Goal: Information Seeking & Learning: Learn about a topic

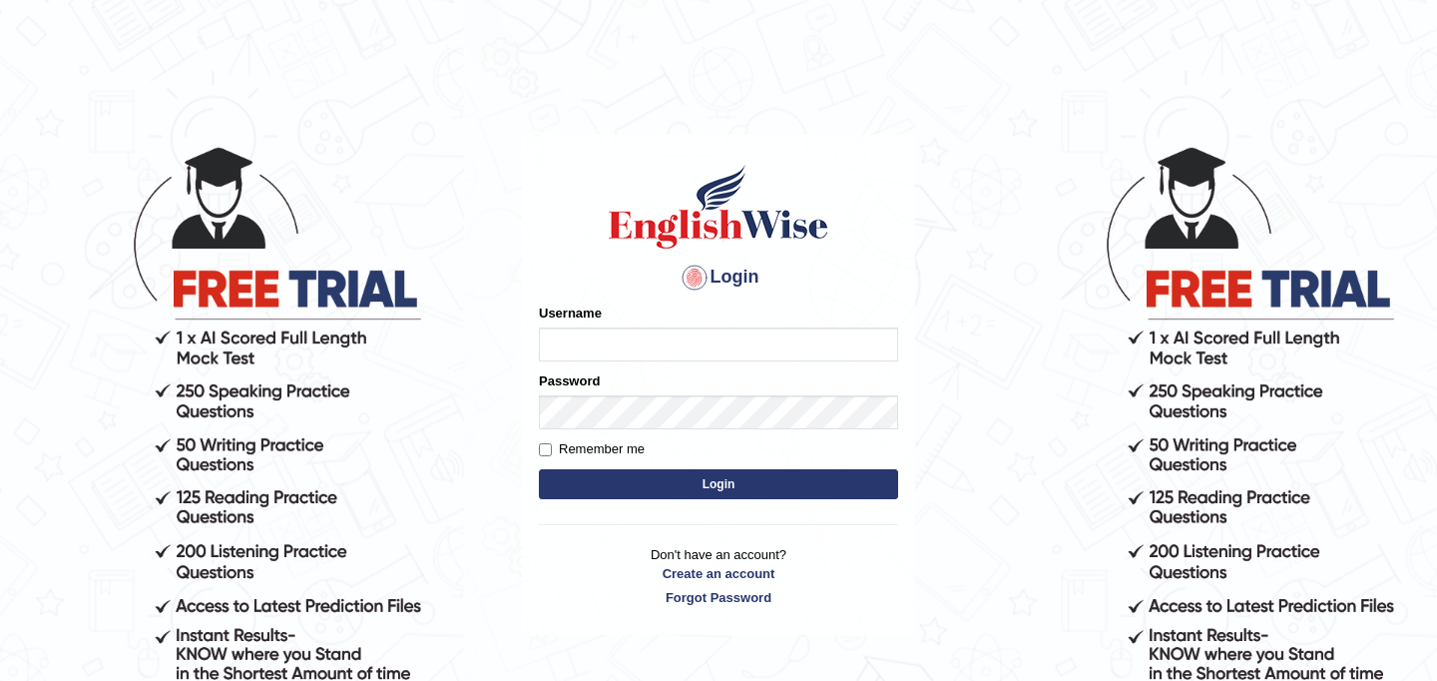
type input "JyotiJ"
click at [669, 487] on button "Login" at bounding box center [718, 484] width 359 height 30
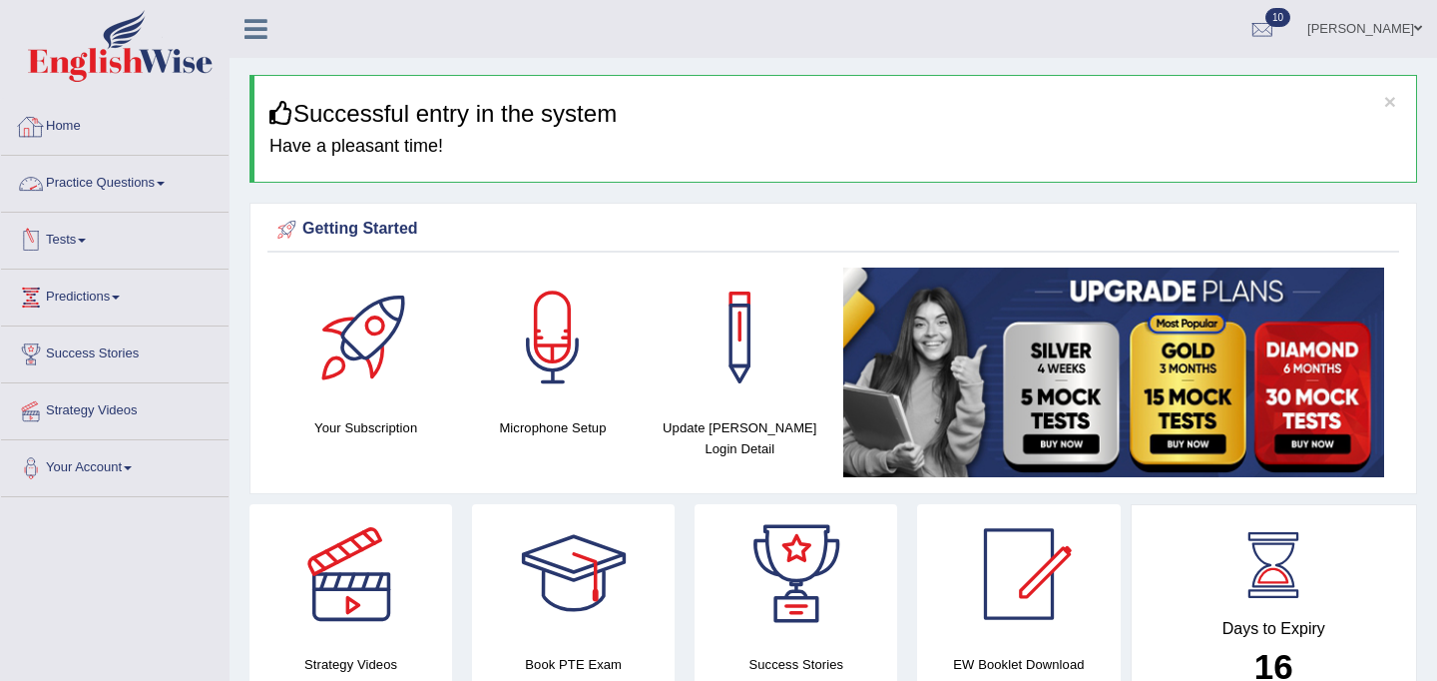
click at [134, 178] on link "Practice Questions" at bounding box center [115, 181] width 228 height 50
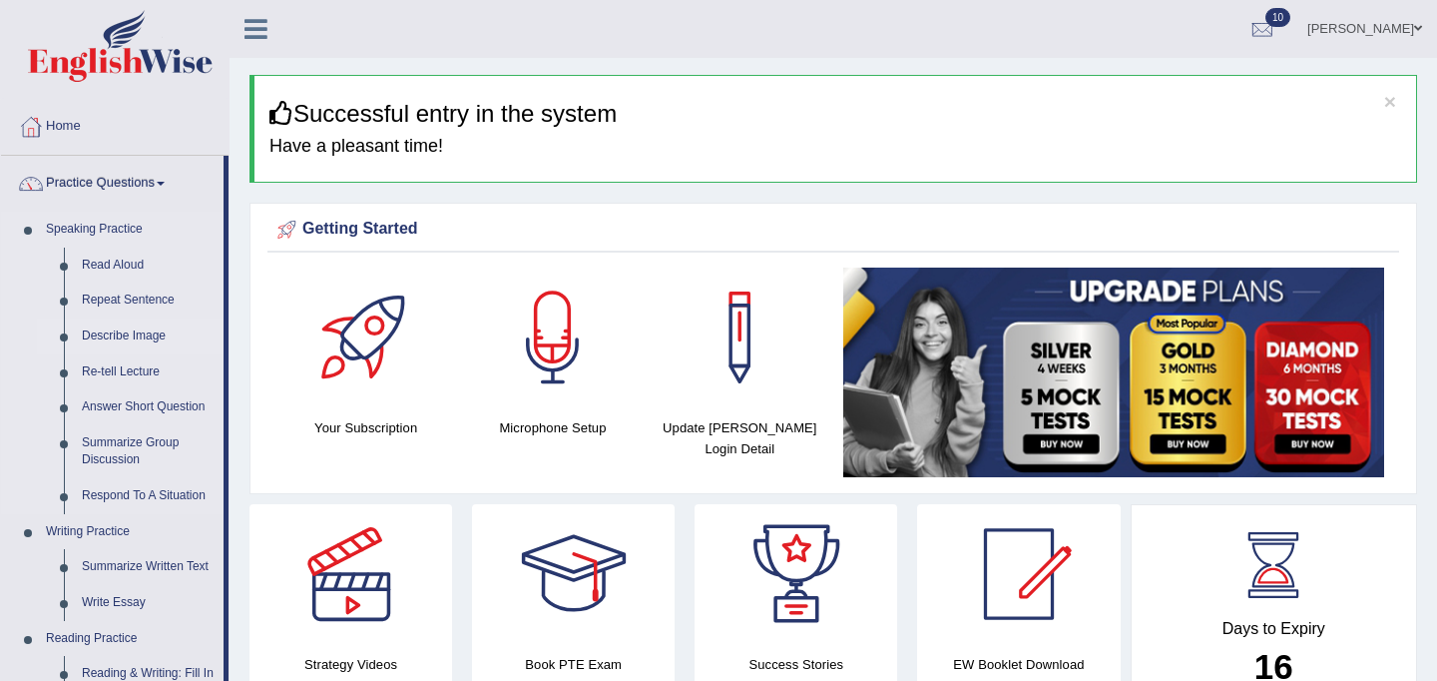
click at [124, 337] on link "Describe Image" at bounding box center [148, 336] width 151 height 36
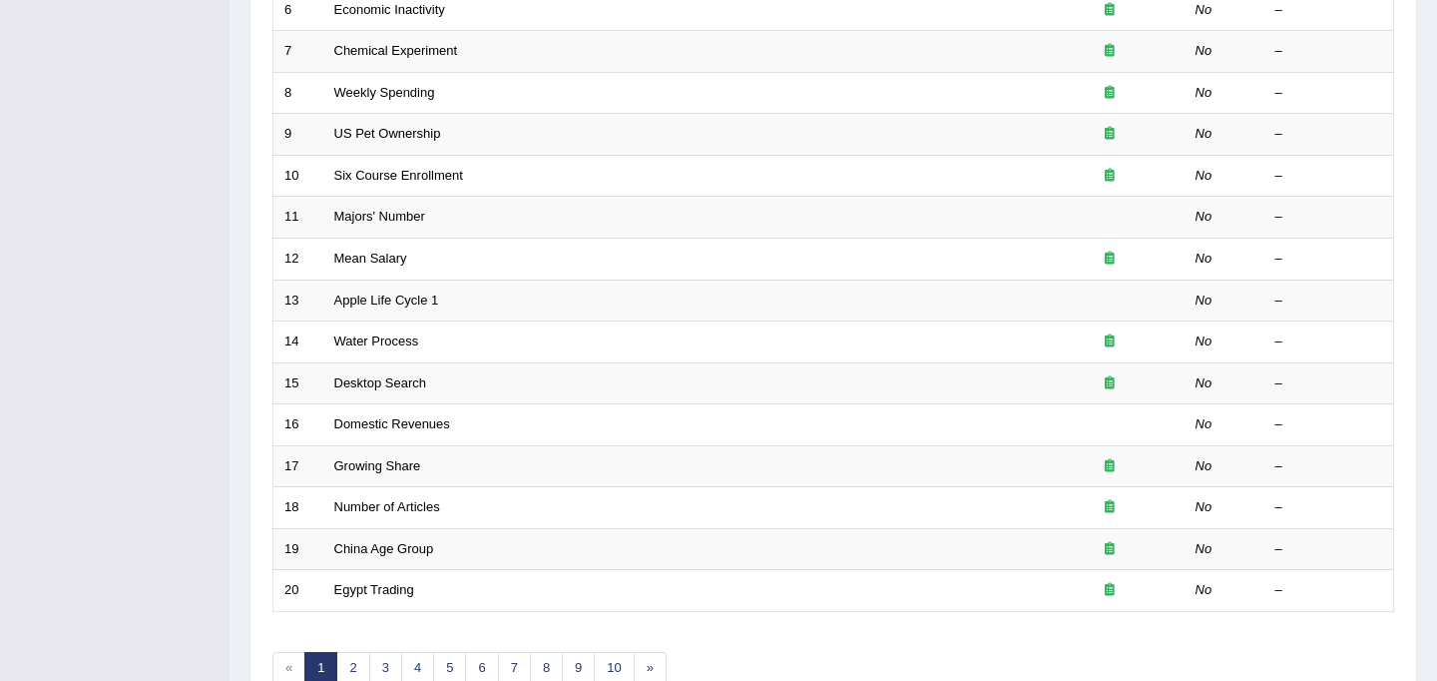
scroll to position [641, 0]
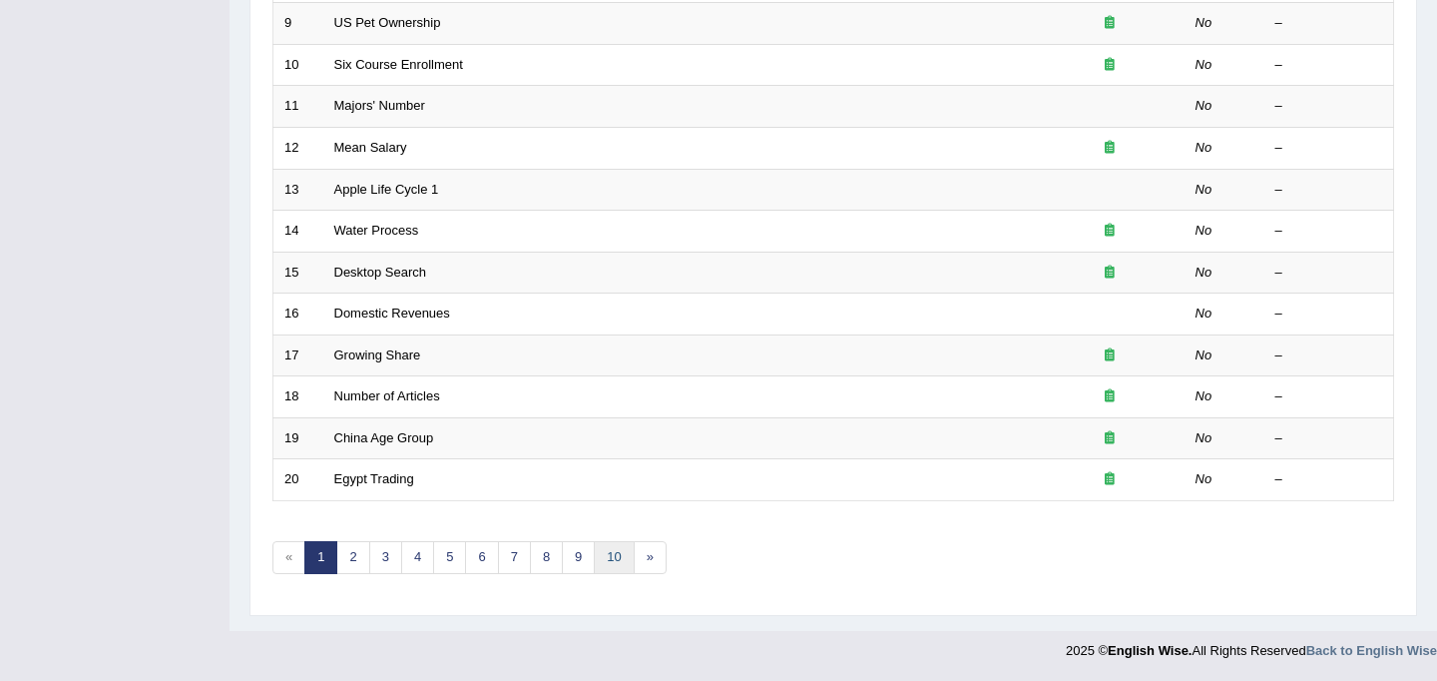
click at [618, 553] on link "10" at bounding box center [614, 557] width 40 height 33
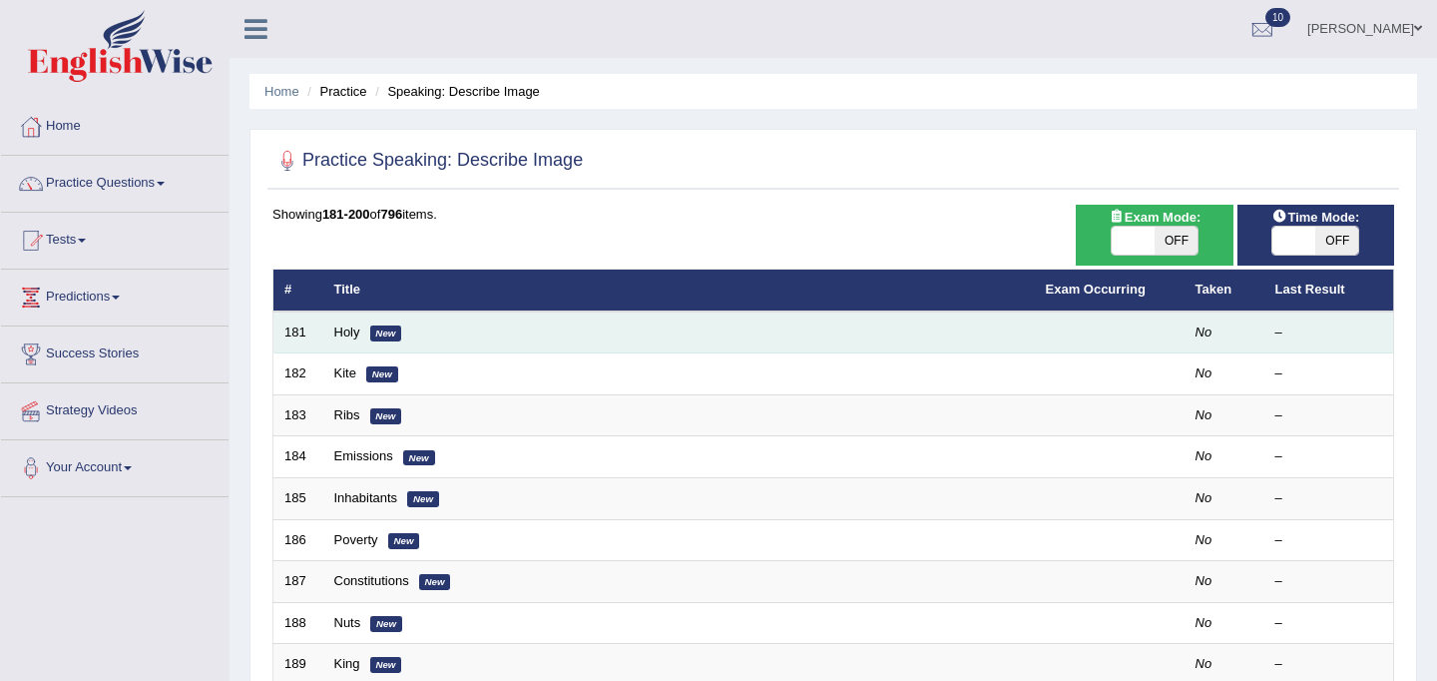
click at [361, 333] on td "Holy New" at bounding box center [679, 332] width 712 height 42
click at [346, 332] on link "Holy" at bounding box center [347, 331] width 26 height 15
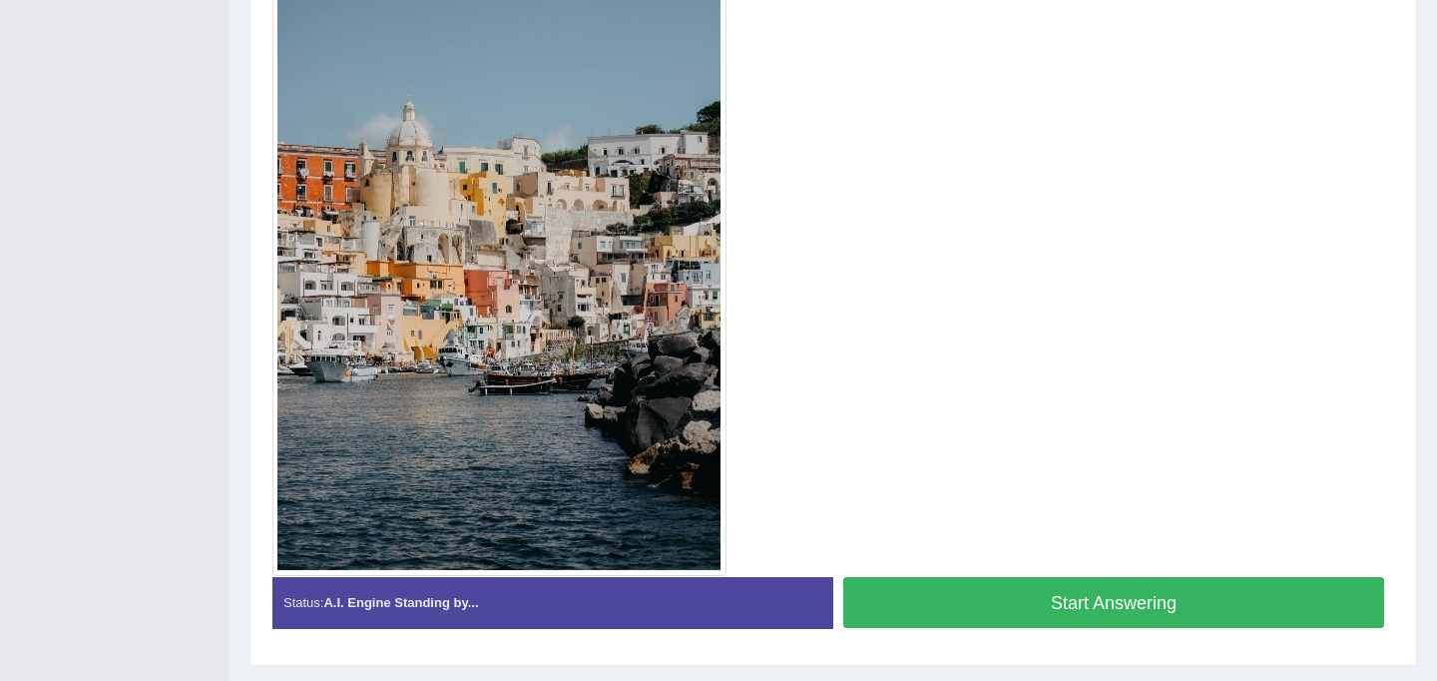
scroll to position [546, 0]
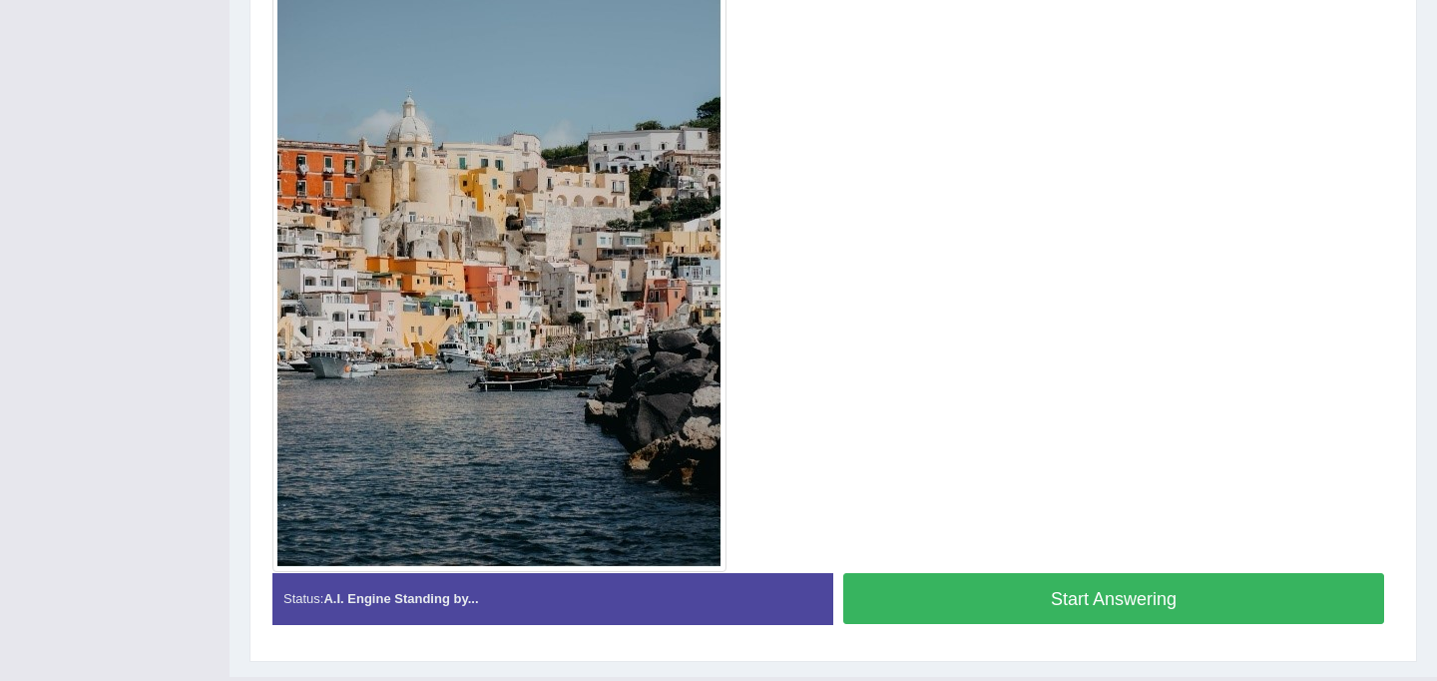
click at [930, 578] on button "Start Answering" at bounding box center [1113, 598] width 541 height 51
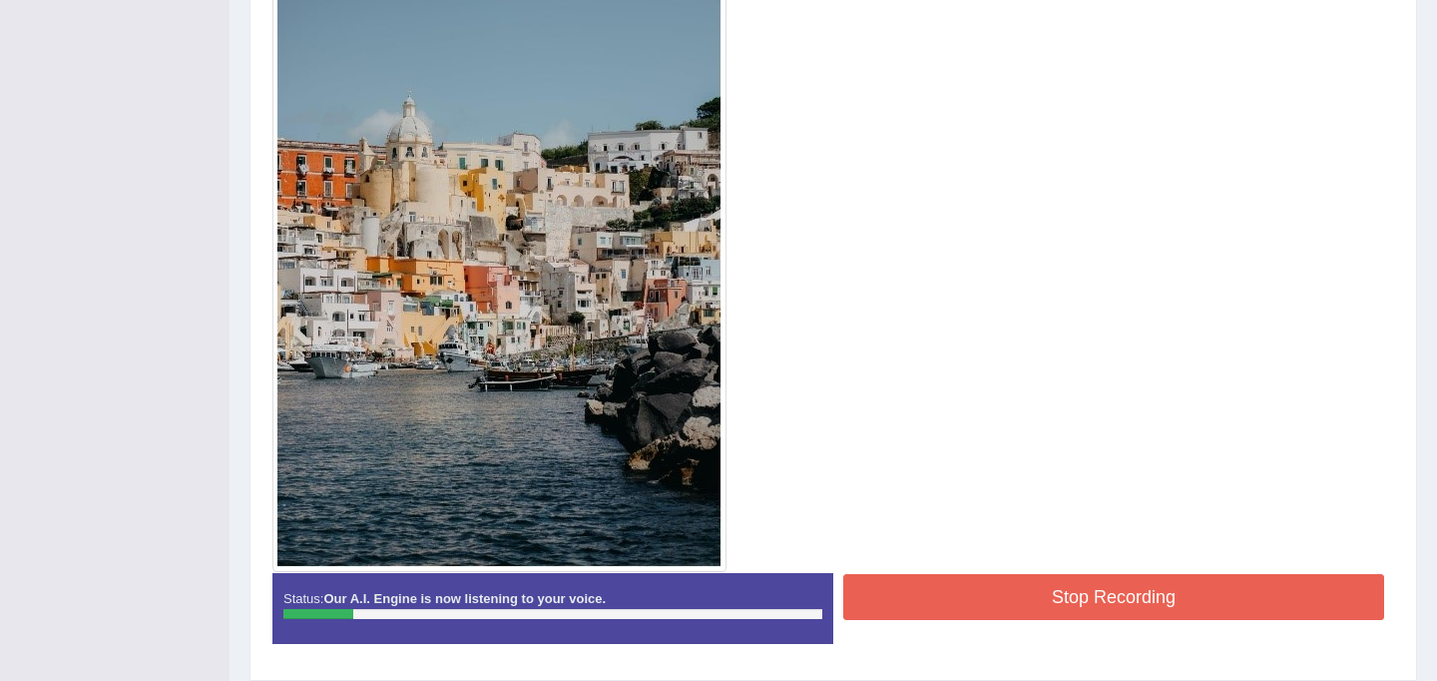
click at [949, 587] on button "Stop Recording" at bounding box center [1113, 597] width 541 height 46
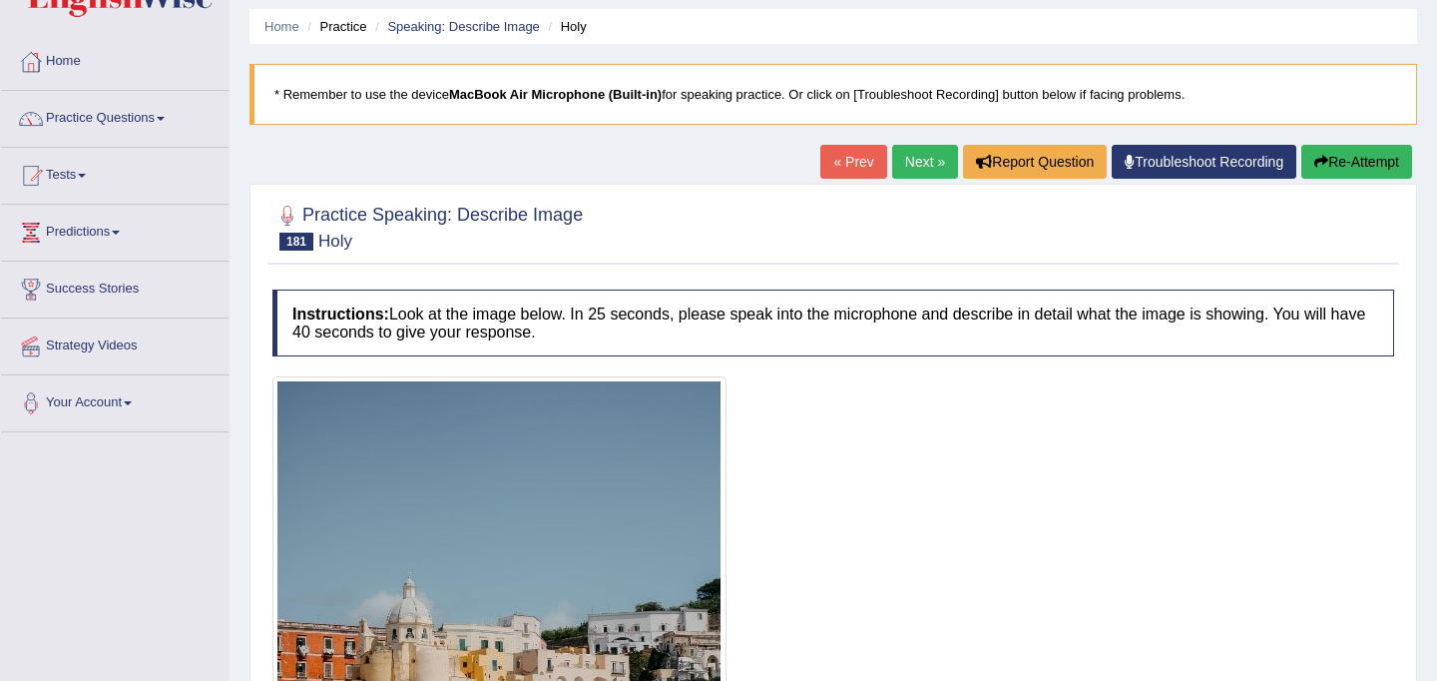
scroll to position [0, 0]
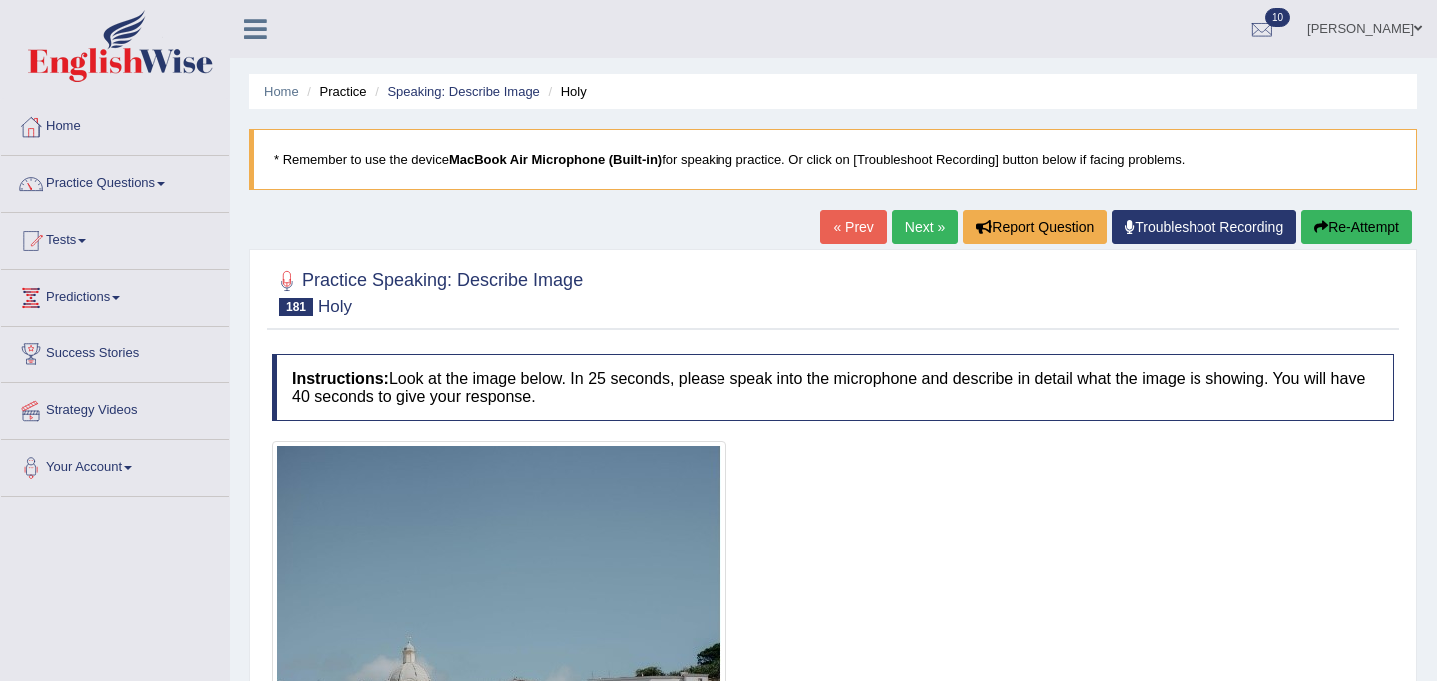
click at [1326, 221] on button "Re-Attempt" at bounding box center [1357, 227] width 111 height 34
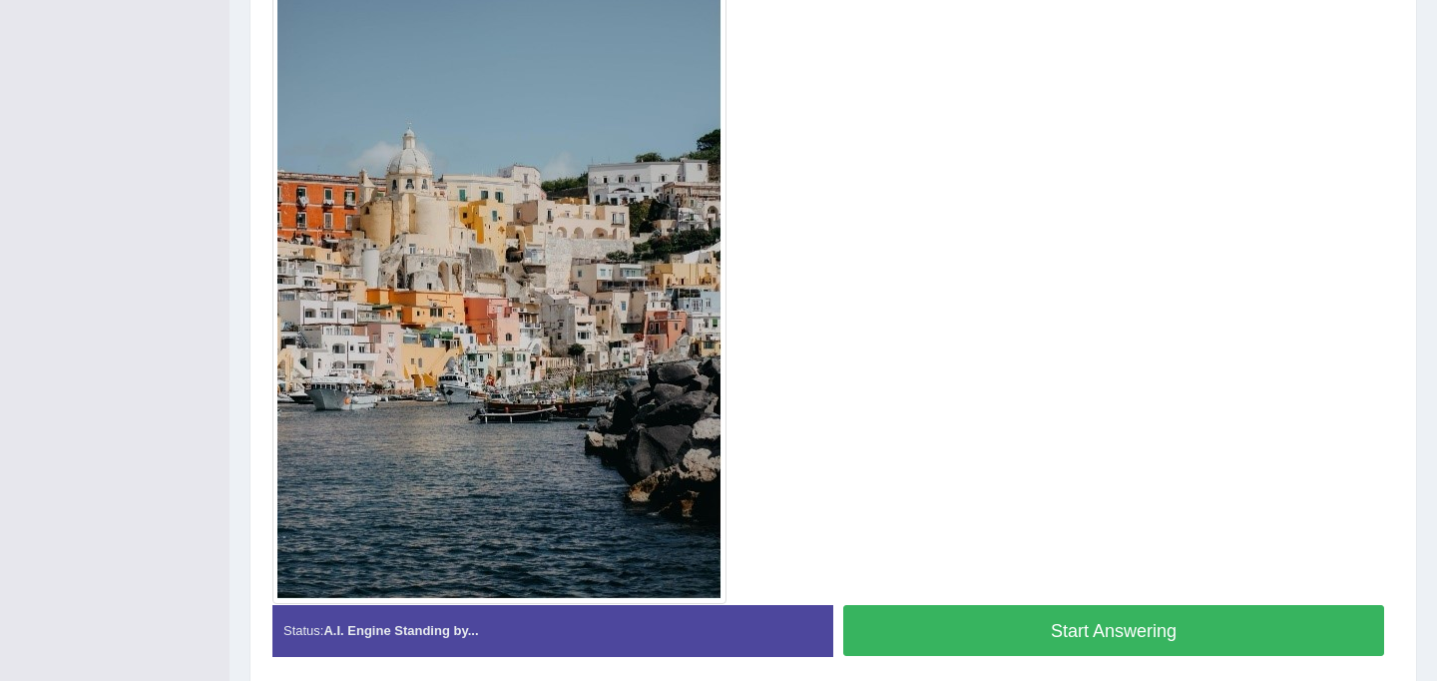
scroll to position [534, 0]
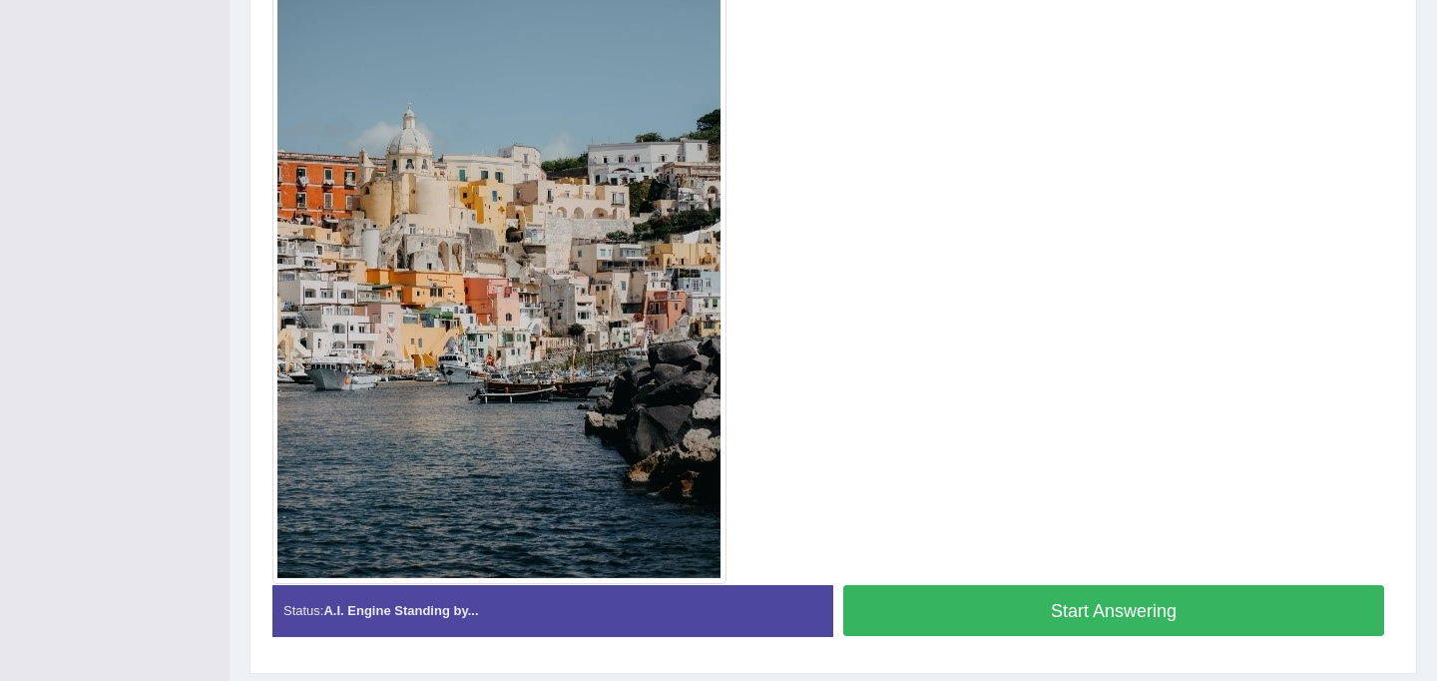
click at [1043, 611] on button "Start Answering" at bounding box center [1113, 610] width 541 height 51
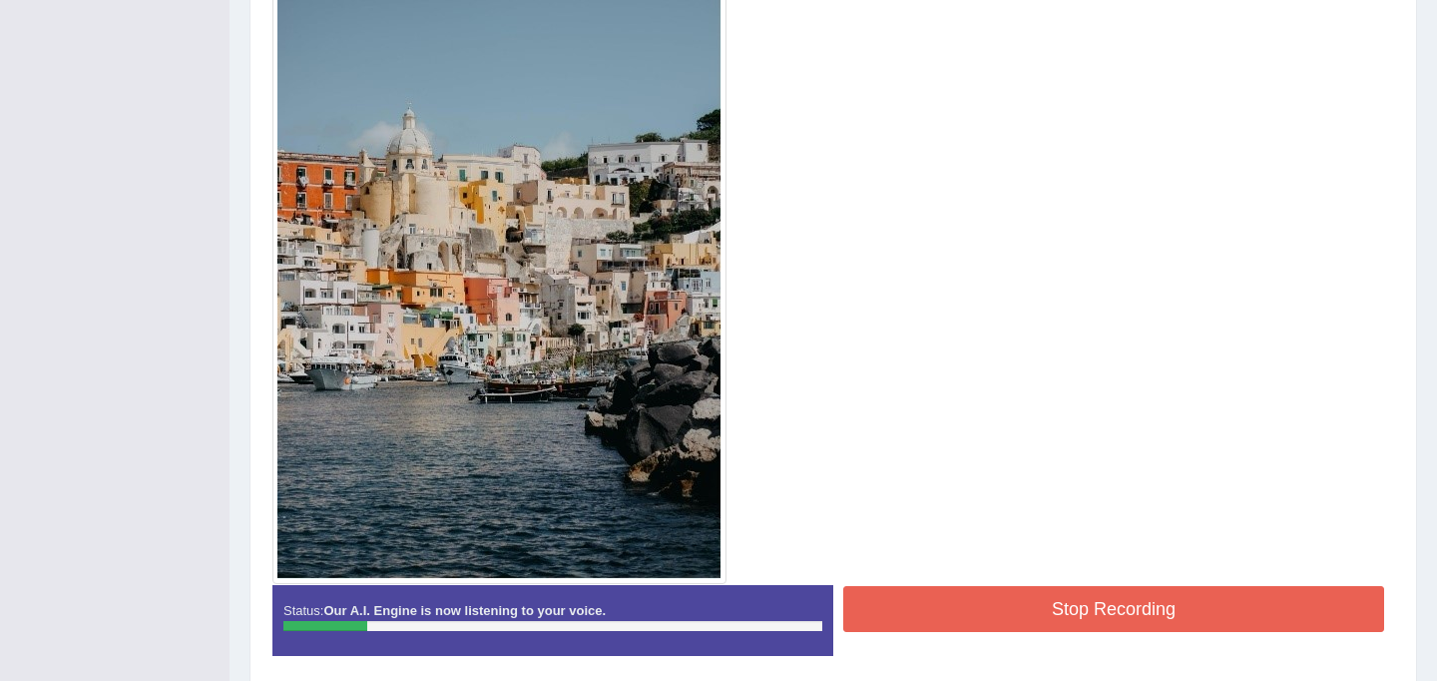
click at [1015, 610] on button "Stop Recording" at bounding box center [1113, 609] width 541 height 46
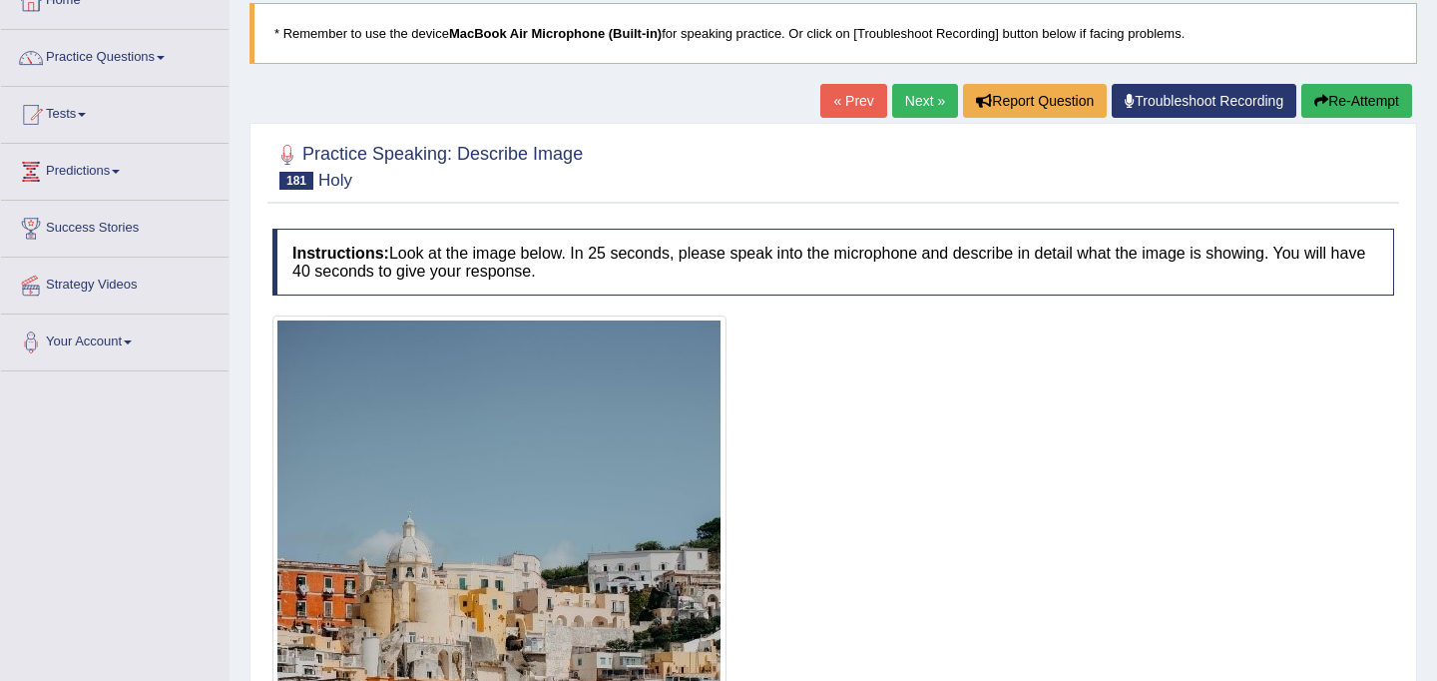
scroll to position [32, 0]
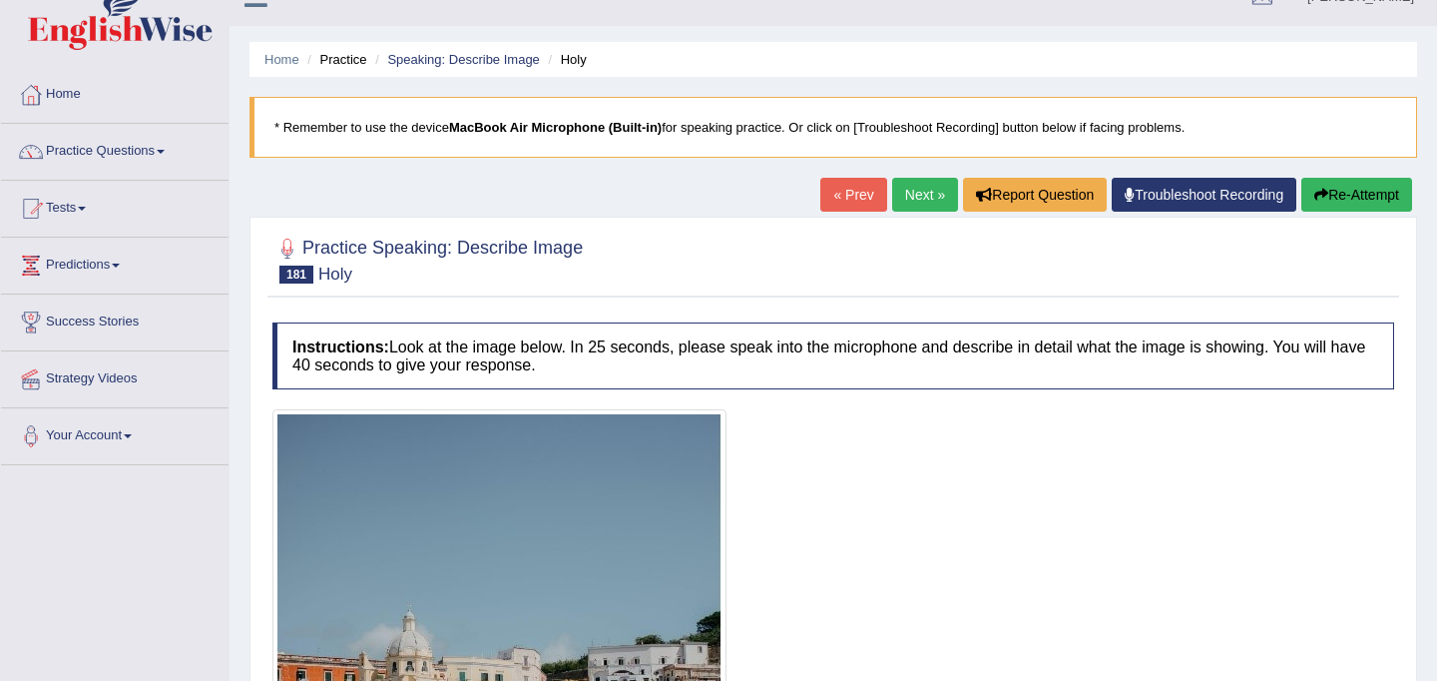
click at [1334, 199] on button "Re-Attempt" at bounding box center [1357, 195] width 111 height 34
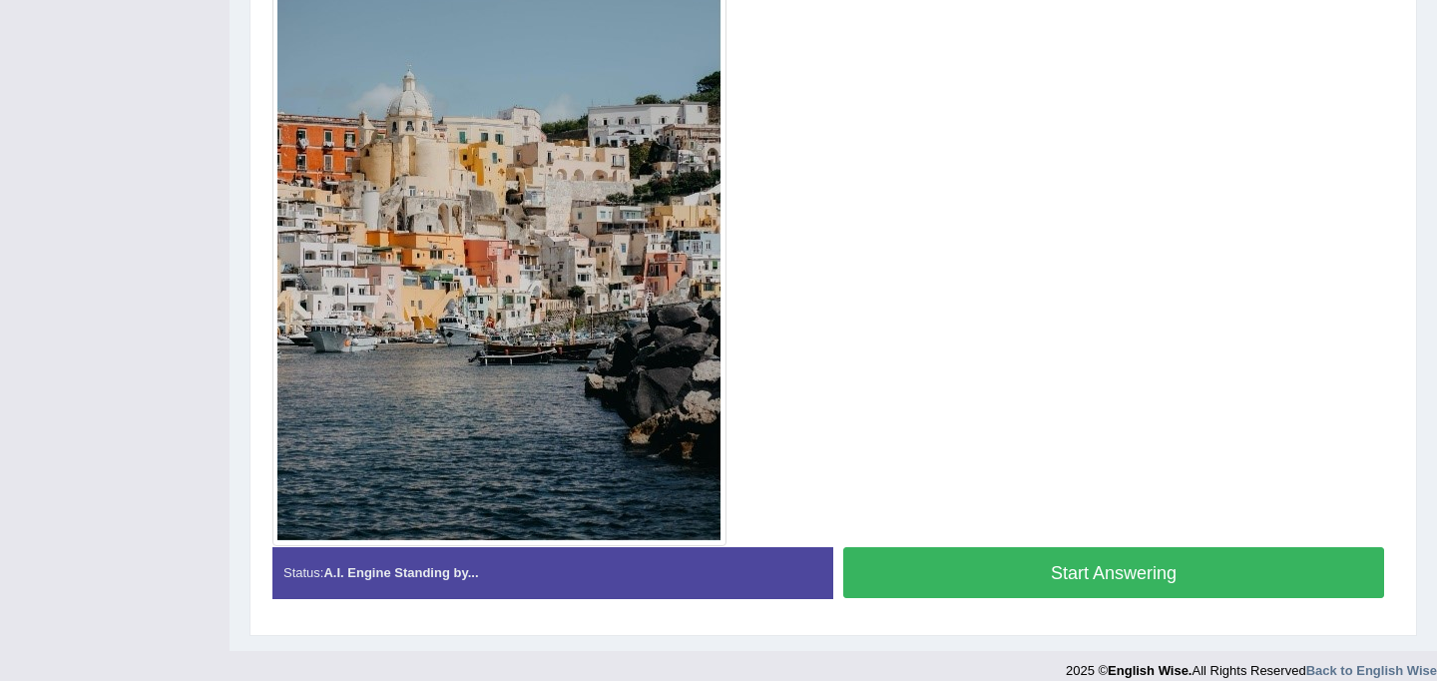
scroll to position [592, 0]
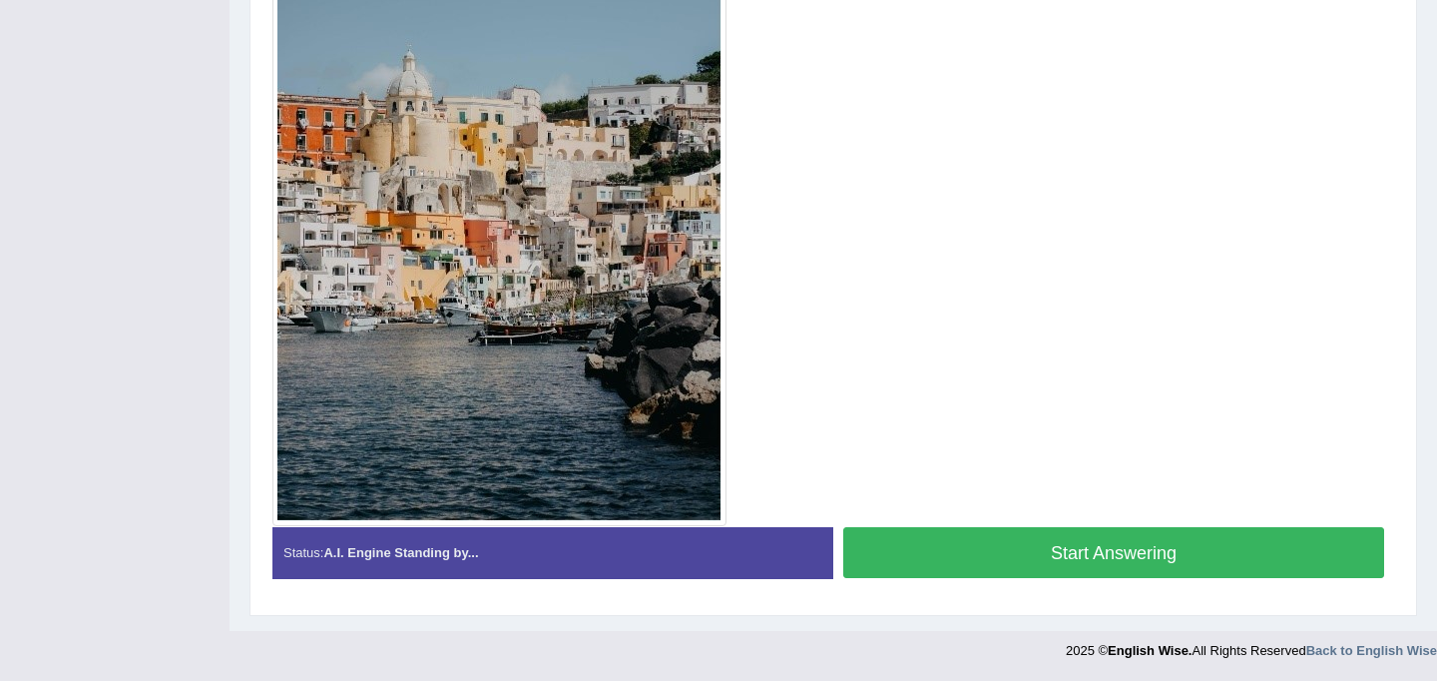
click at [1134, 566] on button "Start Answering" at bounding box center [1113, 552] width 541 height 51
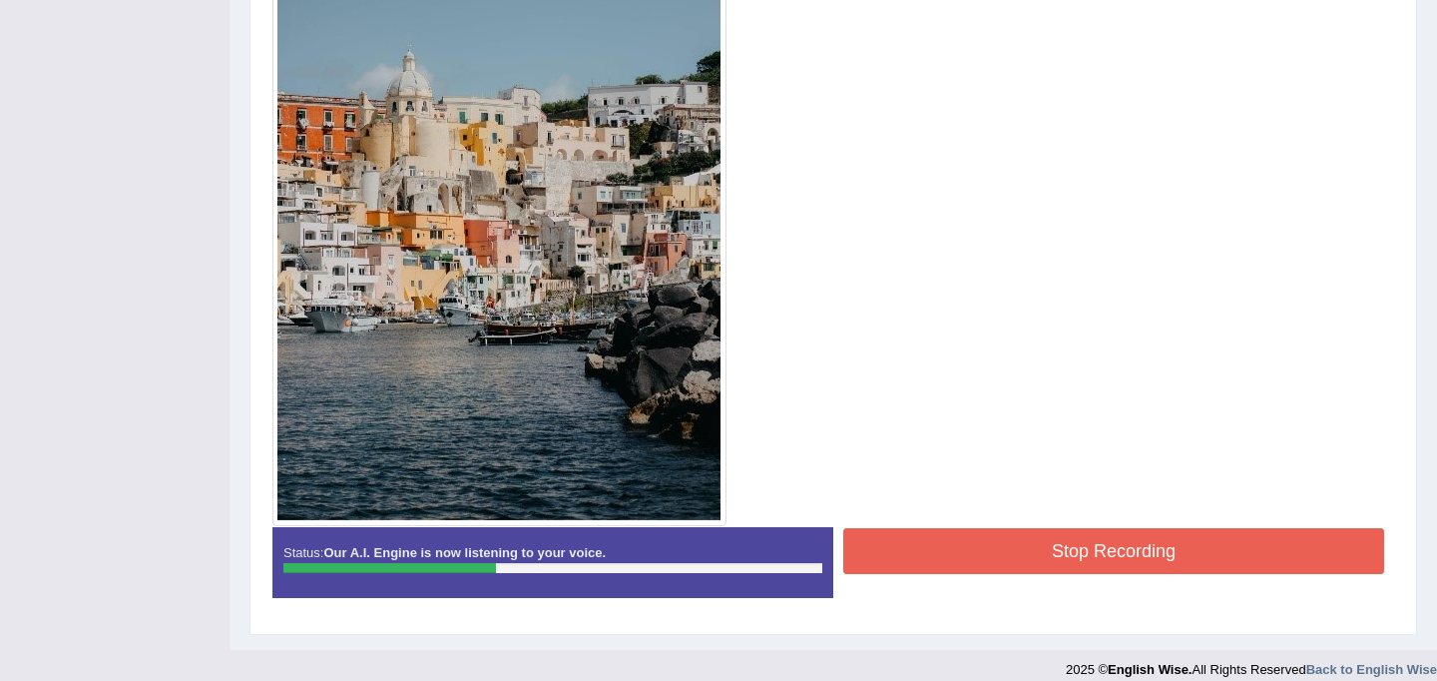
click at [1134, 566] on button "Stop Recording" at bounding box center [1113, 551] width 541 height 46
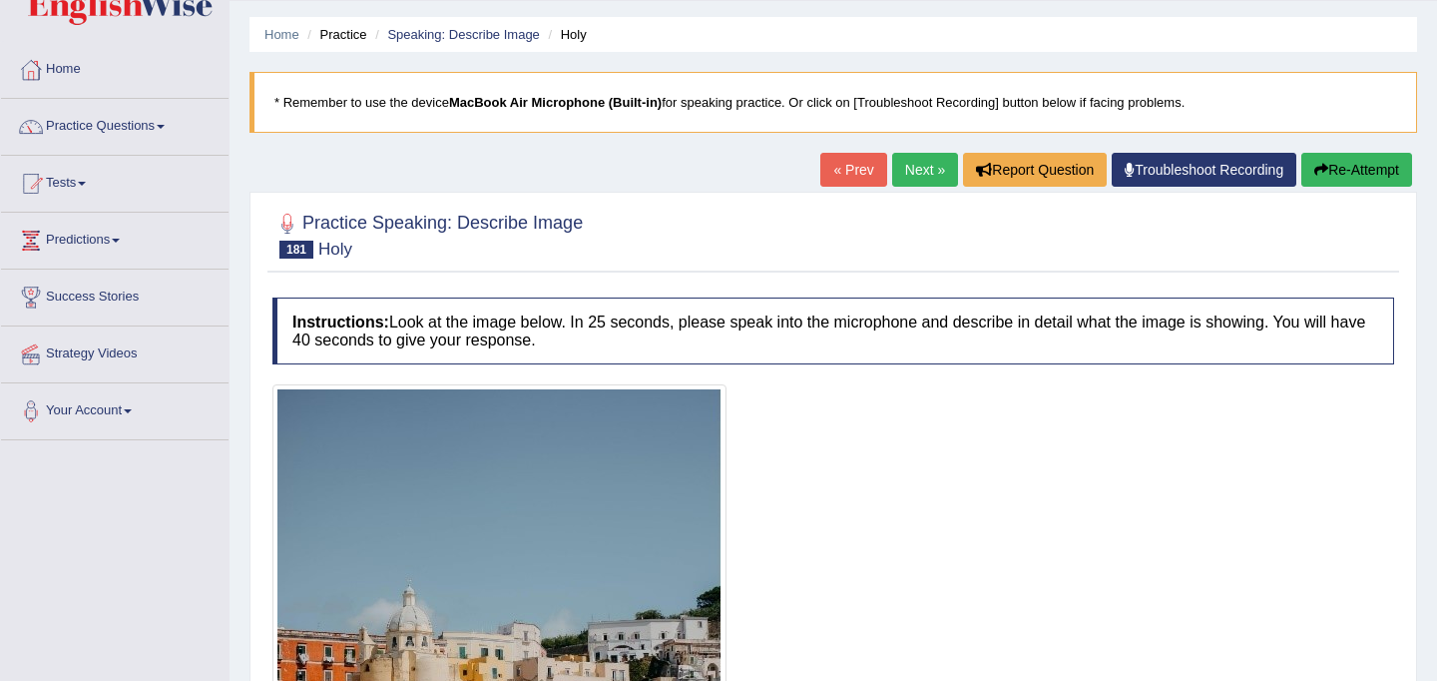
scroll to position [56, 0]
click at [1342, 177] on button "Re-Attempt" at bounding box center [1357, 171] width 111 height 34
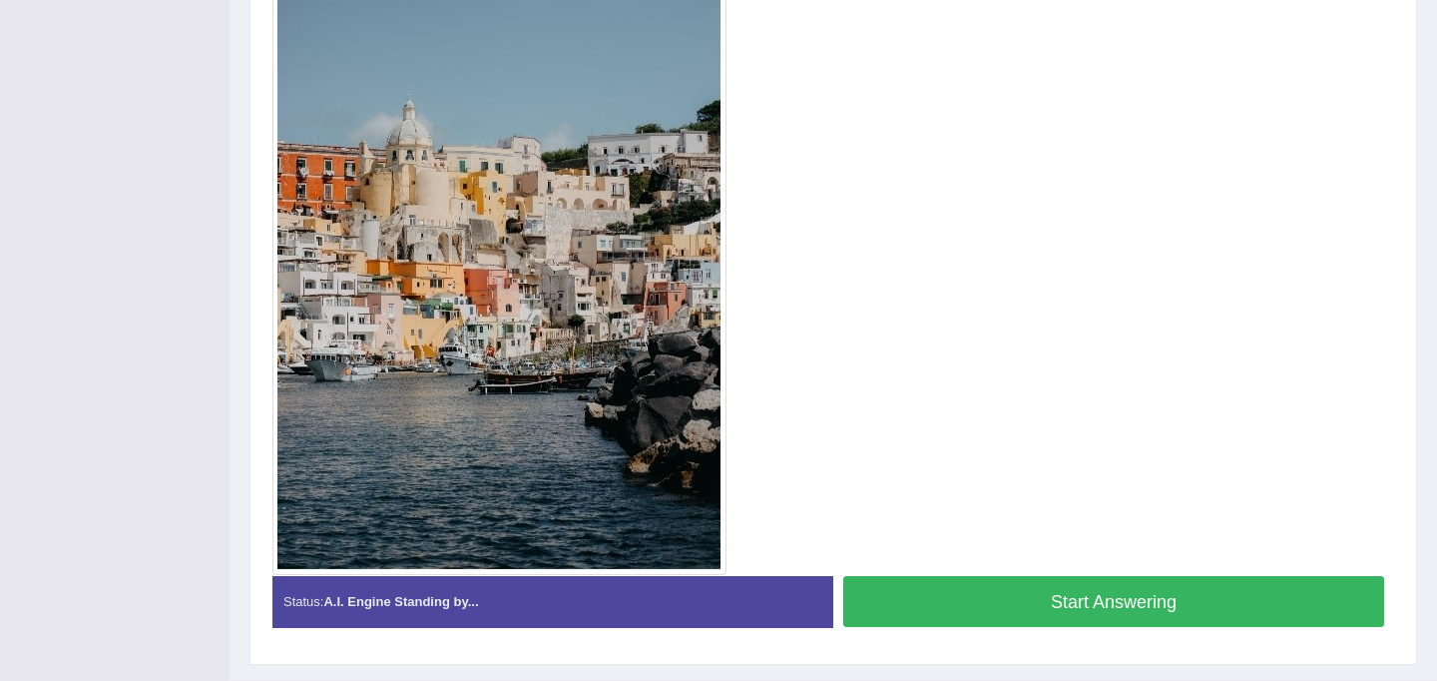
scroll to position [592, 0]
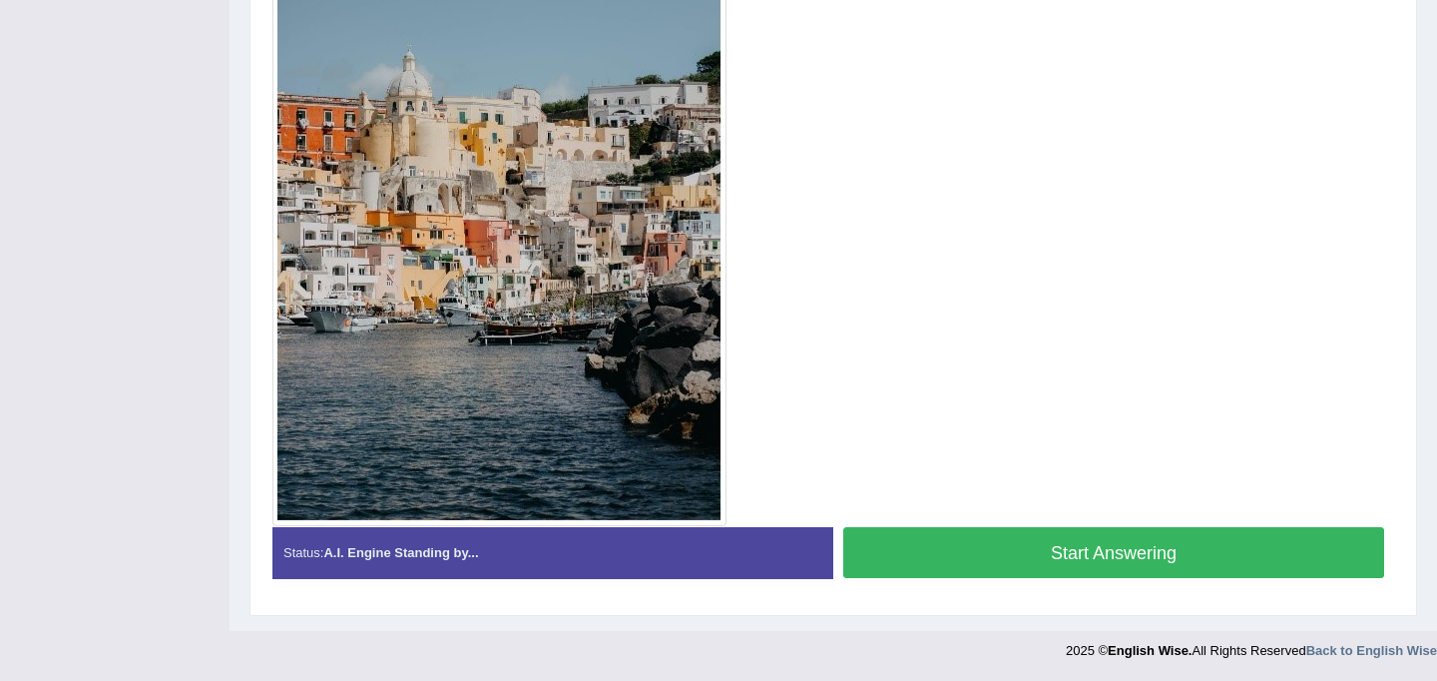
click at [1087, 554] on button "Start Answering" at bounding box center [1113, 552] width 541 height 51
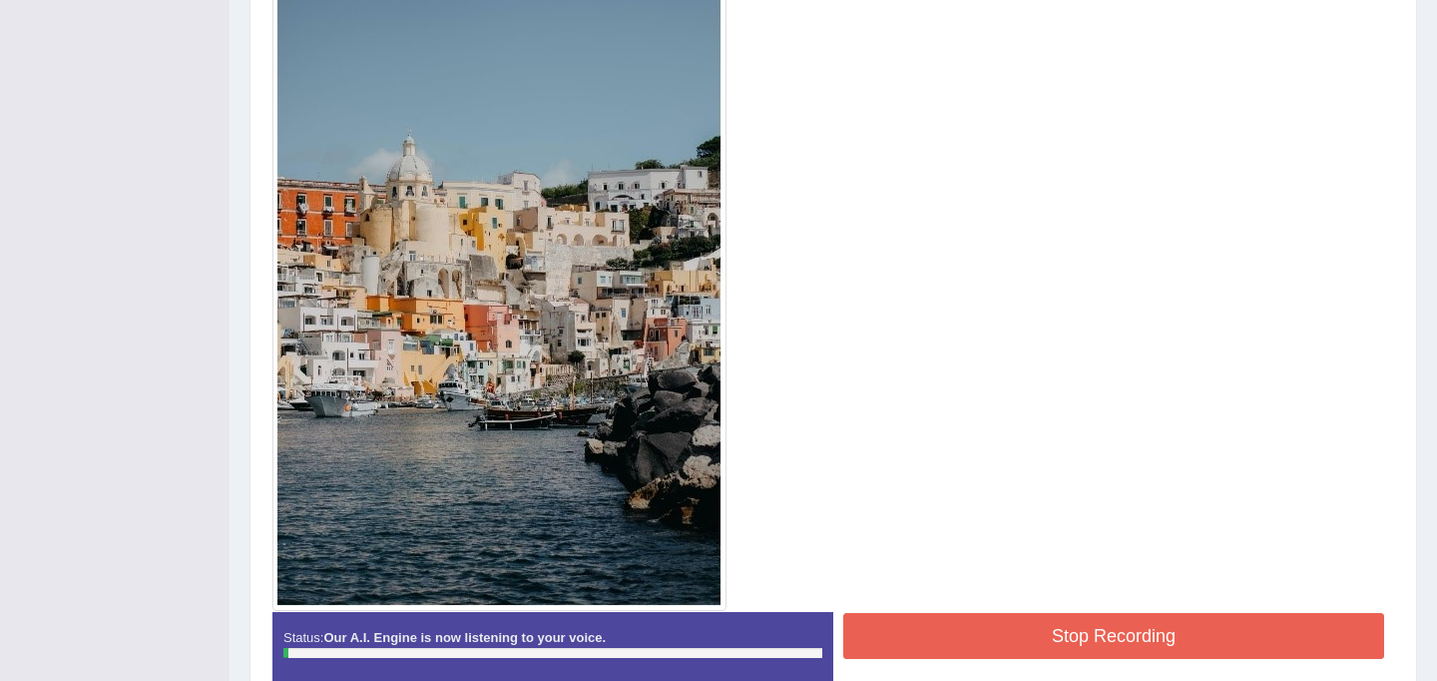
scroll to position [506, 0]
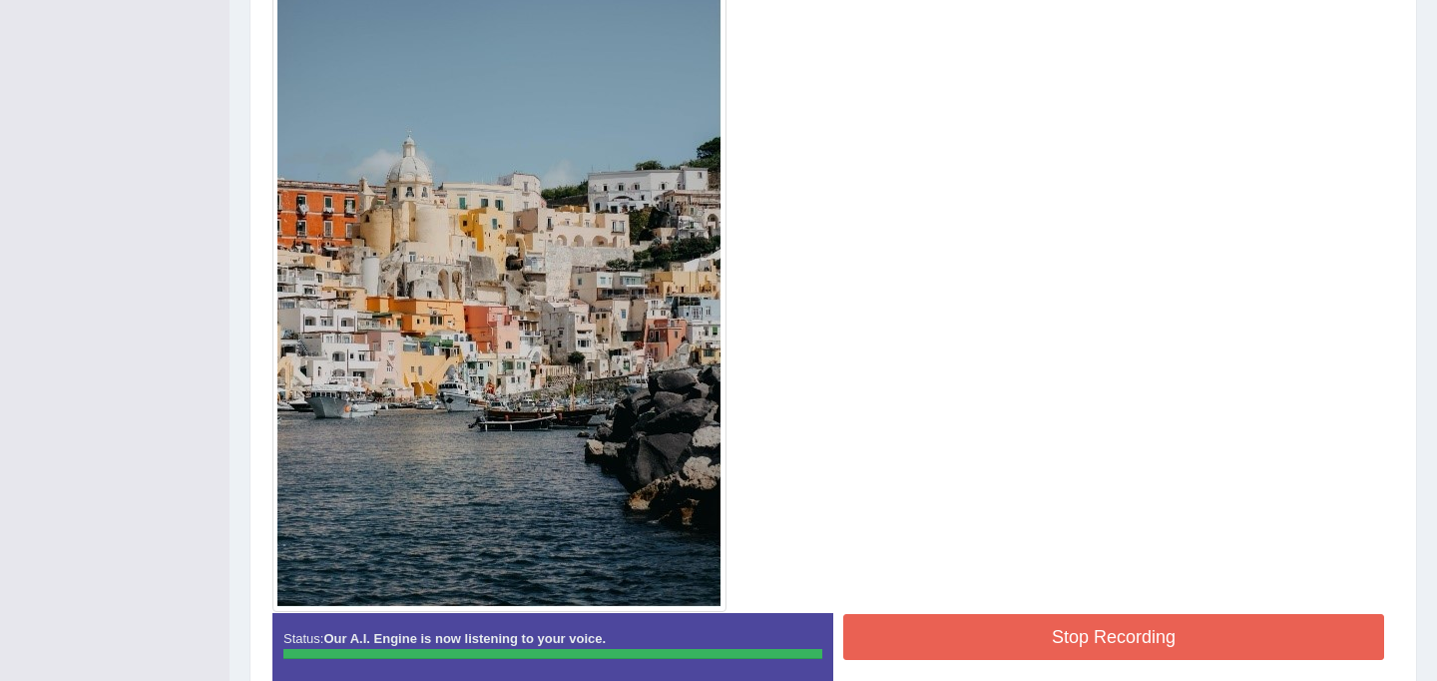
click at [1079, 634] on div "Instructions: Look at the image below. In 25 seconds, please speak into the mic…" at bounding box center [833, 273] width 1132 height 870
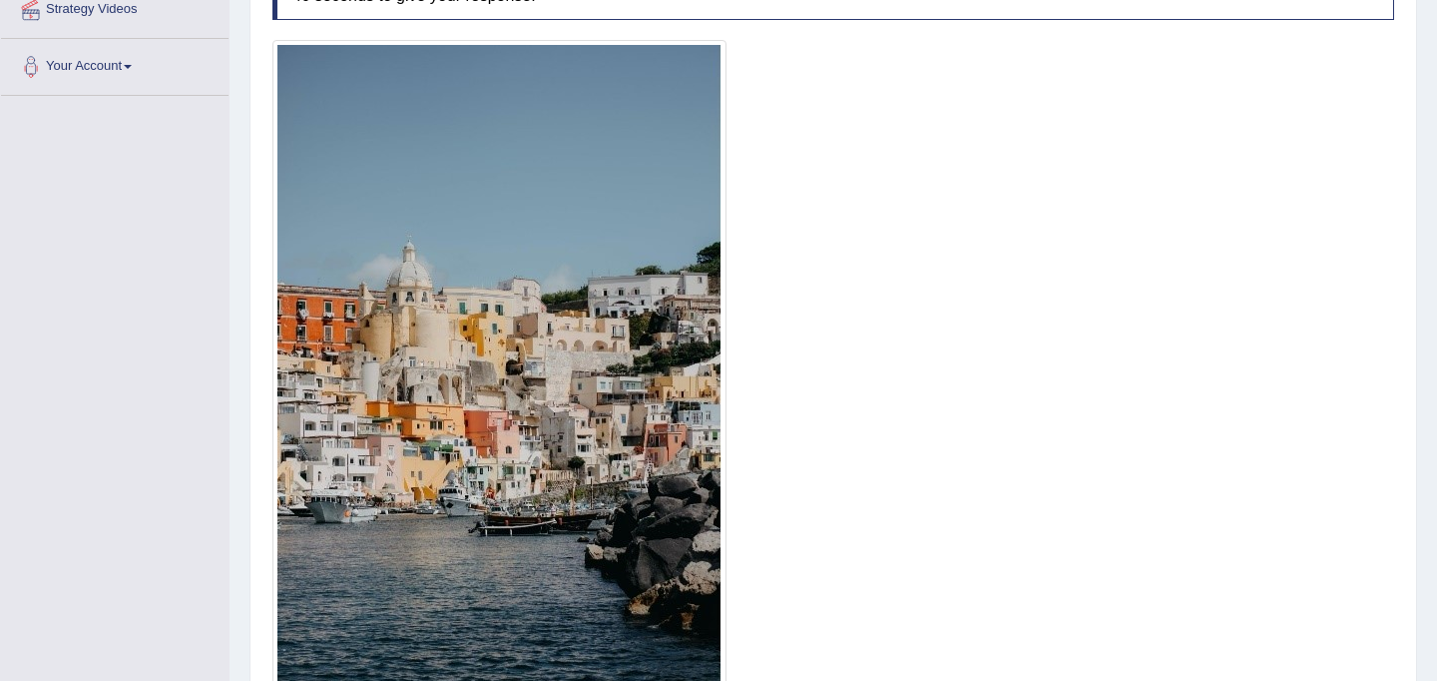
scroll to position [0, 0]
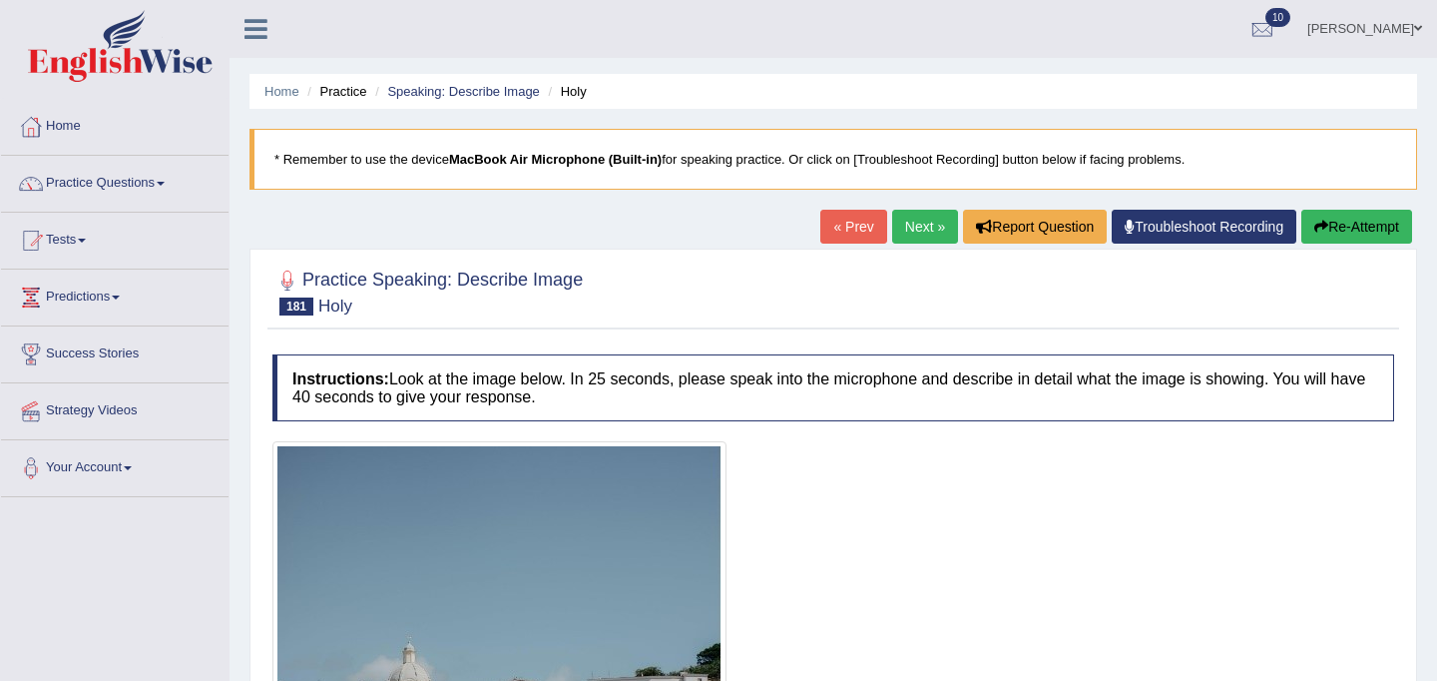
click at [925, 224] on link "Next »" at bounding box center [925, 227] width 66 height 34
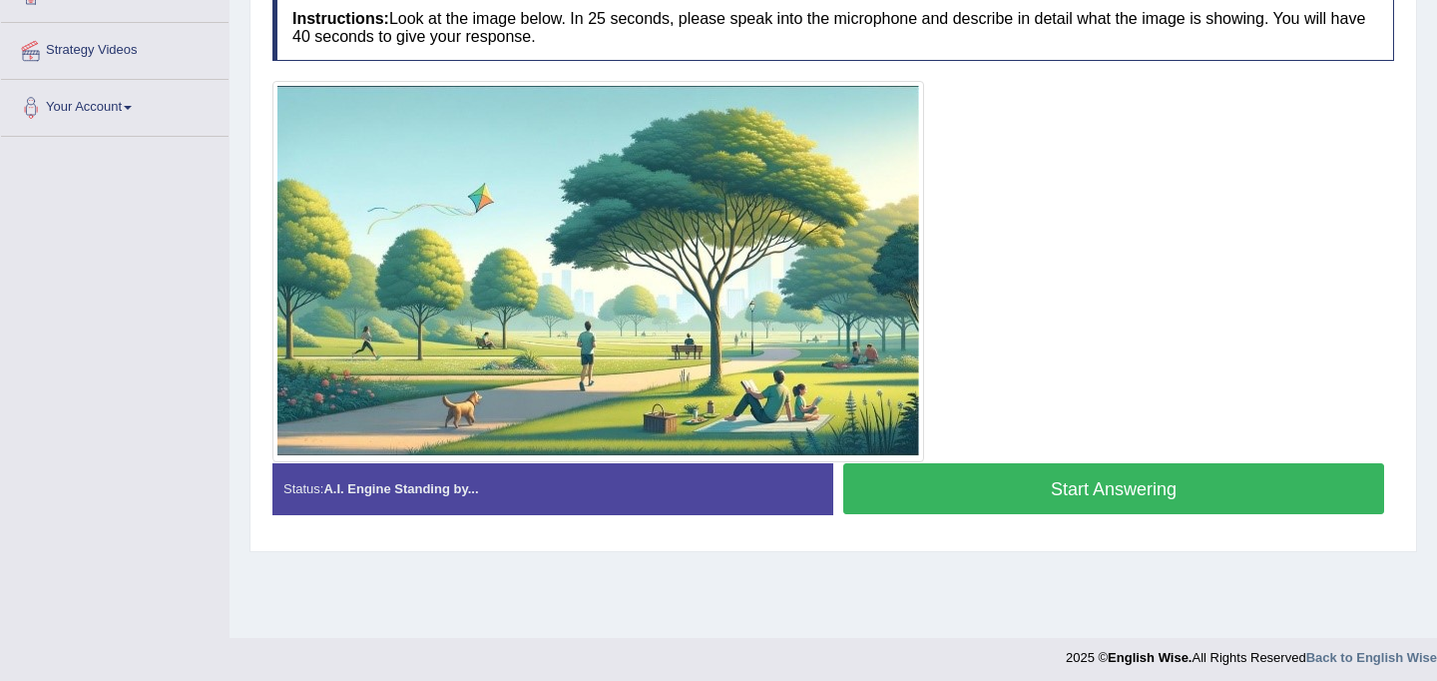
scroll to position [367, 0]
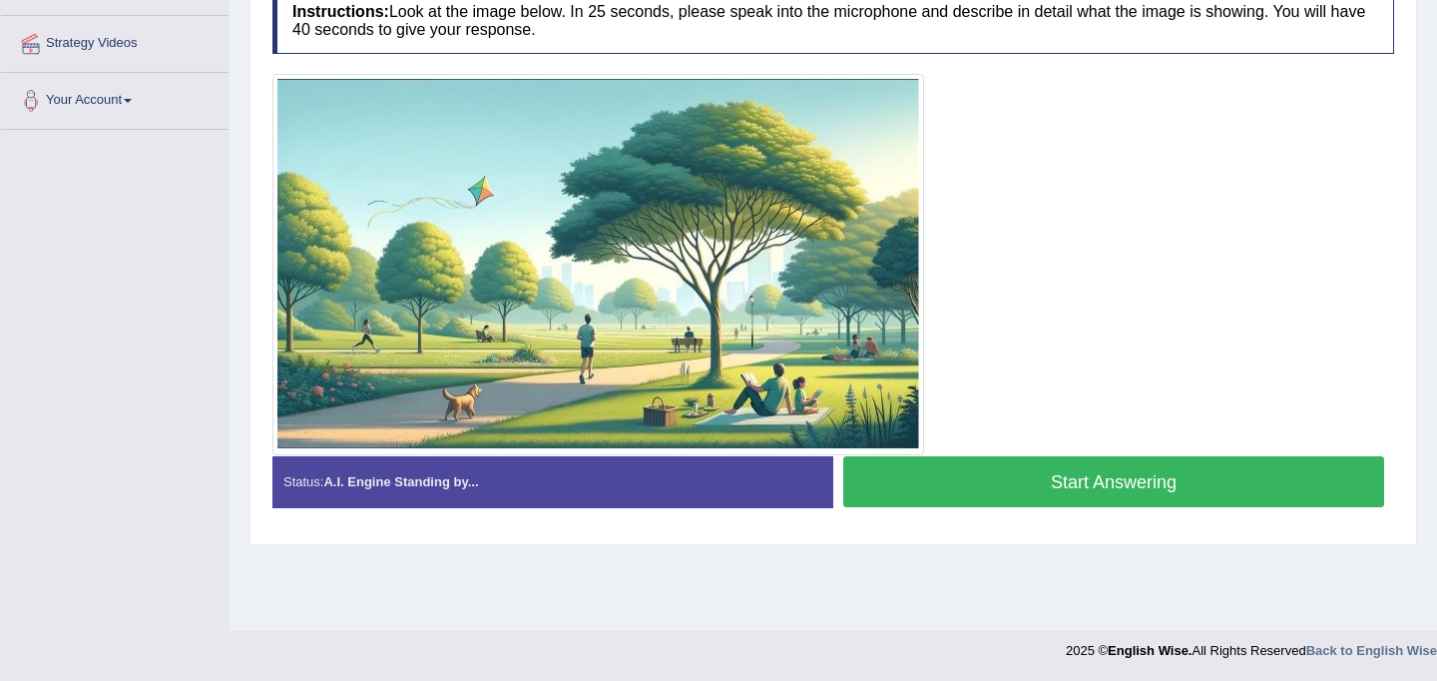
click at [894, 480] on button "Start Answering" at bounding box center [1113, 481] width 541 height 51
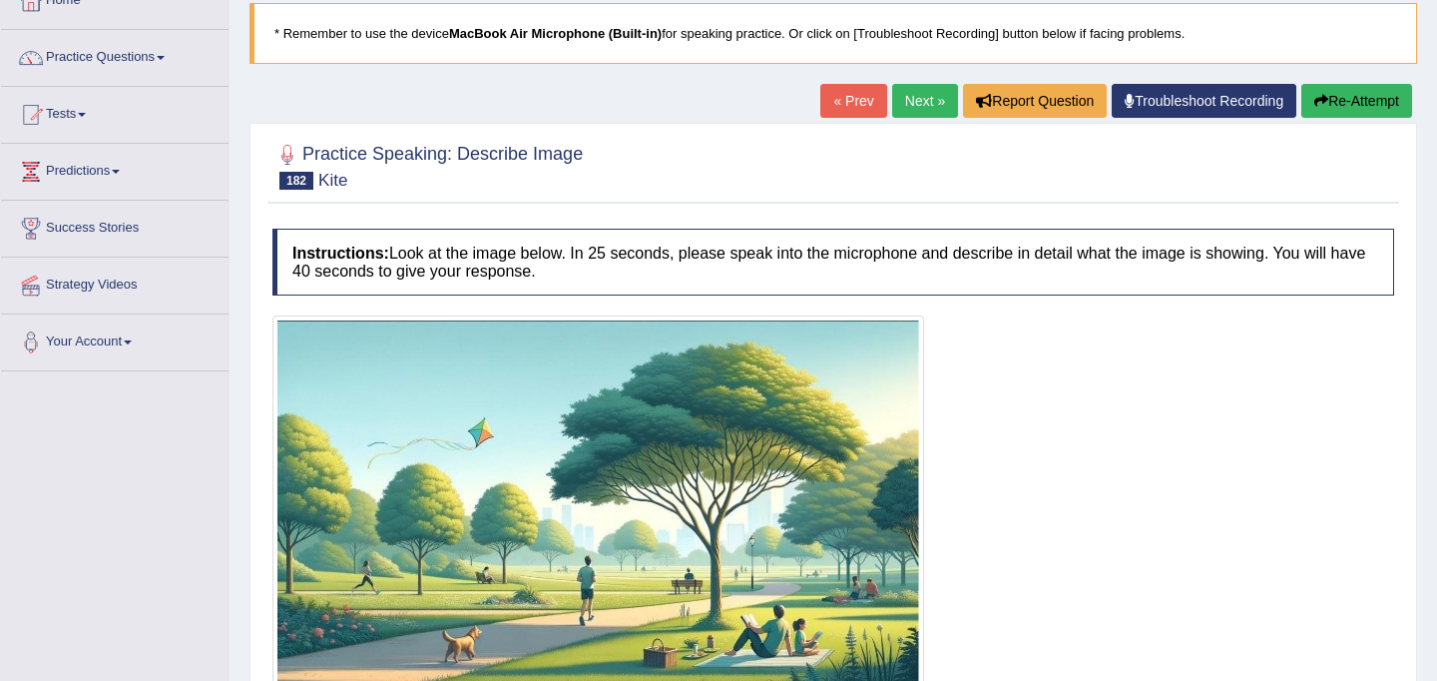
scroll to position [0, 0]
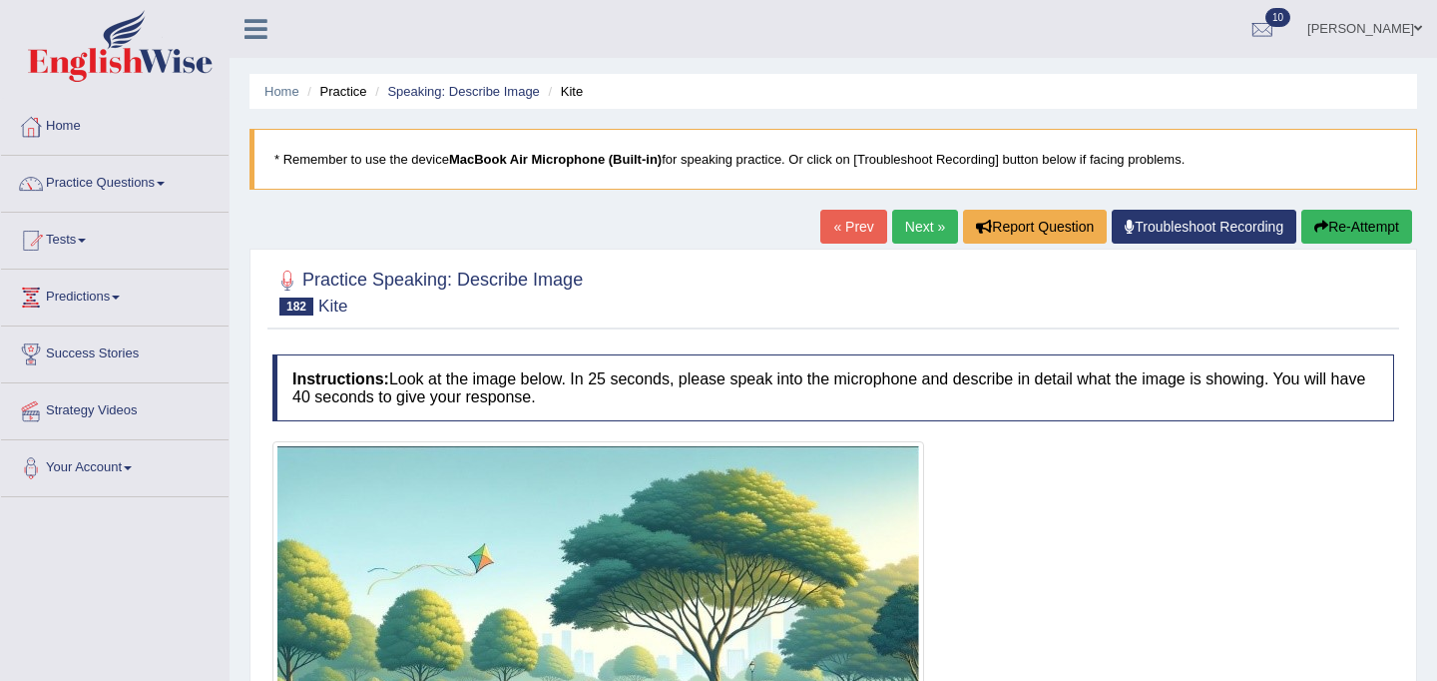
click at [912, 230] on link "Next »" at bounding box center [925, 227] width 66 height 34
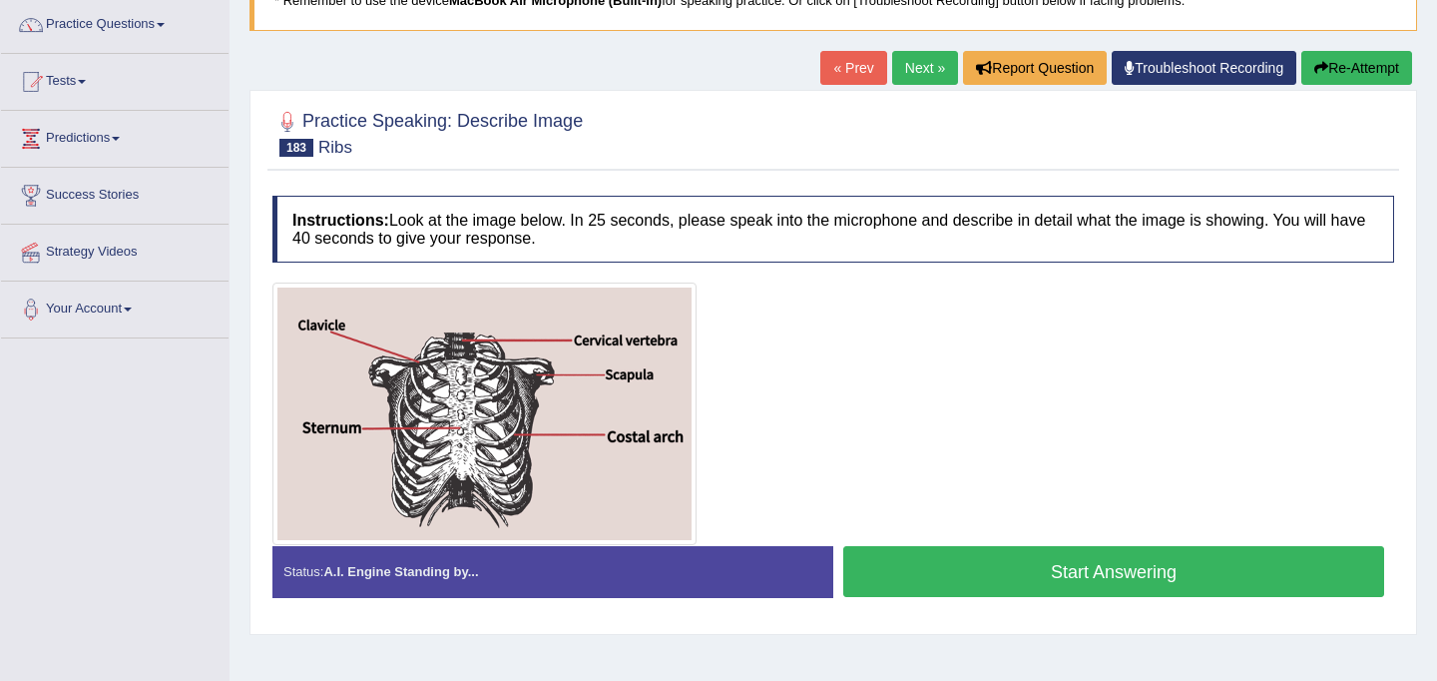
scroll to position [158, 0]
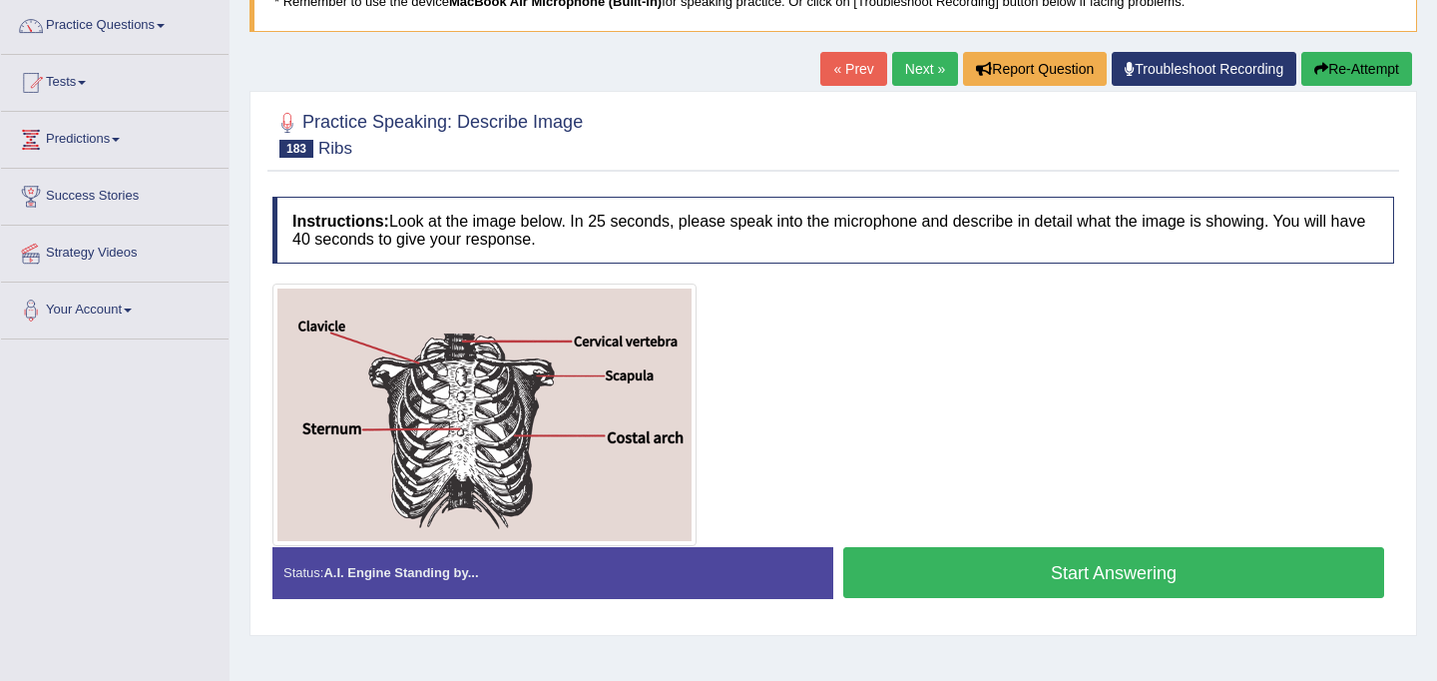
click at [959, 580] on button "Start Answering" at bounding box center [1113, 572] width 541 height 51
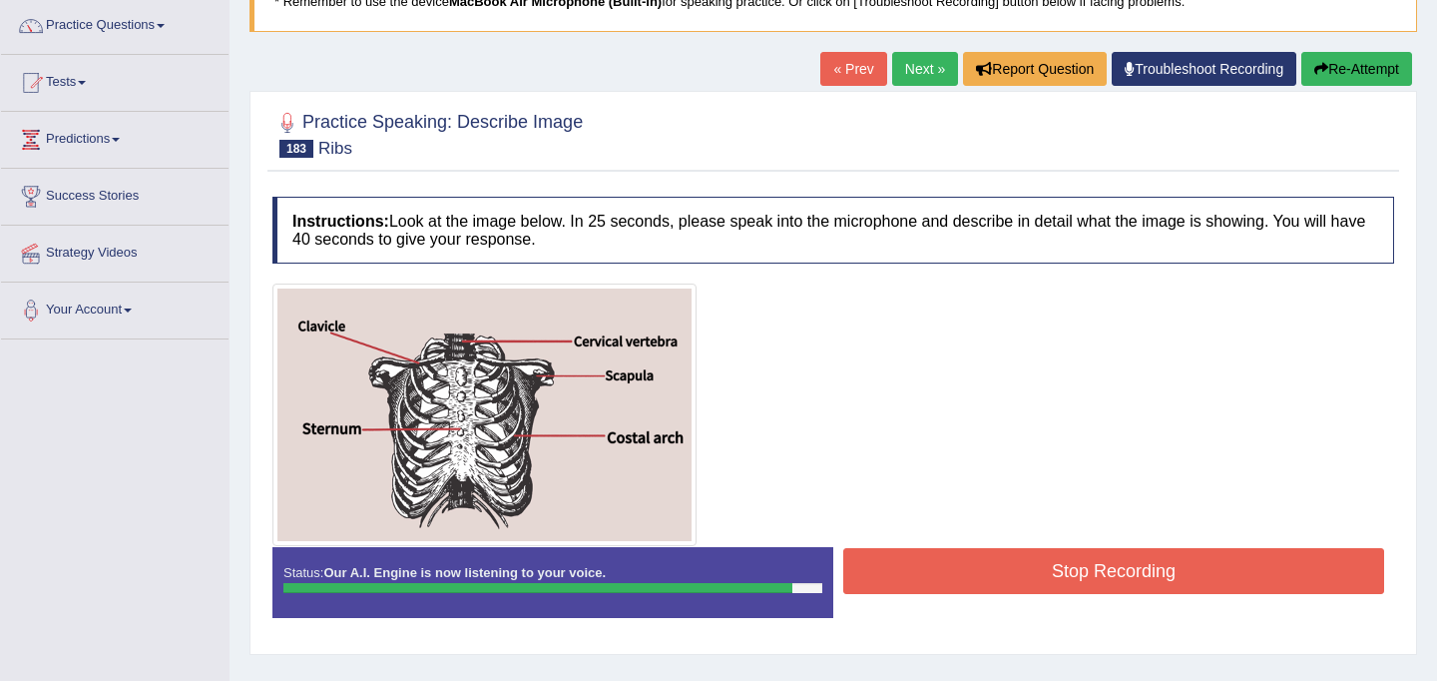
click at [1005, 571] on button "Stop Recording" at bounding box center [1113, 571] width 541 height 46
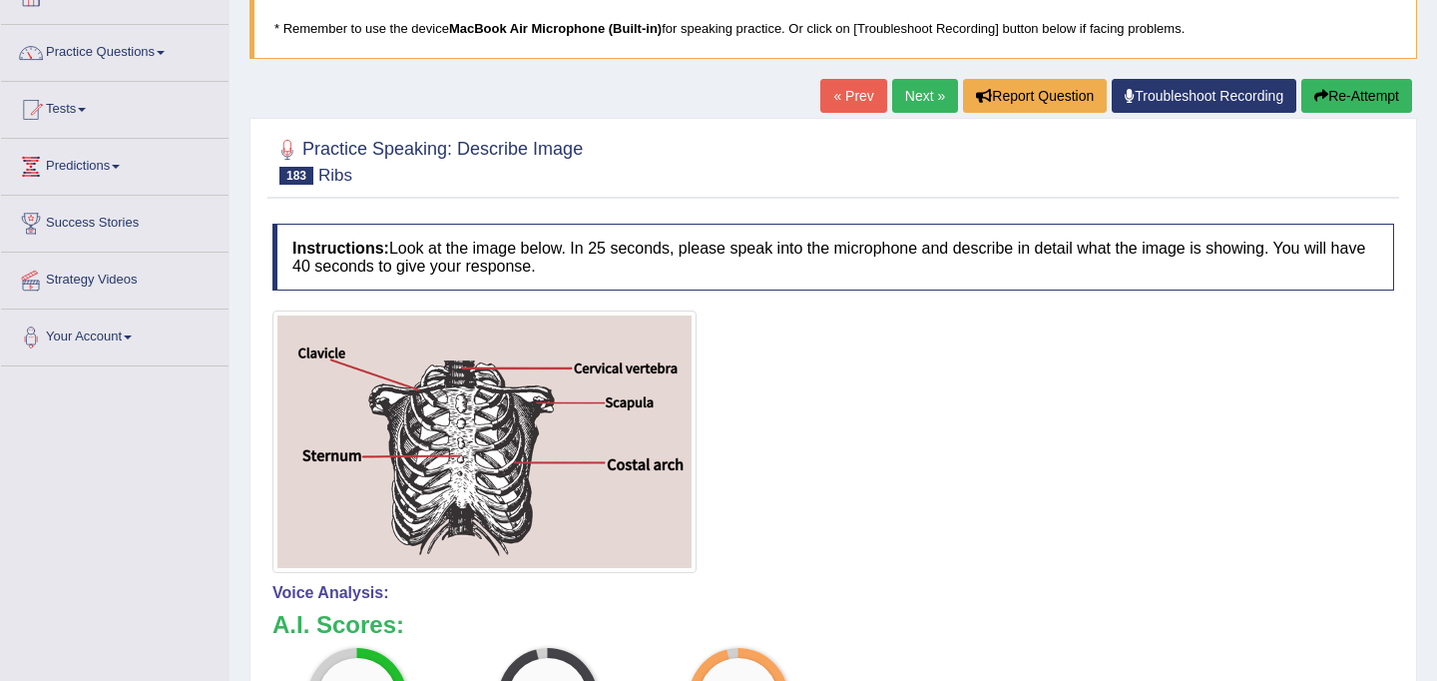
scroll to position [0, 0]
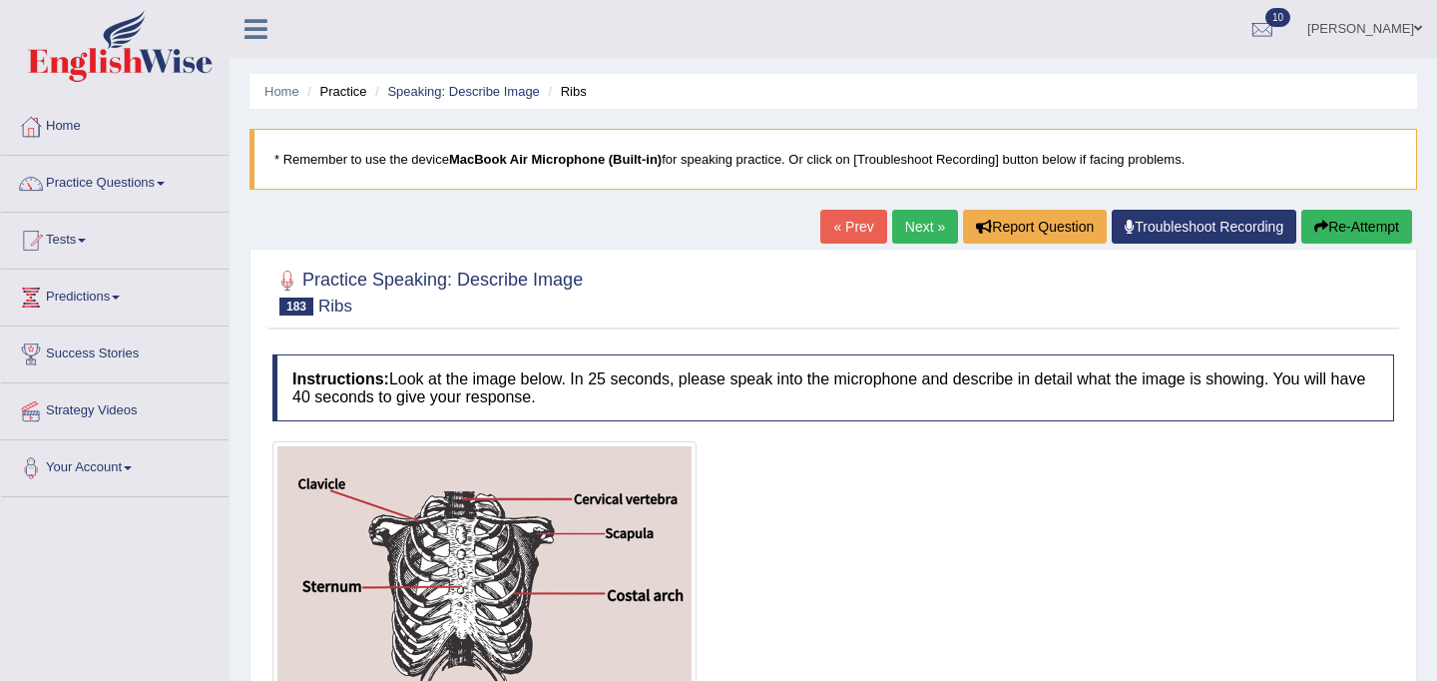
click at [911, 224] on link "Next »" at bounding box center [925, 227] width 66 height 34
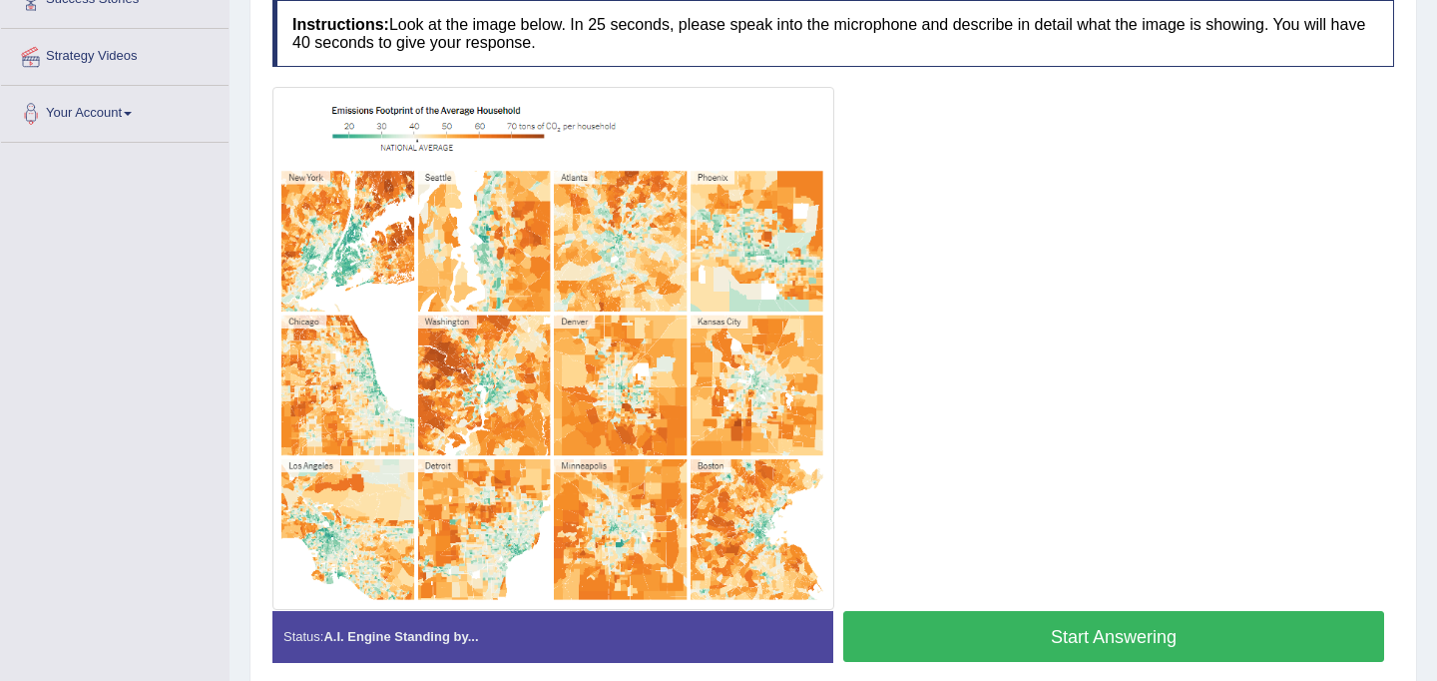
scroll to position [352, 0]
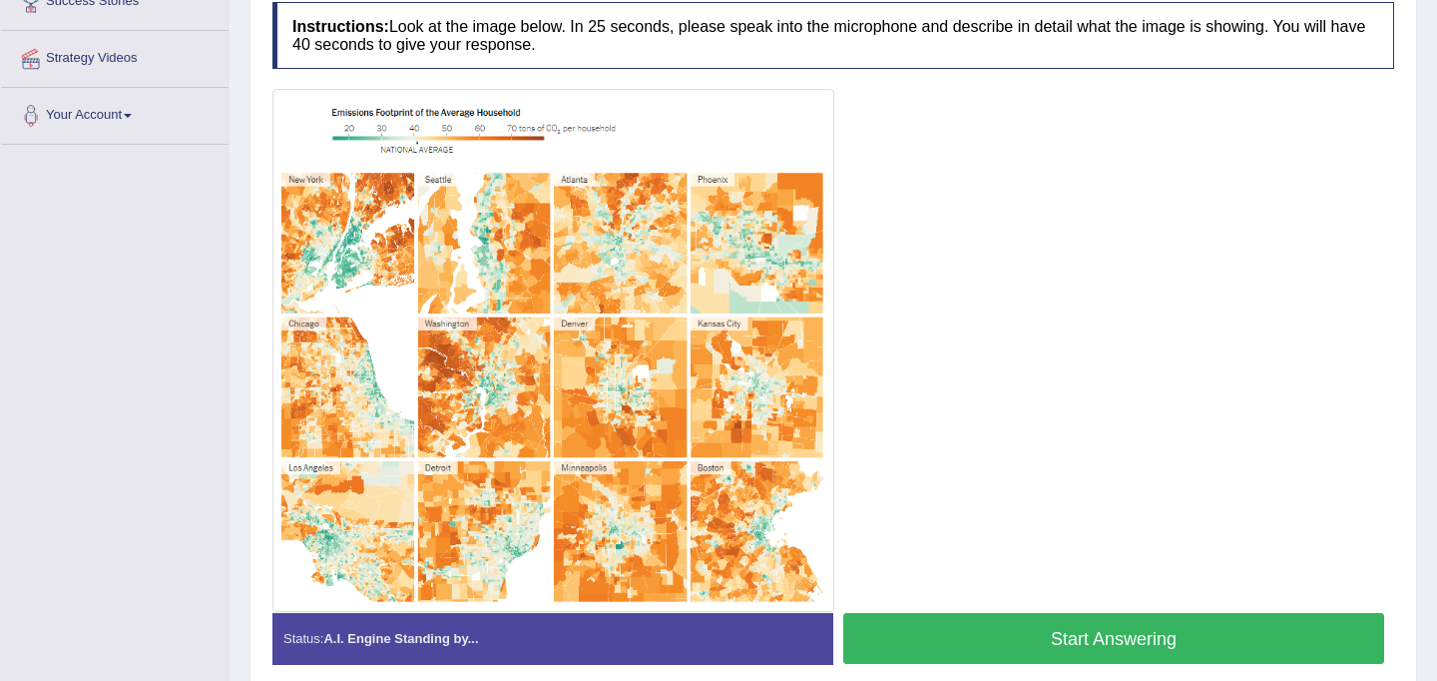
click at [987, 640] on button "Start Answering" at bounding box center [1113, 638] width 541 height 51
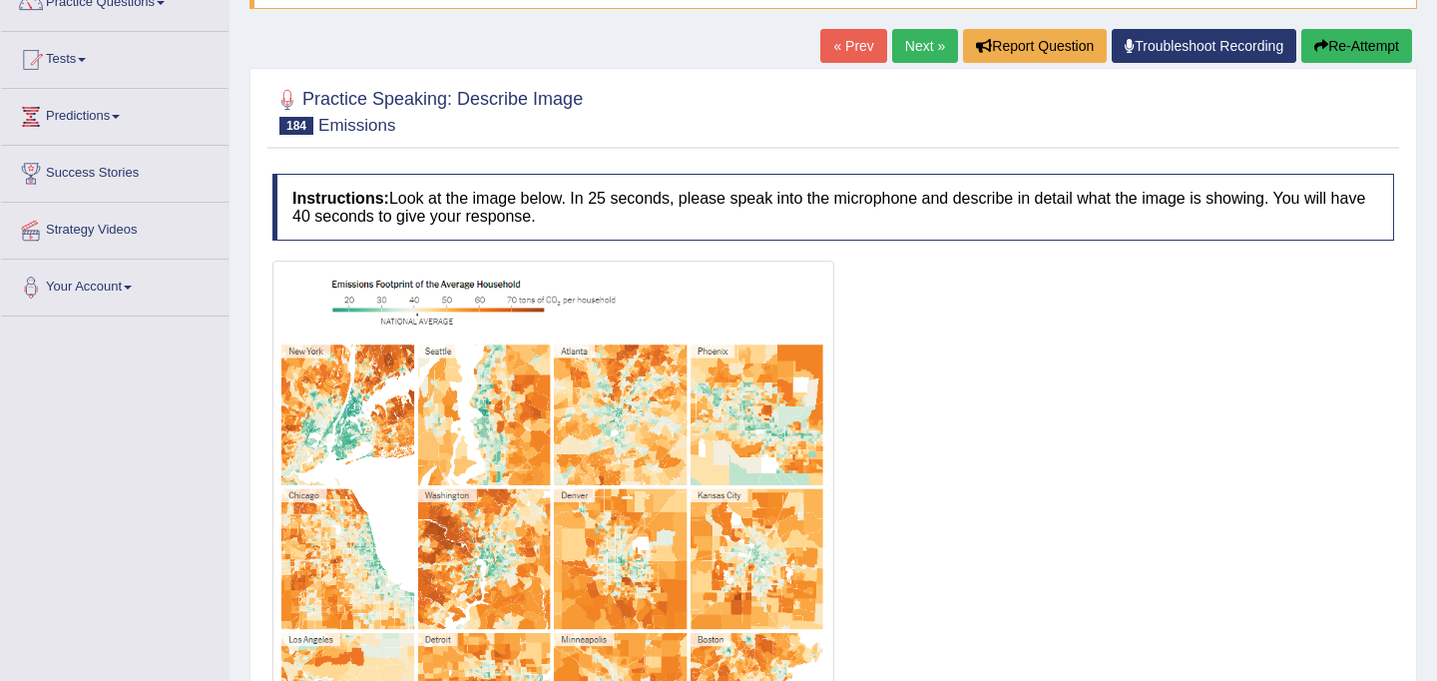
scroll to position [0, 0]
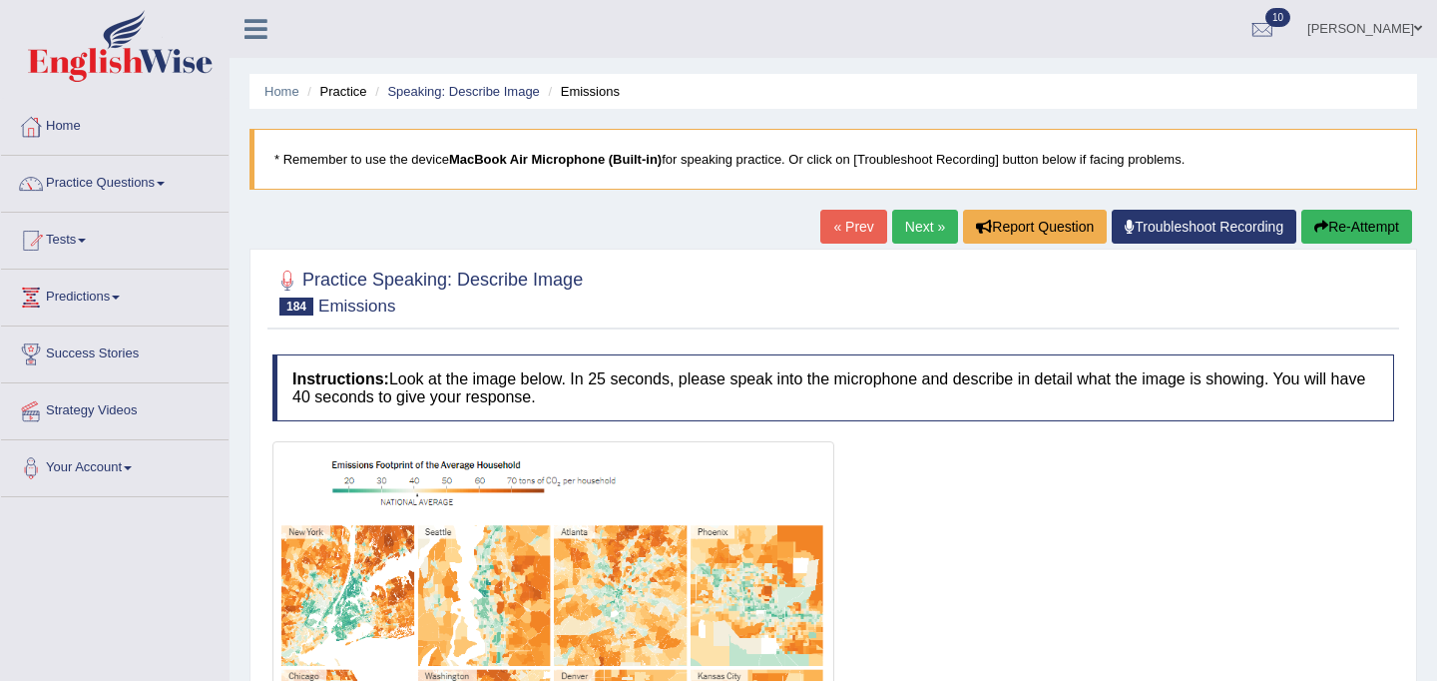
click at [1134, 174] on blockquote "* Remember to use the device MacBook Air Microphone (Built-in) for speaking pra…" at bounding box center [834, 159] width 1168 height 61
click at [909, 220] on link "Next »" at bounding box center [925, 227] width 66 height 34
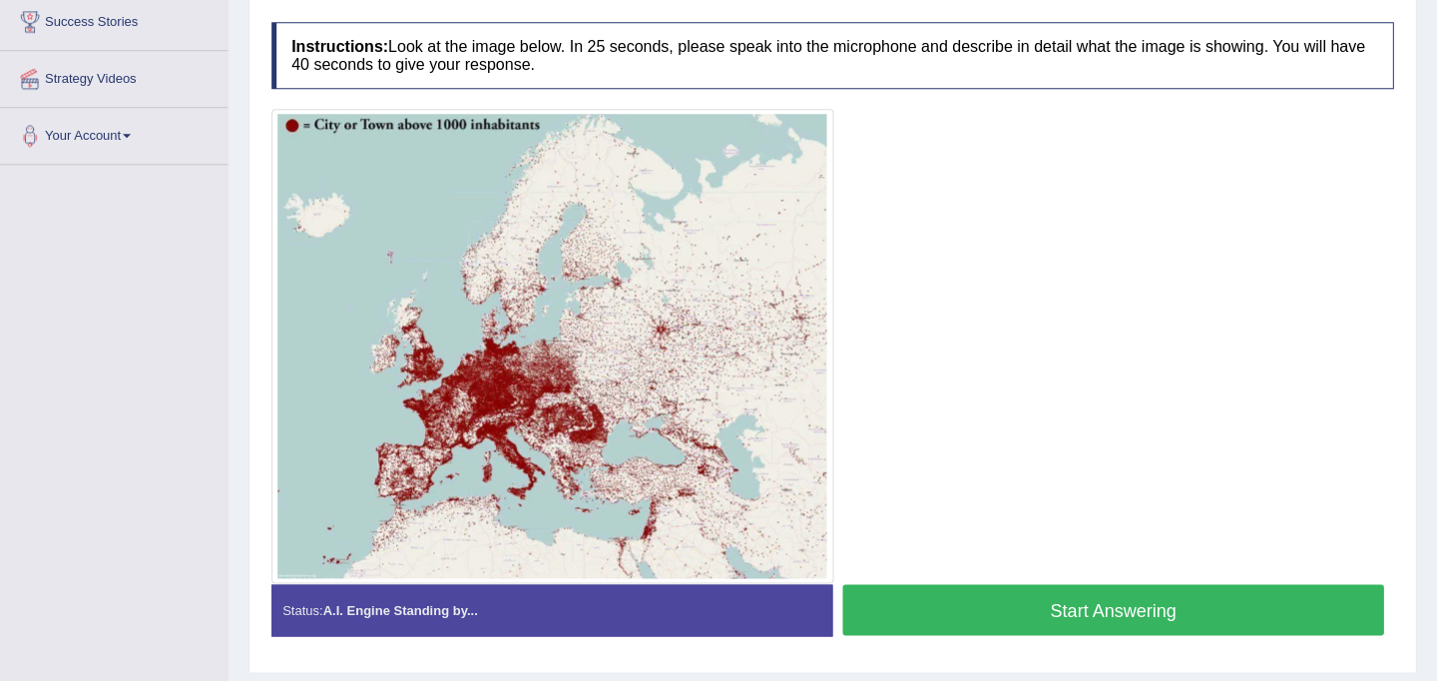
scroll to position [332, 0]
click at [1072, 593] on button "Start Answering" at bounding box center [1113, 609] width 541 height 51
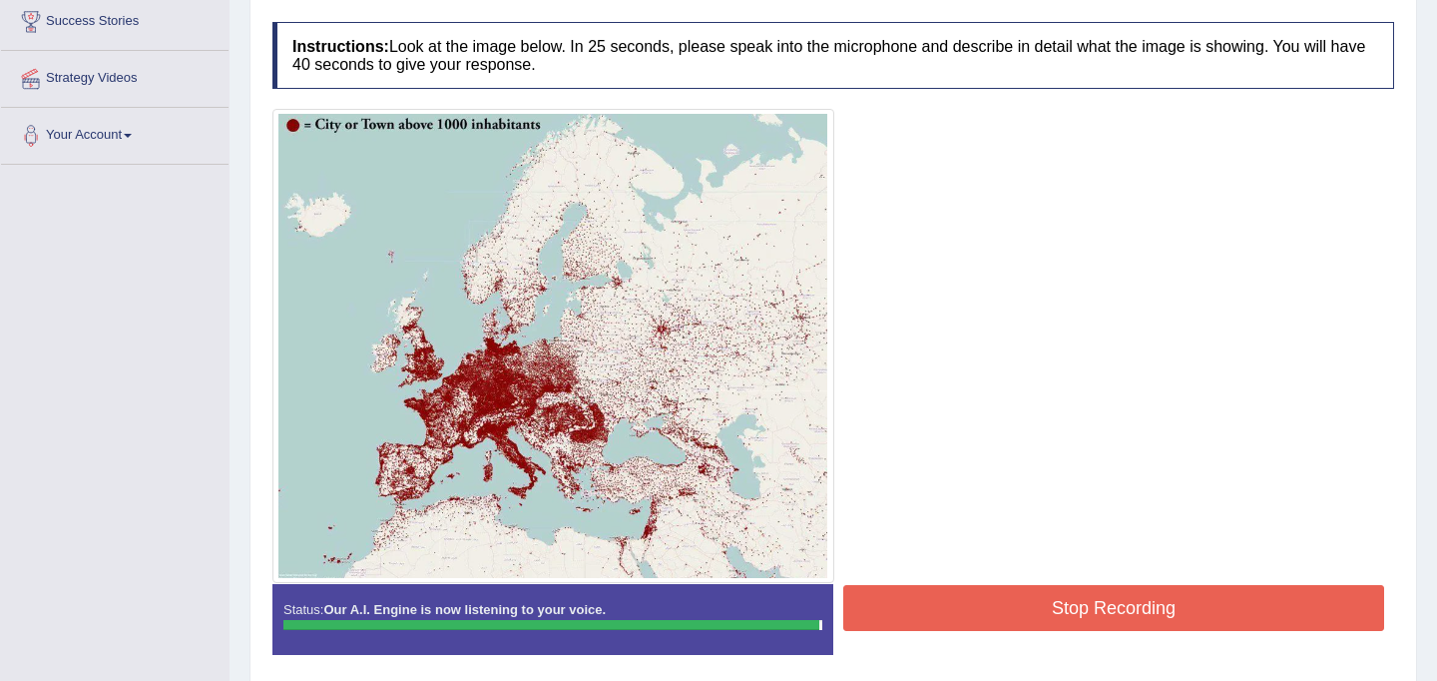
click at [1075, 613] on button "Stop Recording" at bounding box center [1113, 608] width 541 height 46
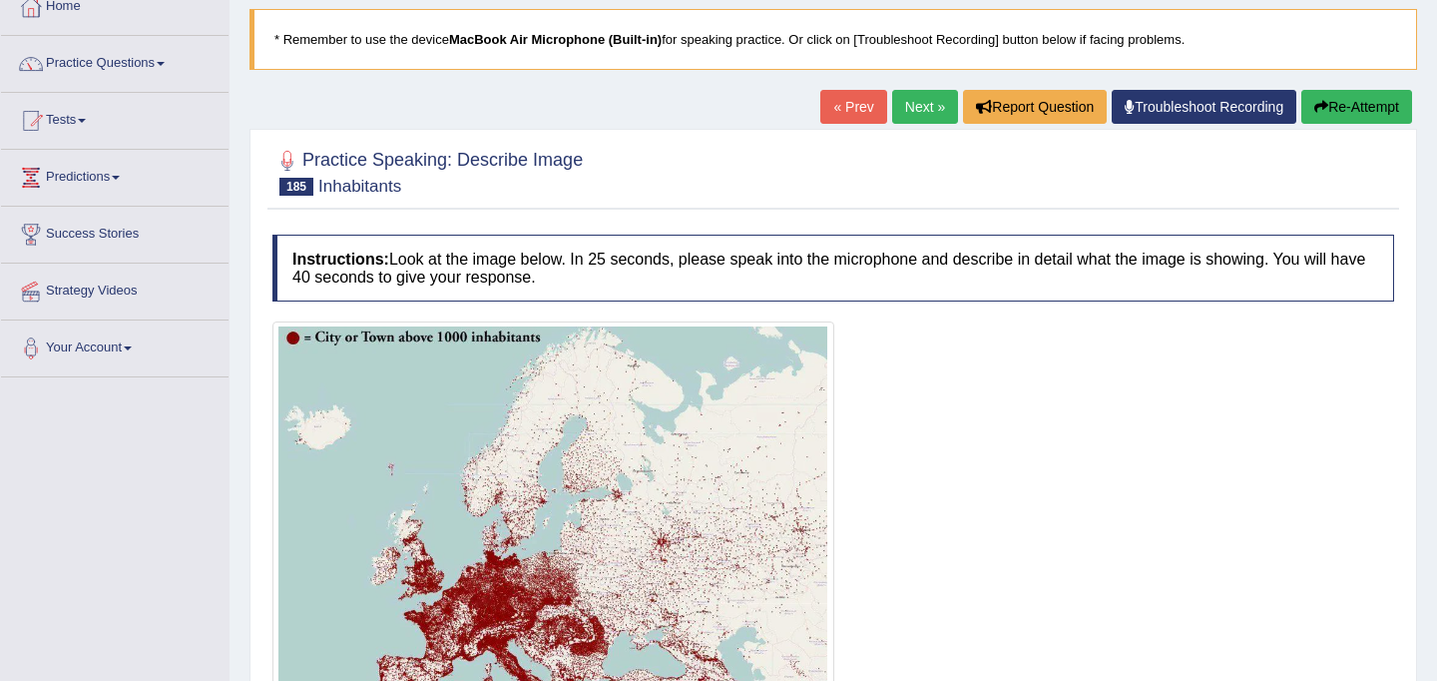
scroll to position [0, 0]
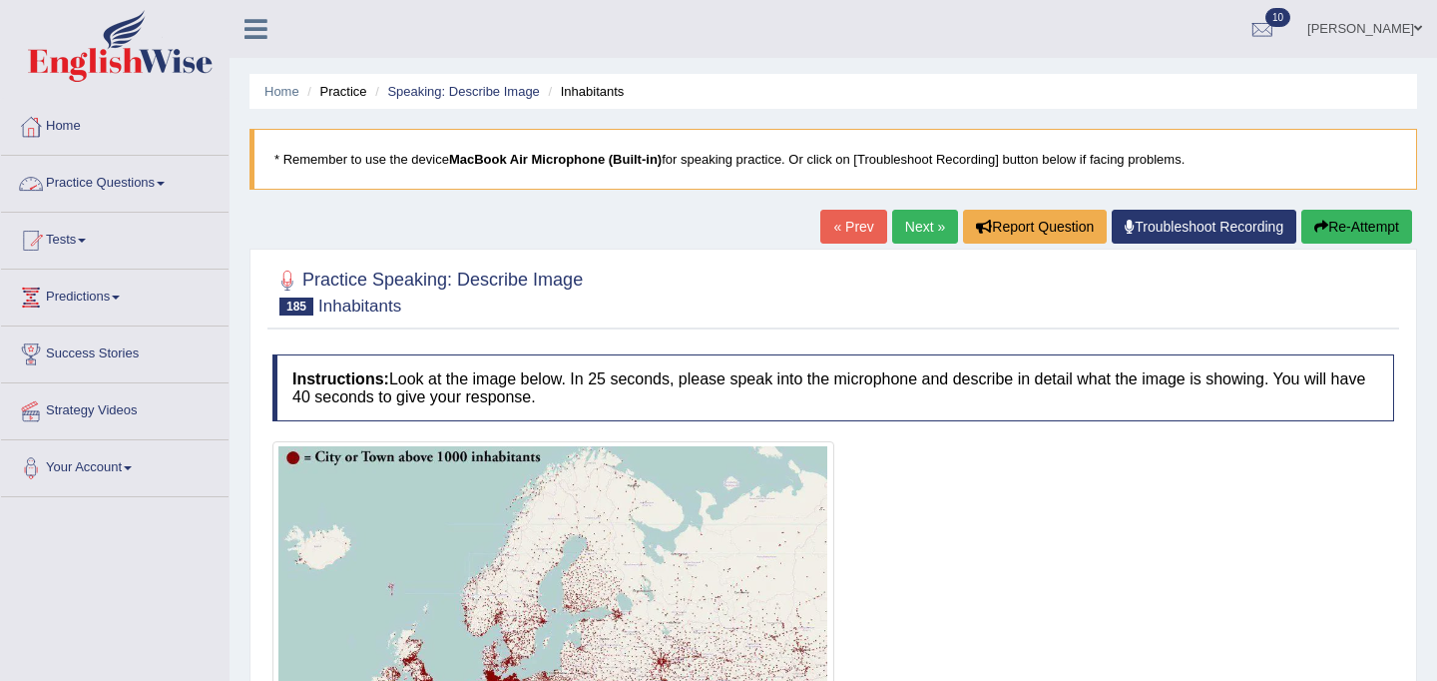
click at [158, 184] on link "Practice Questions" at bounding box center [115, 181] width 228 height 50
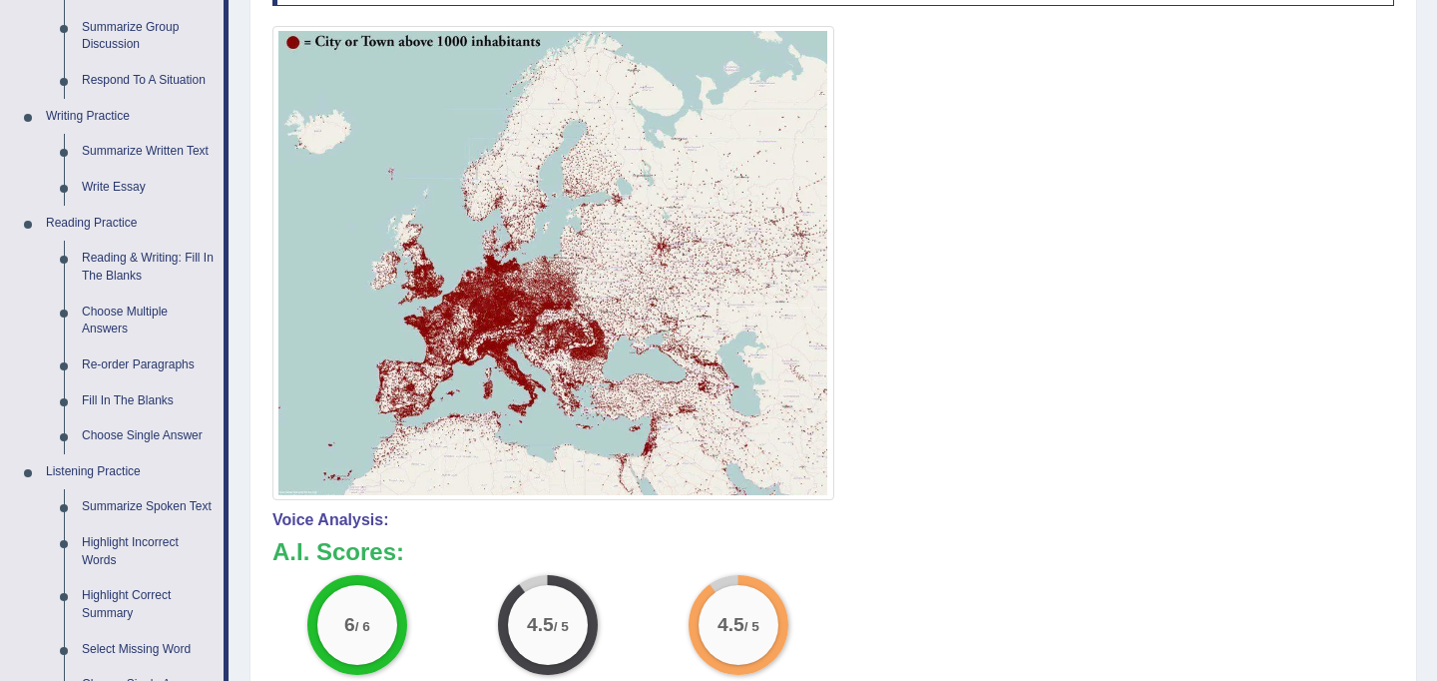
scroll to position [414, 0]
click at [1093, 426] on div at bounding box center [833, 264] width 1122 height 474
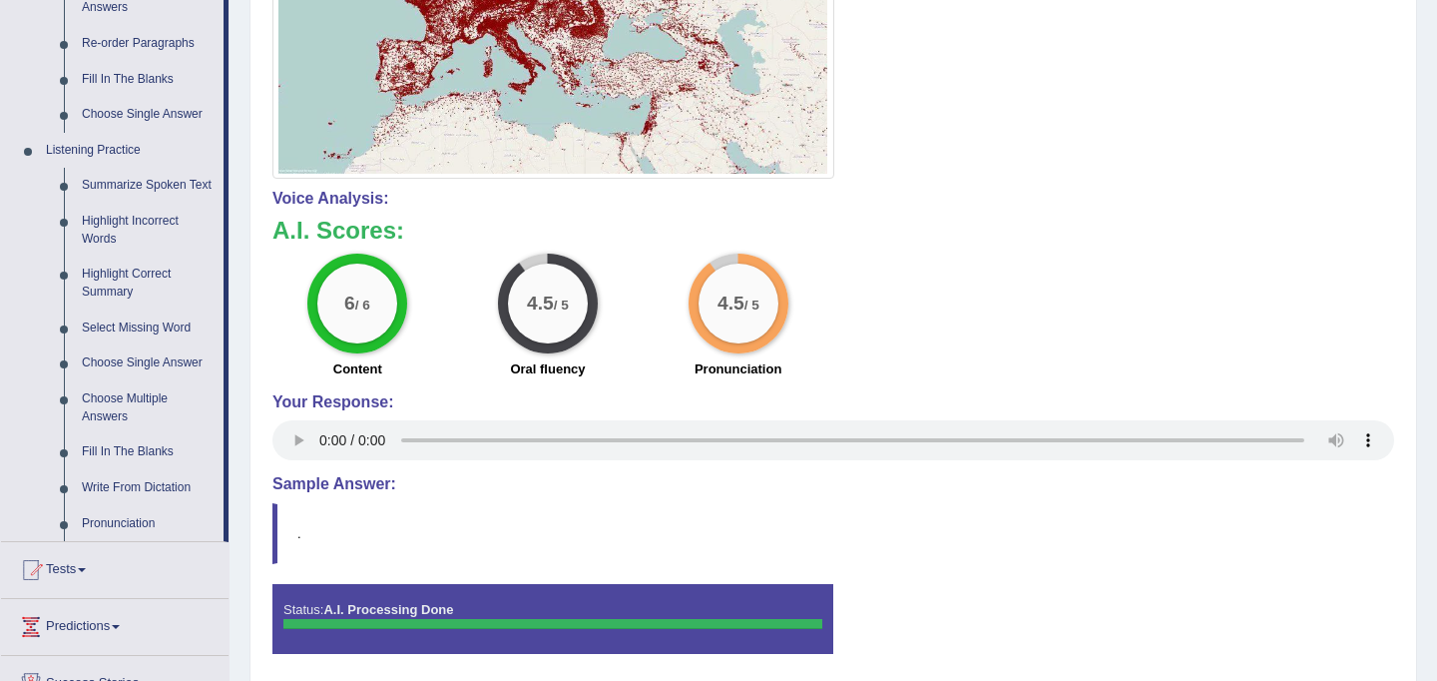
scroll to position [758, 0]
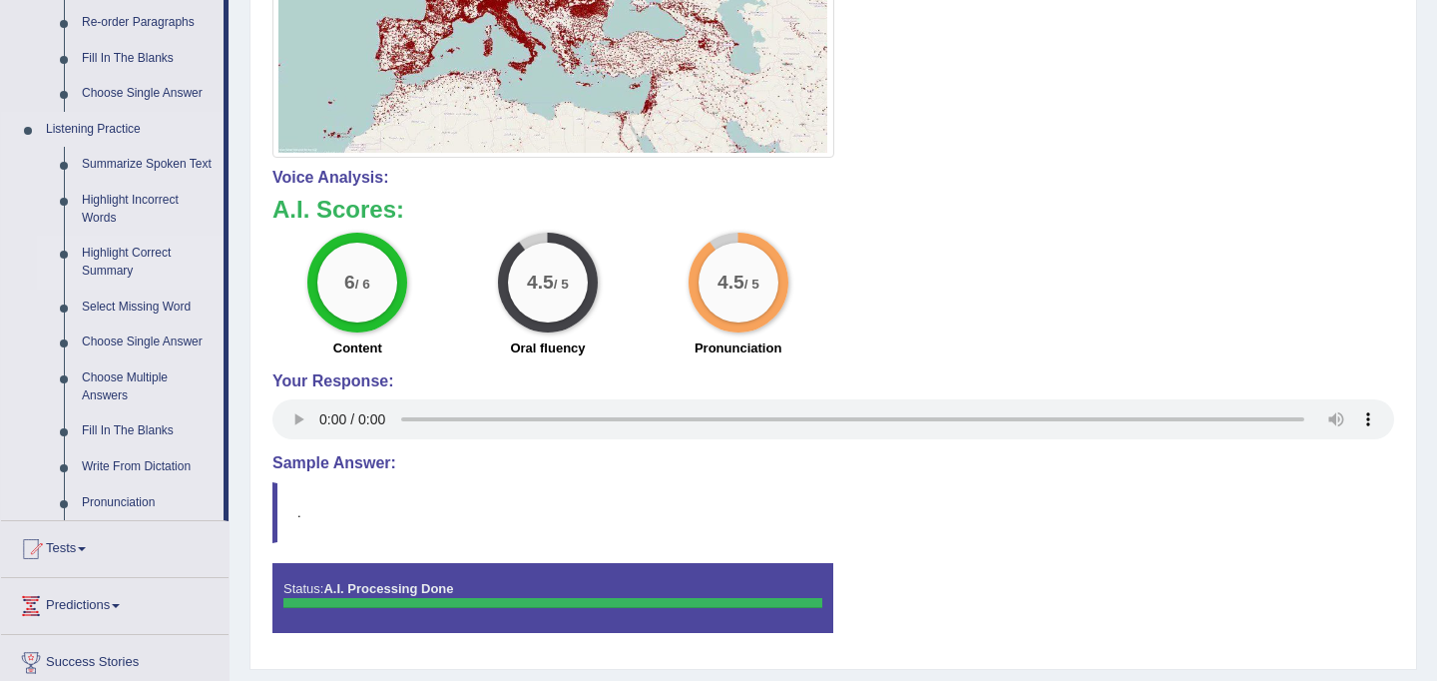
click at [112, 274] on link "Highlight Correct Summary" at bounding box center [148, 262] width 151 height 53
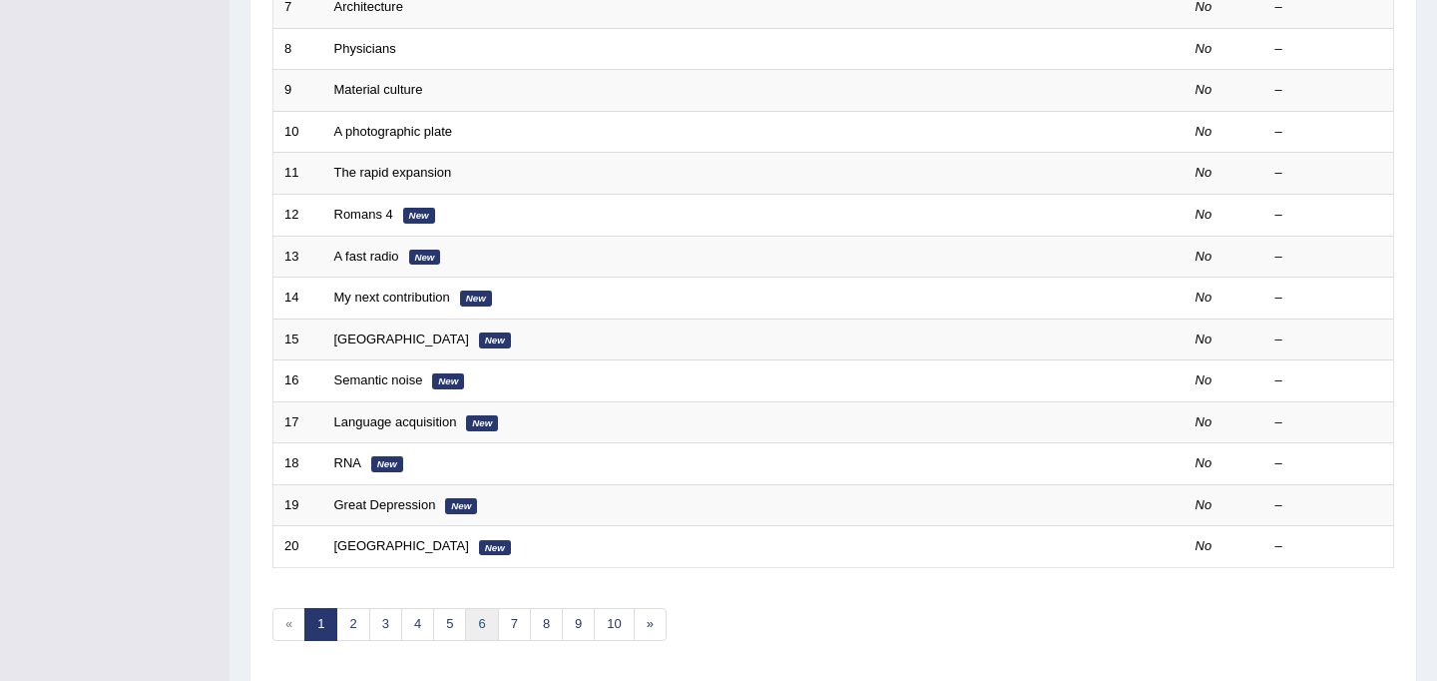
scroll to position [641, 0]
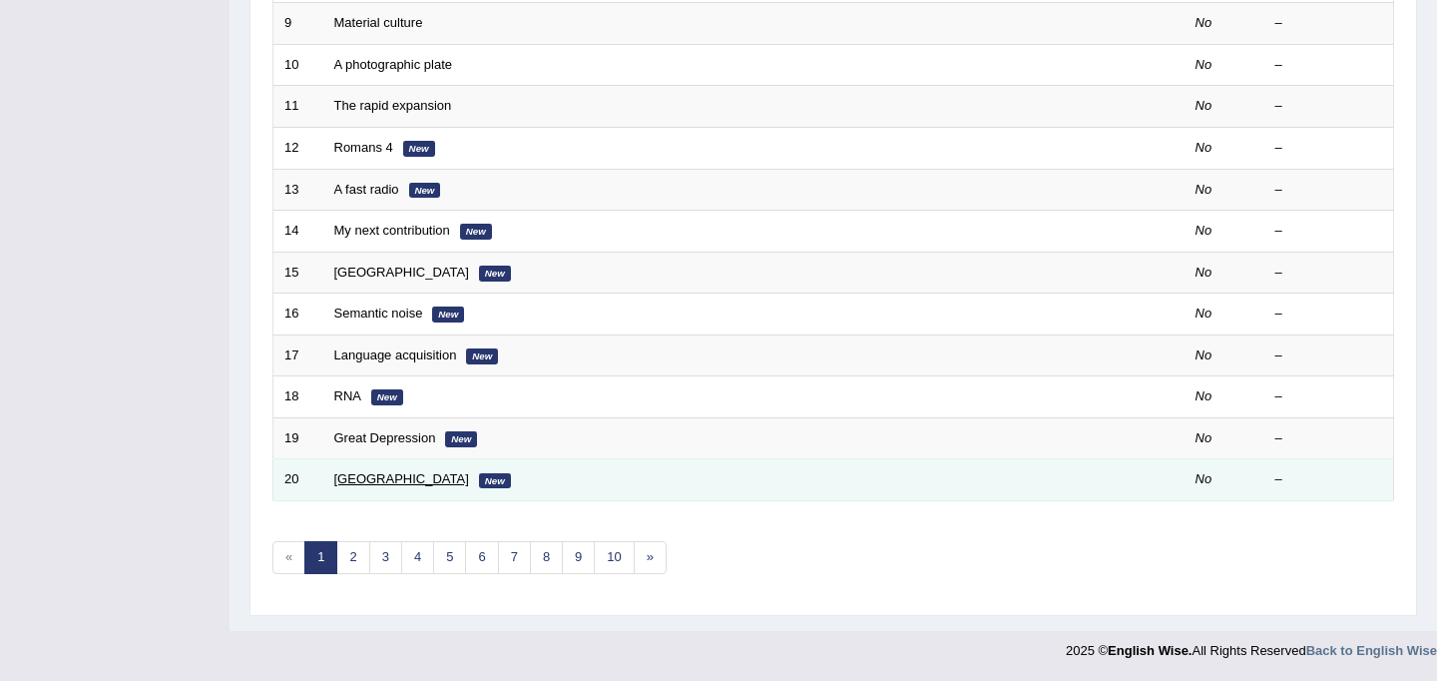
click at [376, 478] on link "Newcastle" at bounding box center [401, 478] width 135 height 15
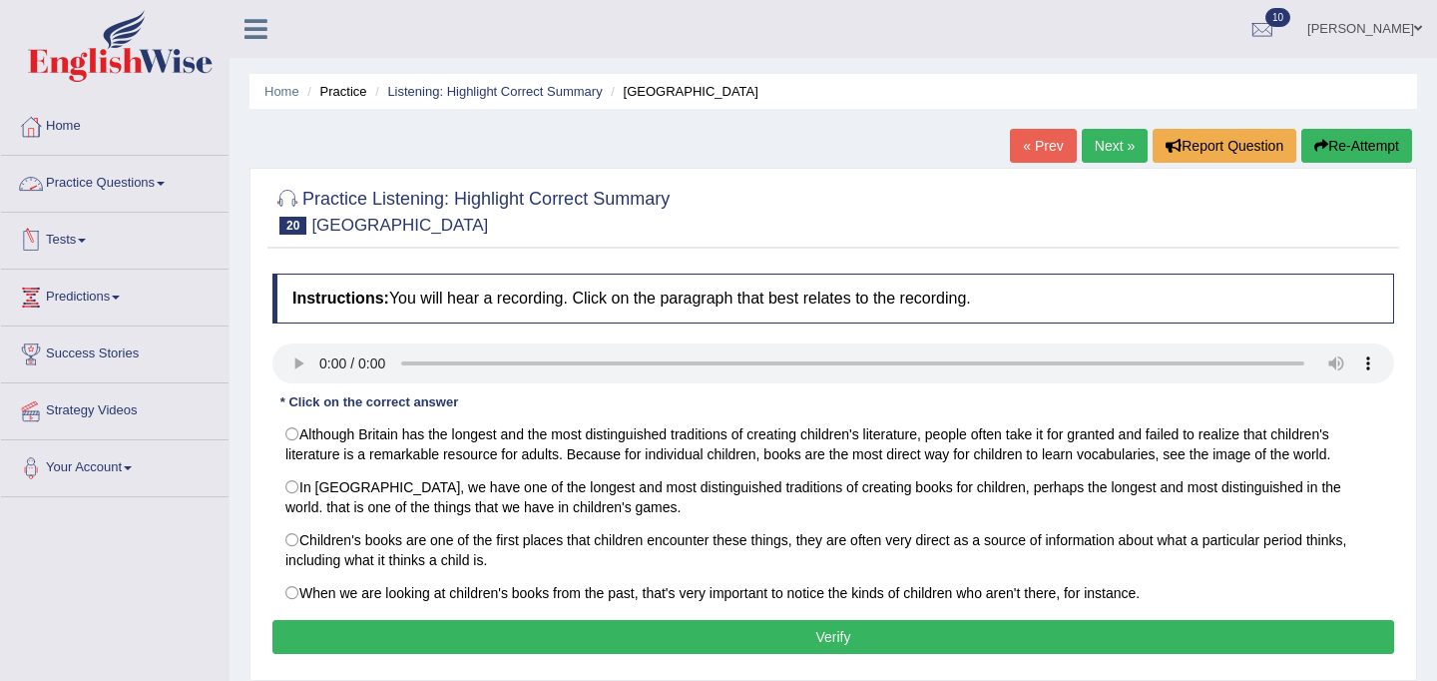
click at [96, 181] on link "Practice Questions" at bounding box center [115, 181] width 228 height 50
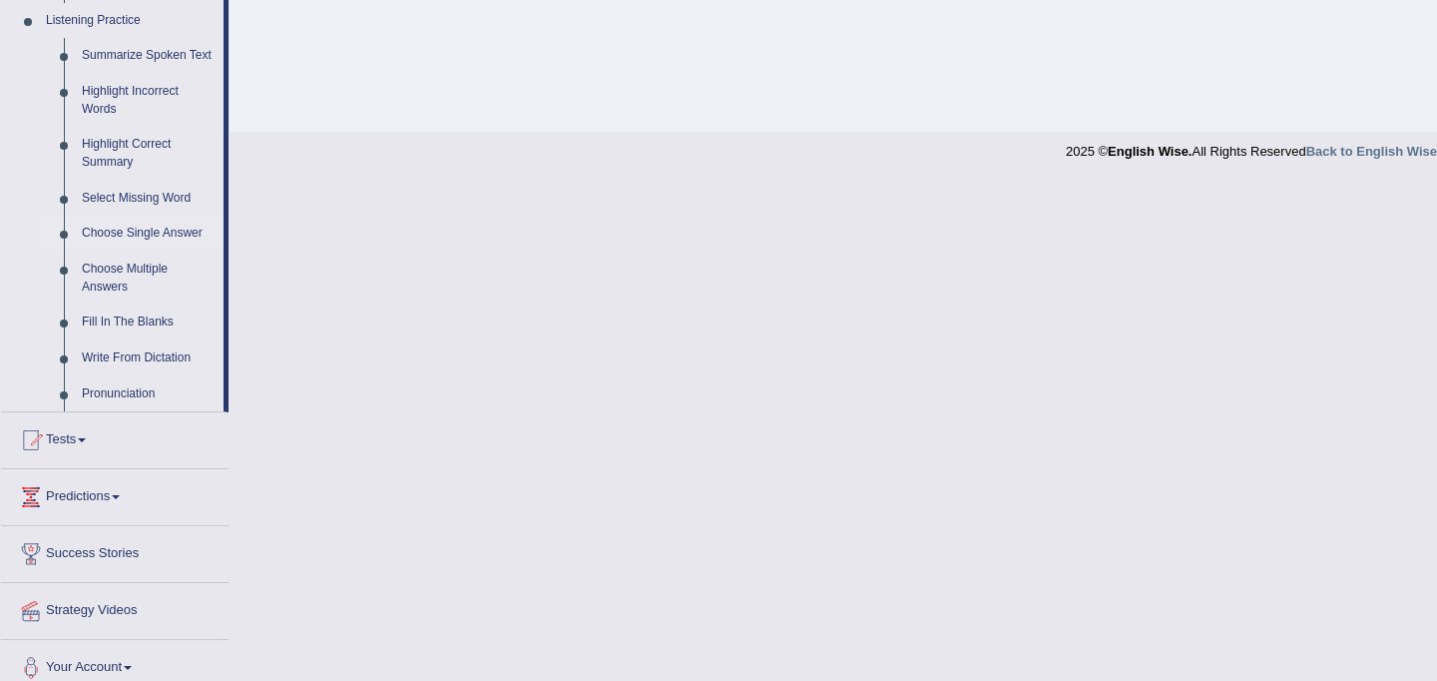
scroll to position [862, 0]
click at [146, 167] on link "Highlight Correct Summary" at bounding box center [148, 157] width 151 height 53
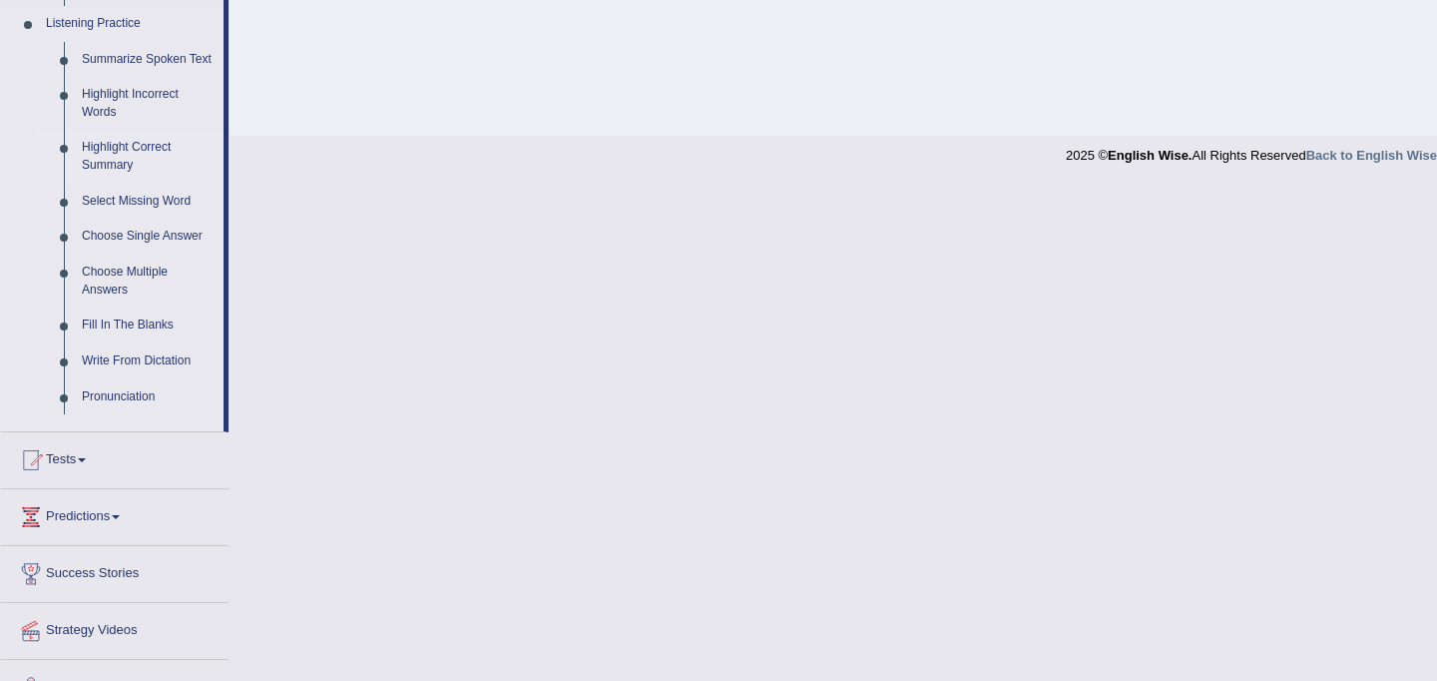
scroll to position [456, 0]
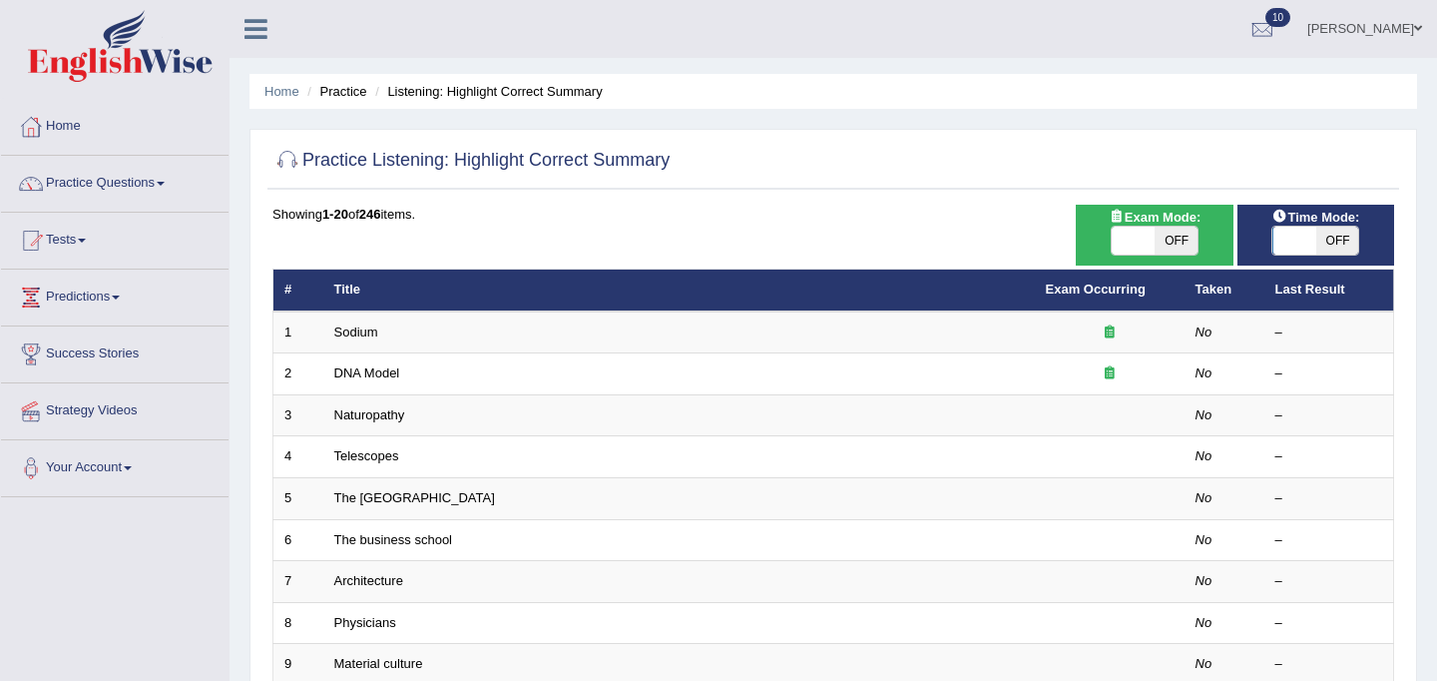
click at [129, 174] on link "Practice Questions" at bounding box center [115, 181] width 228 height 50
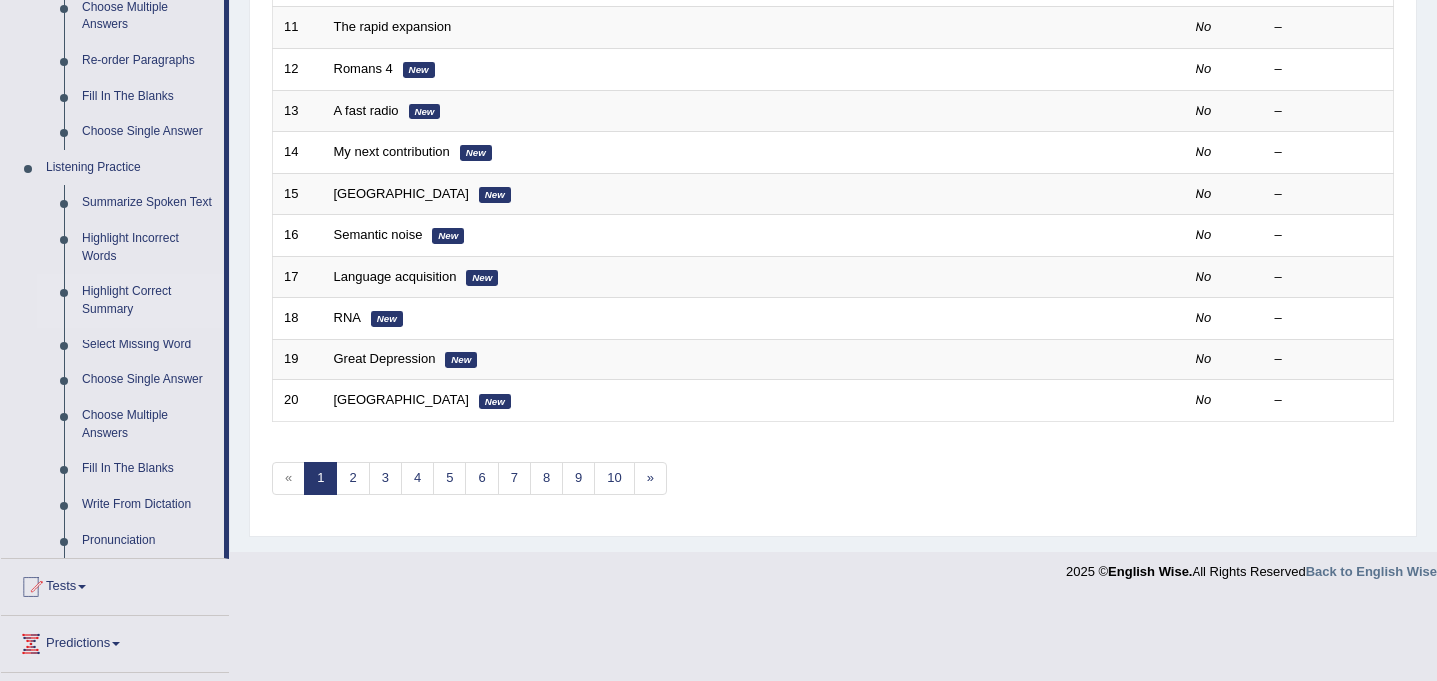
scroll to position [736, 0]
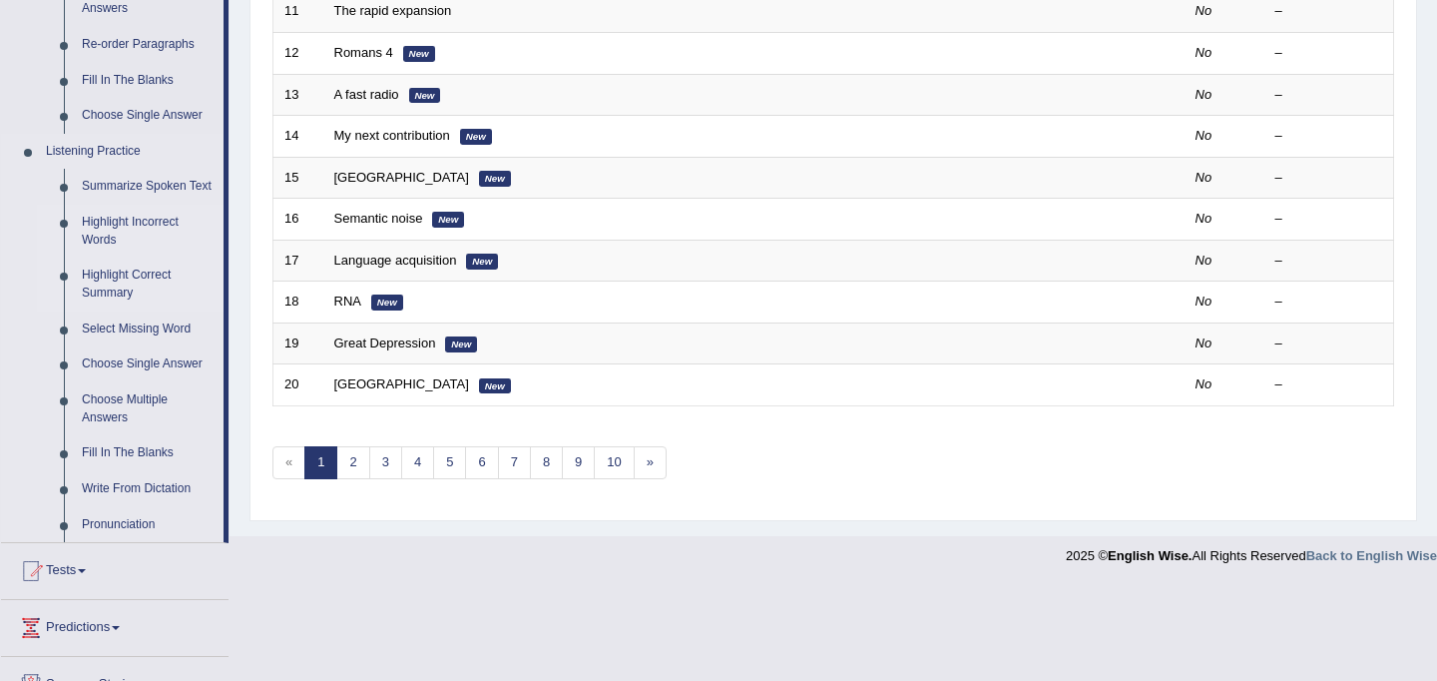
click at [172, 242] on link "Highlight Incorrect Words" at bounding box center [148, 231] width 151 height 53
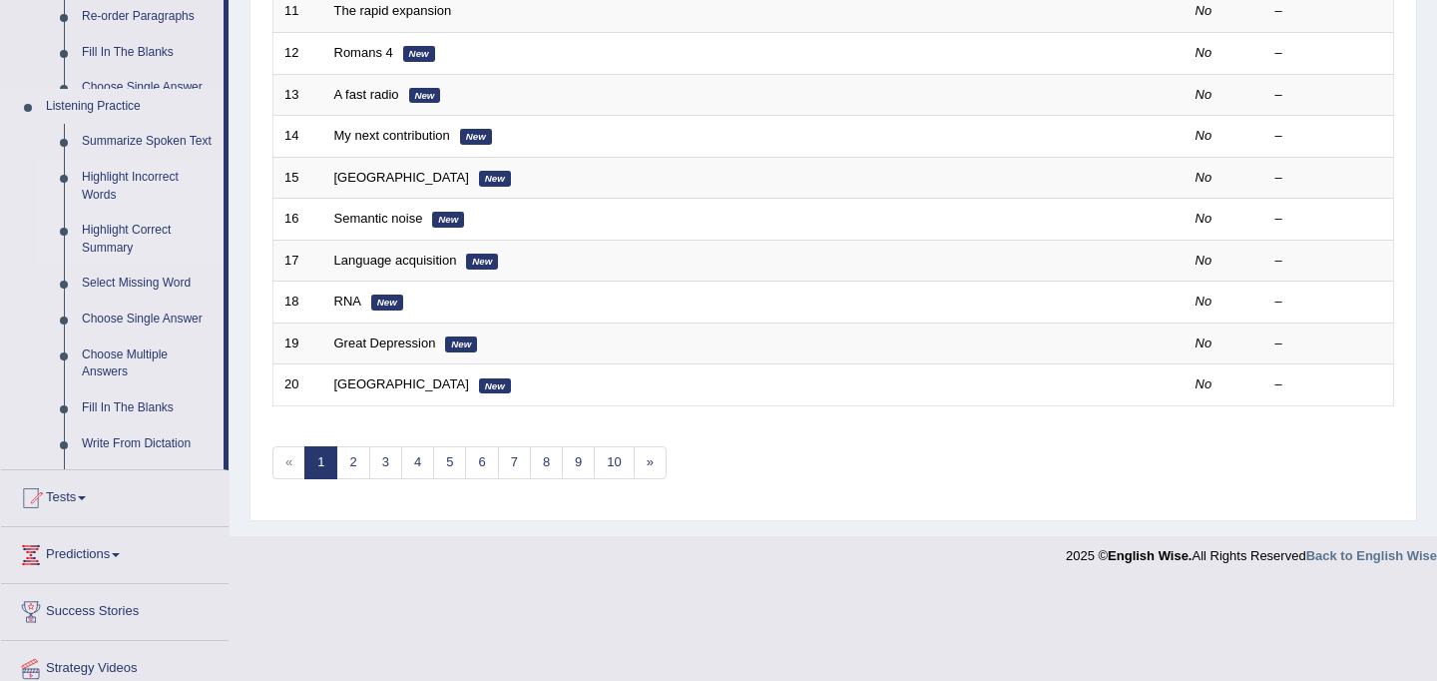
scroll to position [641, 0]
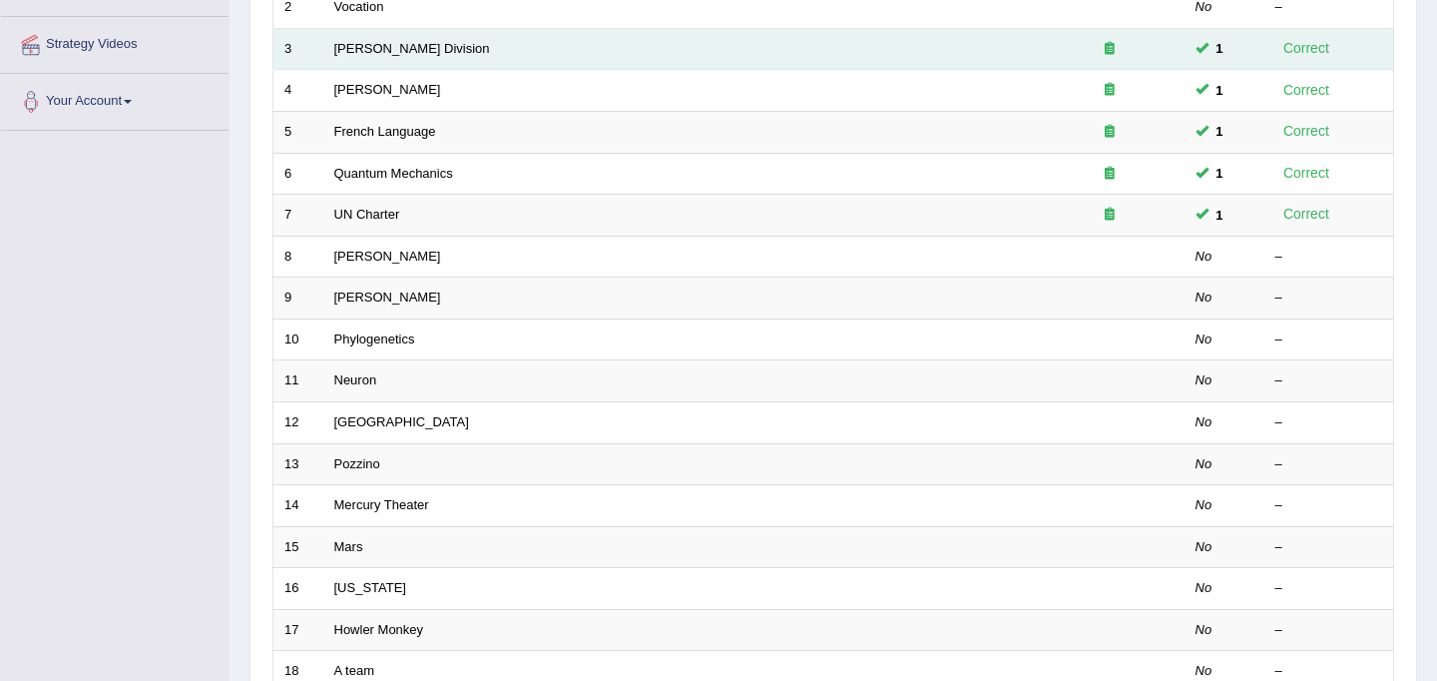
scroll to position [641, 0]
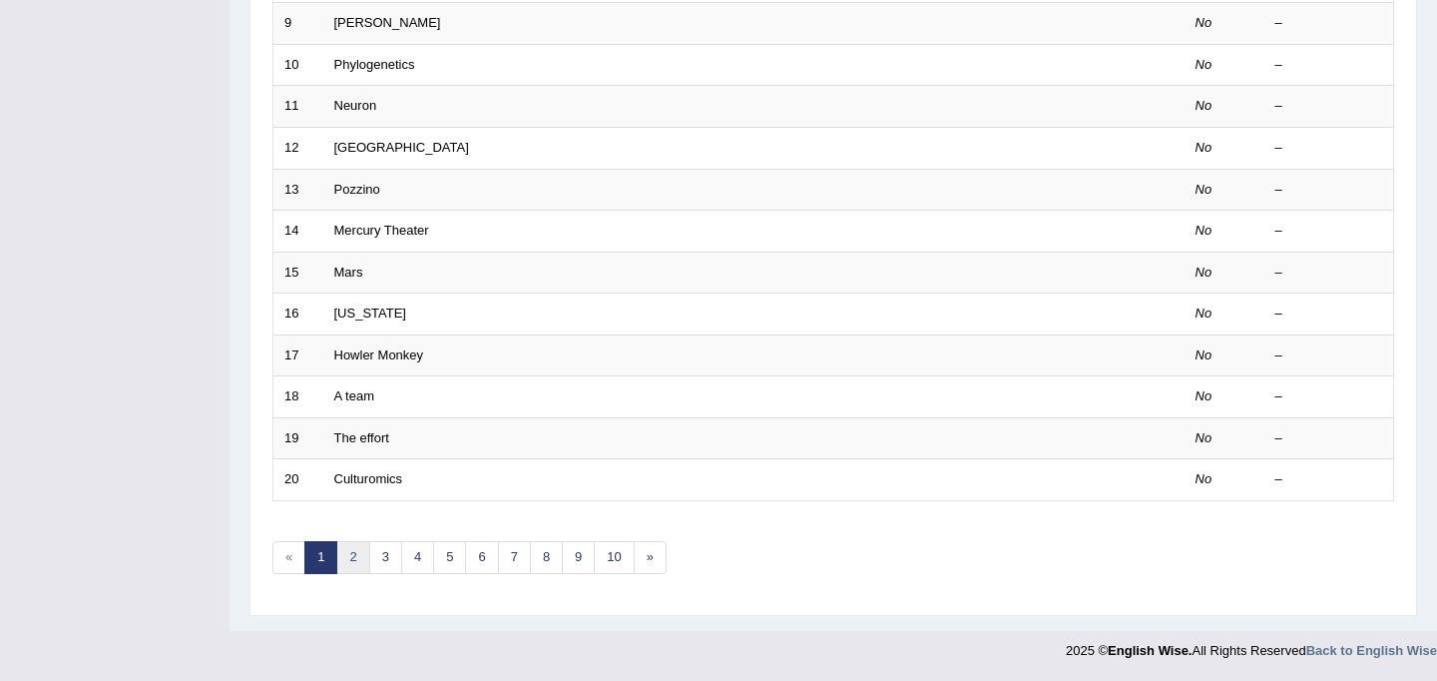
click at [351, 558] on link "2" at bounding box center [352, 557] width 33 height 33
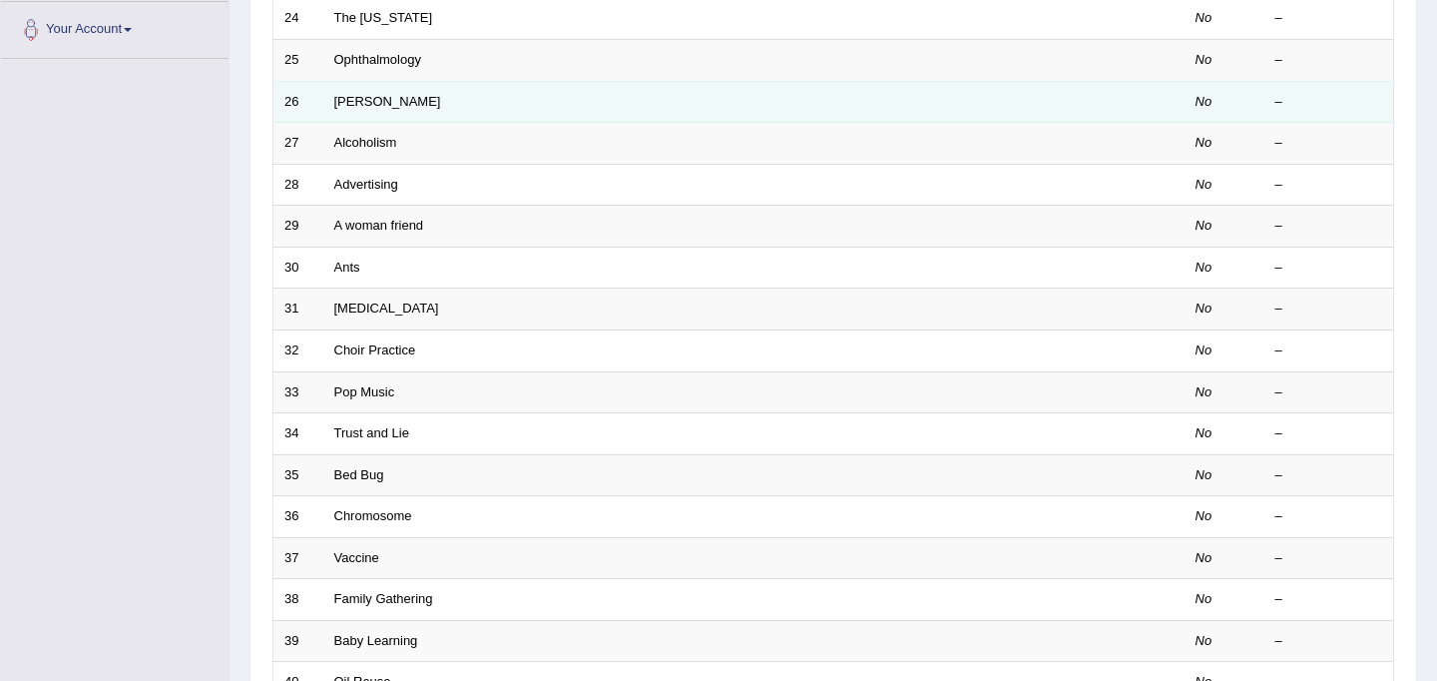
scroll to position [641, 0]
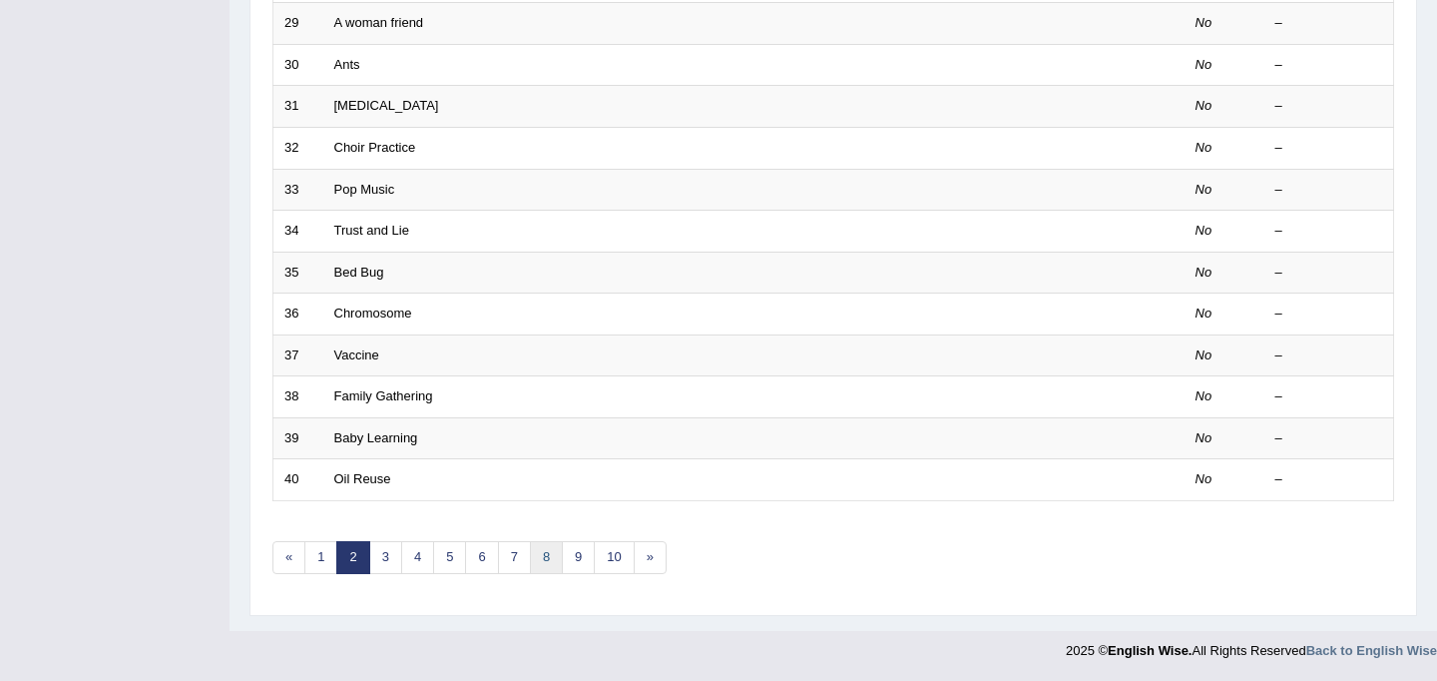
click at [553, 568] on link "8" at bounding box center [546, 557] width 33 height 33
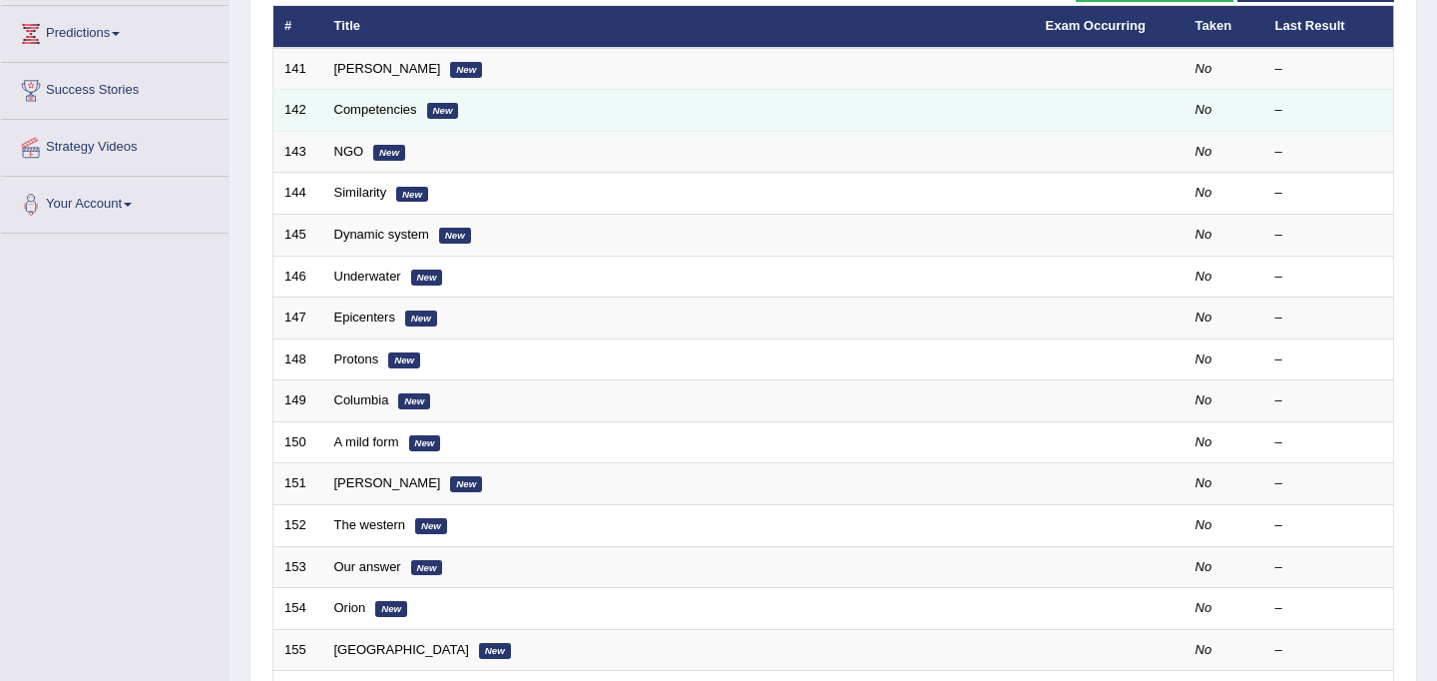
scroll to position [258, 0]
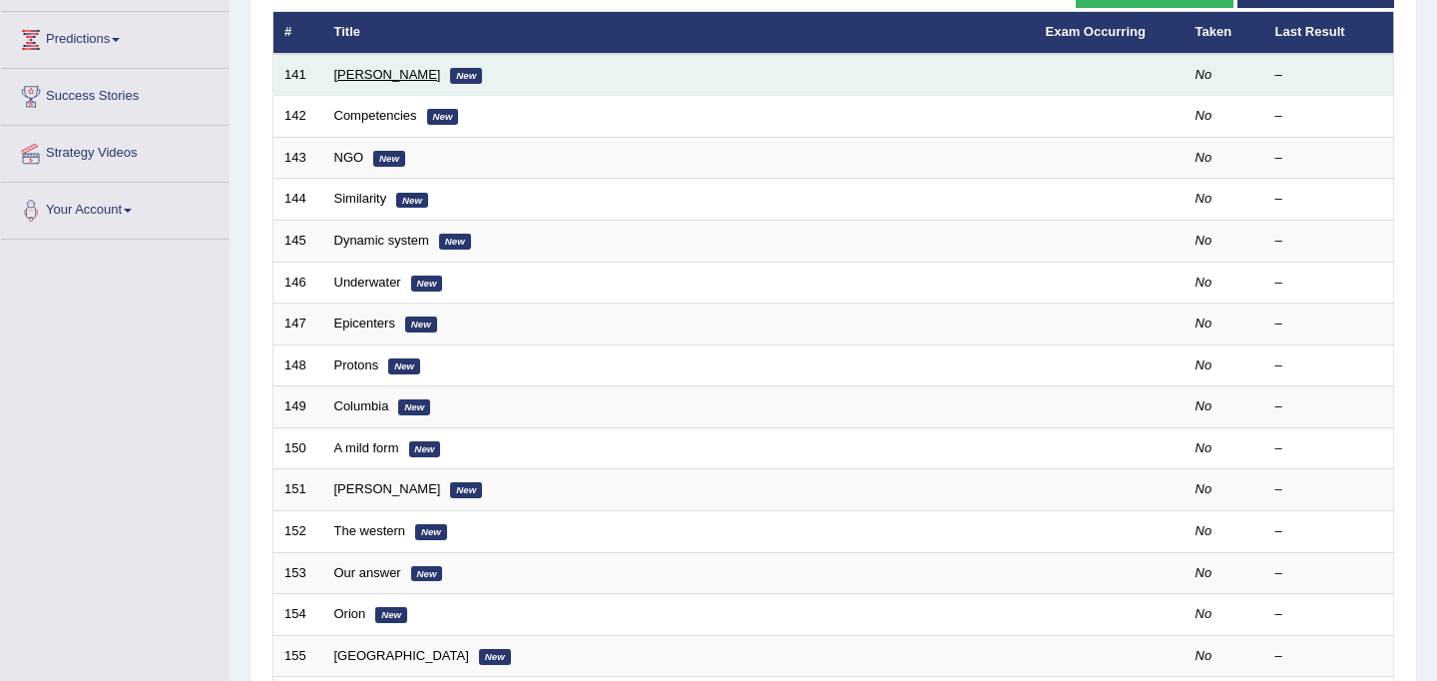
click at [365, 75] on link "[PERSON_NAME]" at bounding box center [387, 74] width 107 height 15
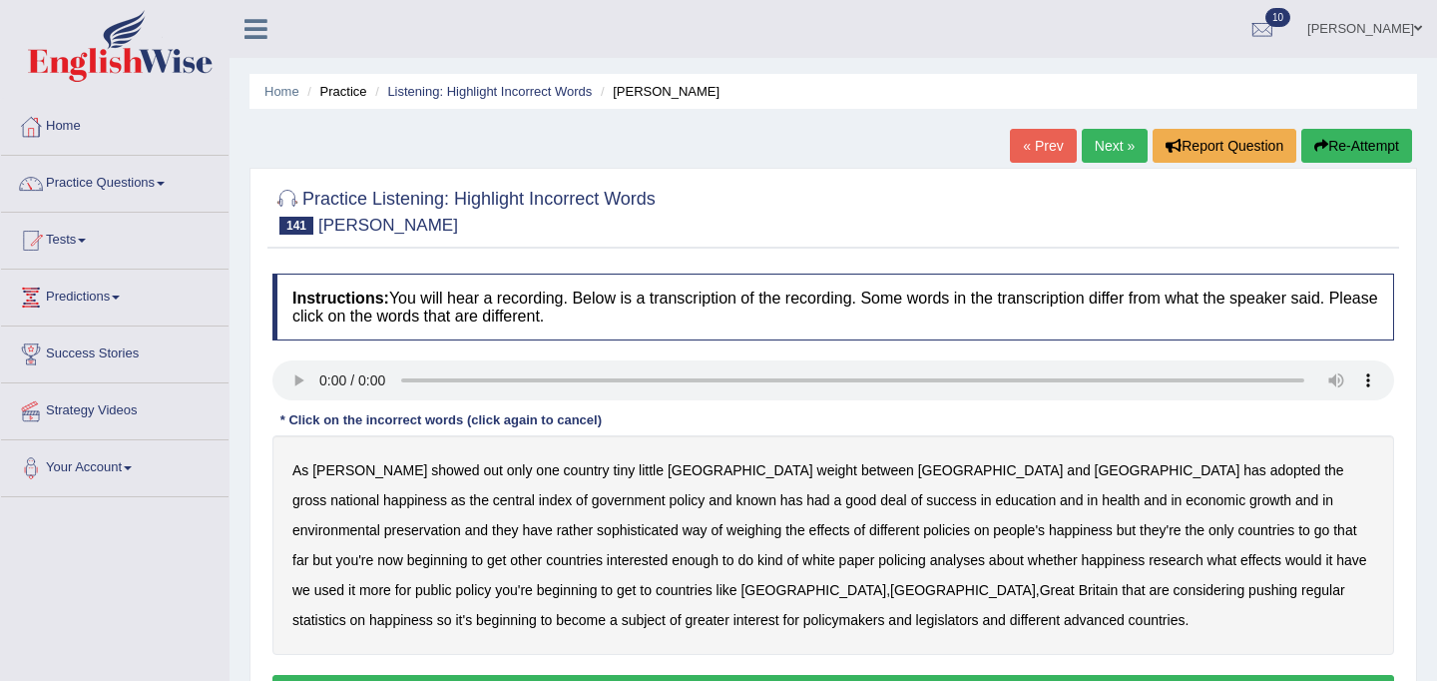
click at [431, 472] on b "showed" at bounding box center [455, 470] width 48 height 16
click at [736, 501] on b "known" at bounding box center [756, 500] width 40 height 16
click at [727, 529] on b "weighing" at bounding box center [754, 530] width 55 height 16
click at [1238, 531] on b "countries" at bounding box center [1266, 530] width 57 height 16
click at [878, 555] on b "policing" at bounding box center [901, 560] width 47 height 16
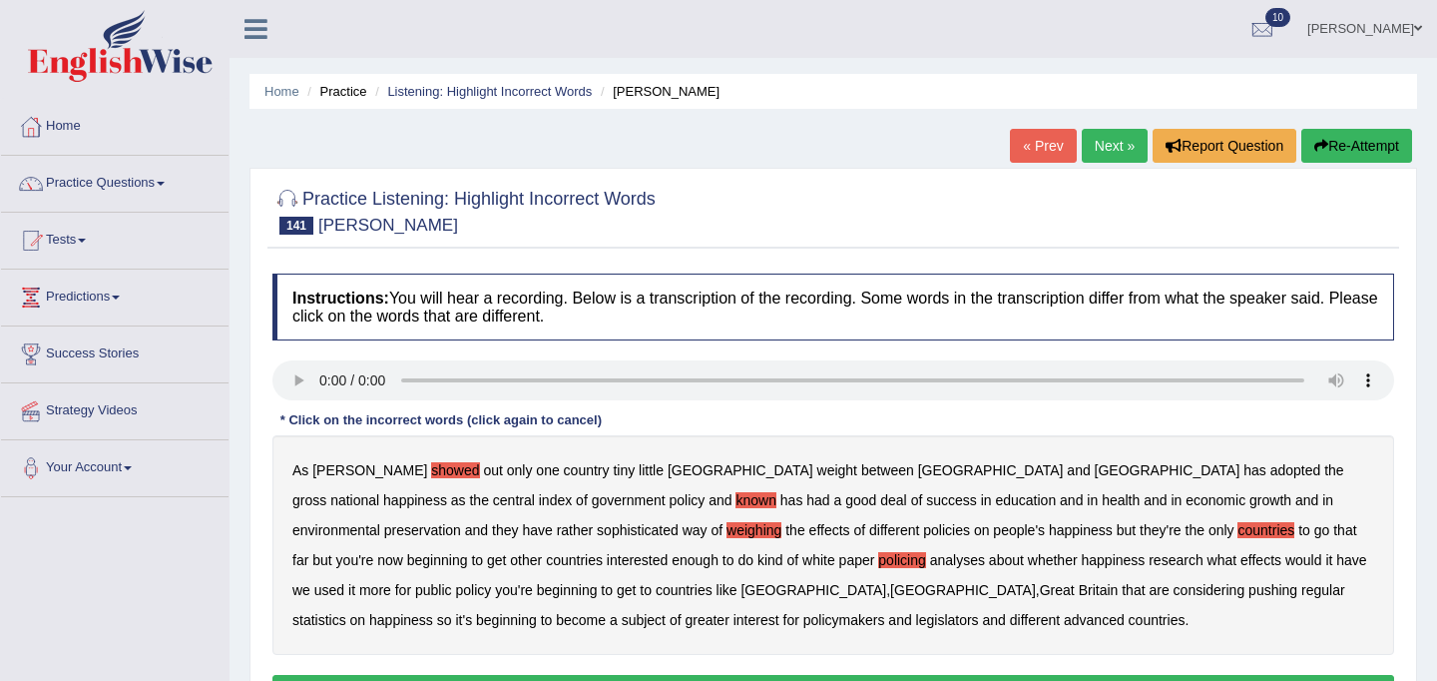
click at [459, 579] on div "As Joanne showed out only one country tiny little Bhutan weight between China a…" at bounding box center [833, 545] width 1122 height 220
click at [890, 586] on b "Finland" at bounding box center [963, 590] width 146 height 16
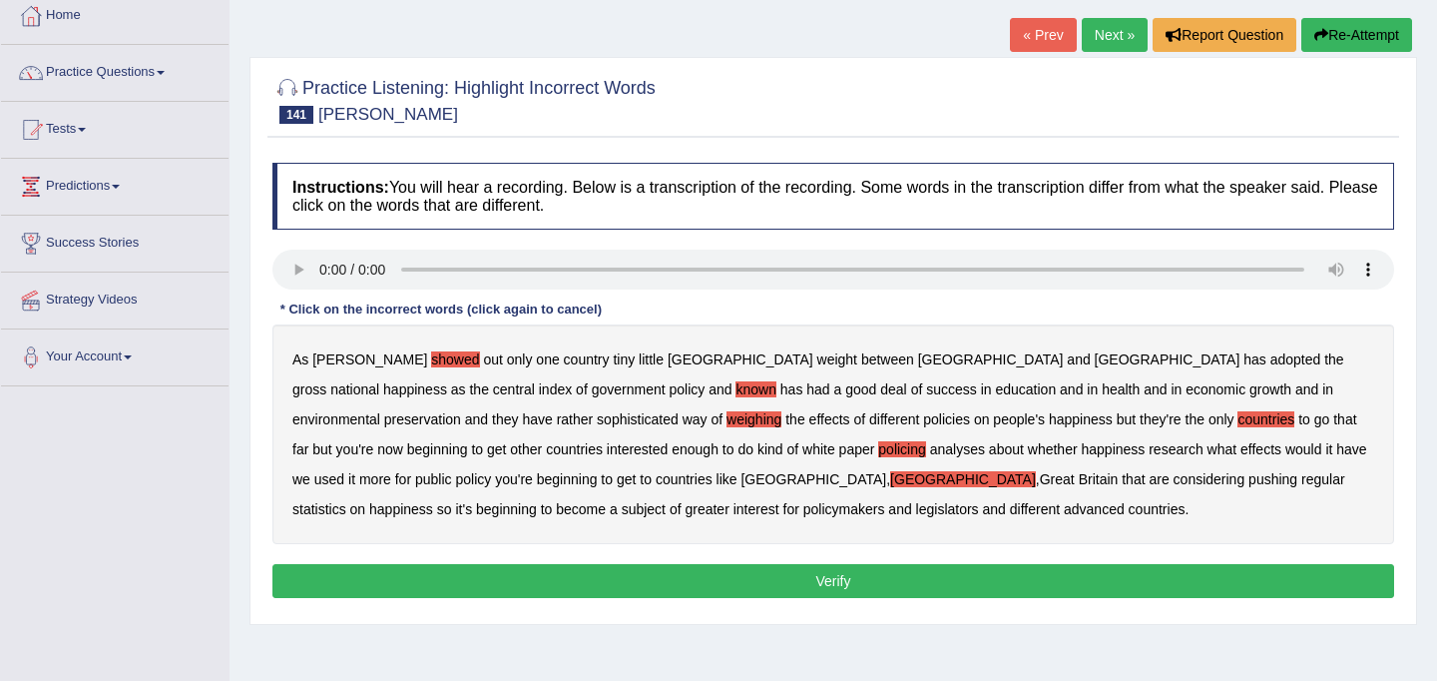
scroll to position [118, 0]
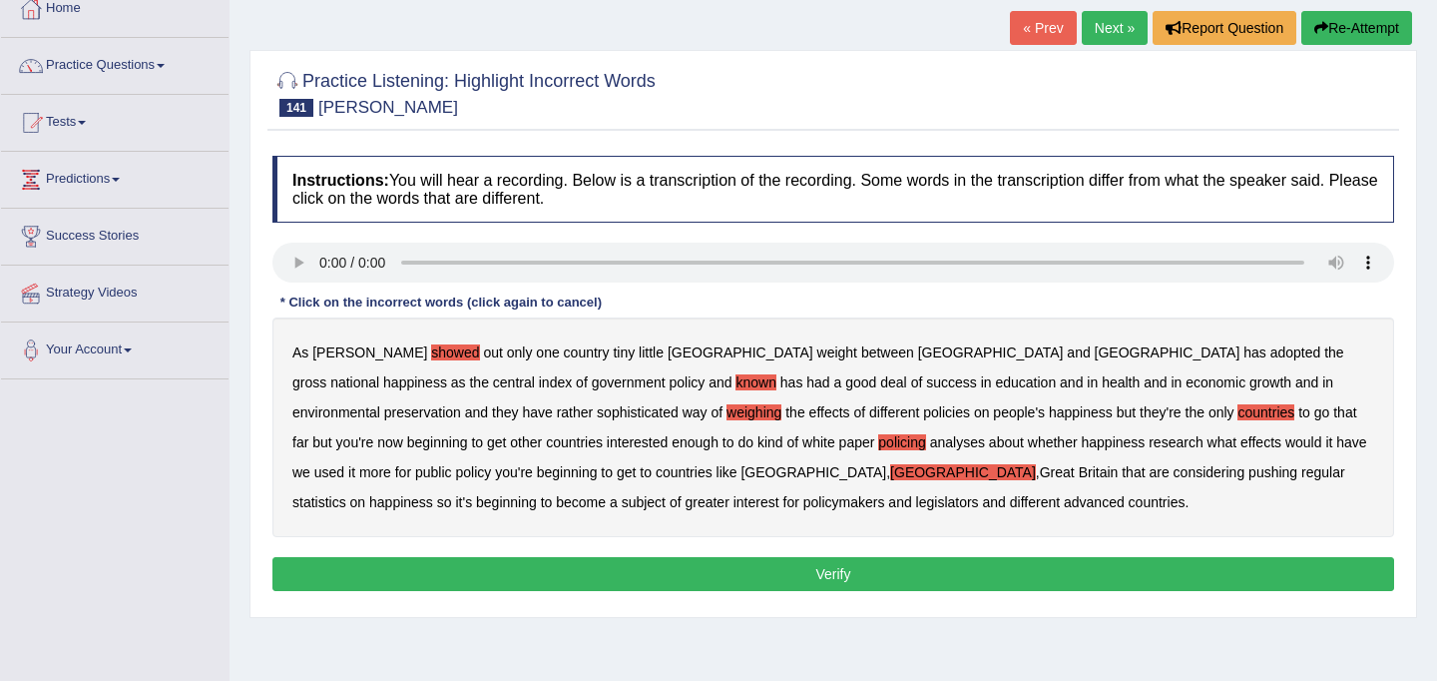
click at [802, 564] on button "Verify" at bounding box center [833, 574] width 1122 height 34
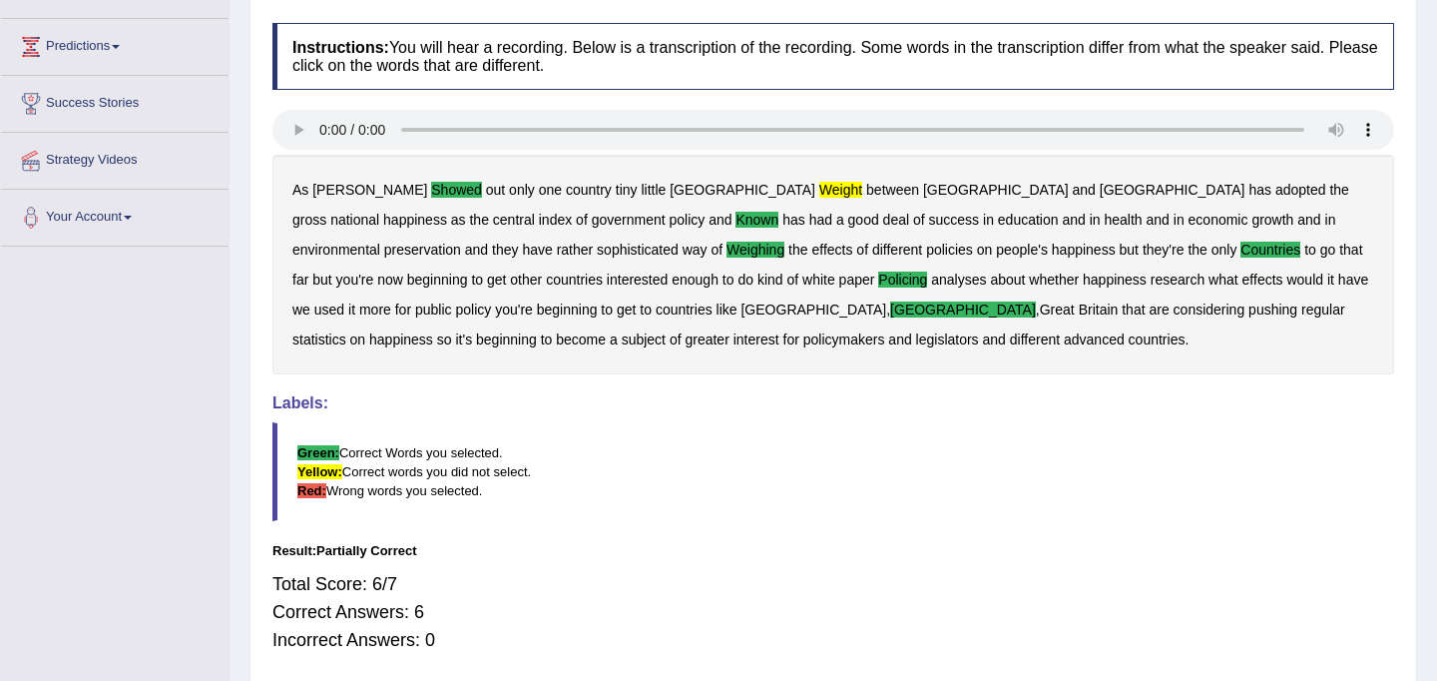
scroll to position [254, 0]
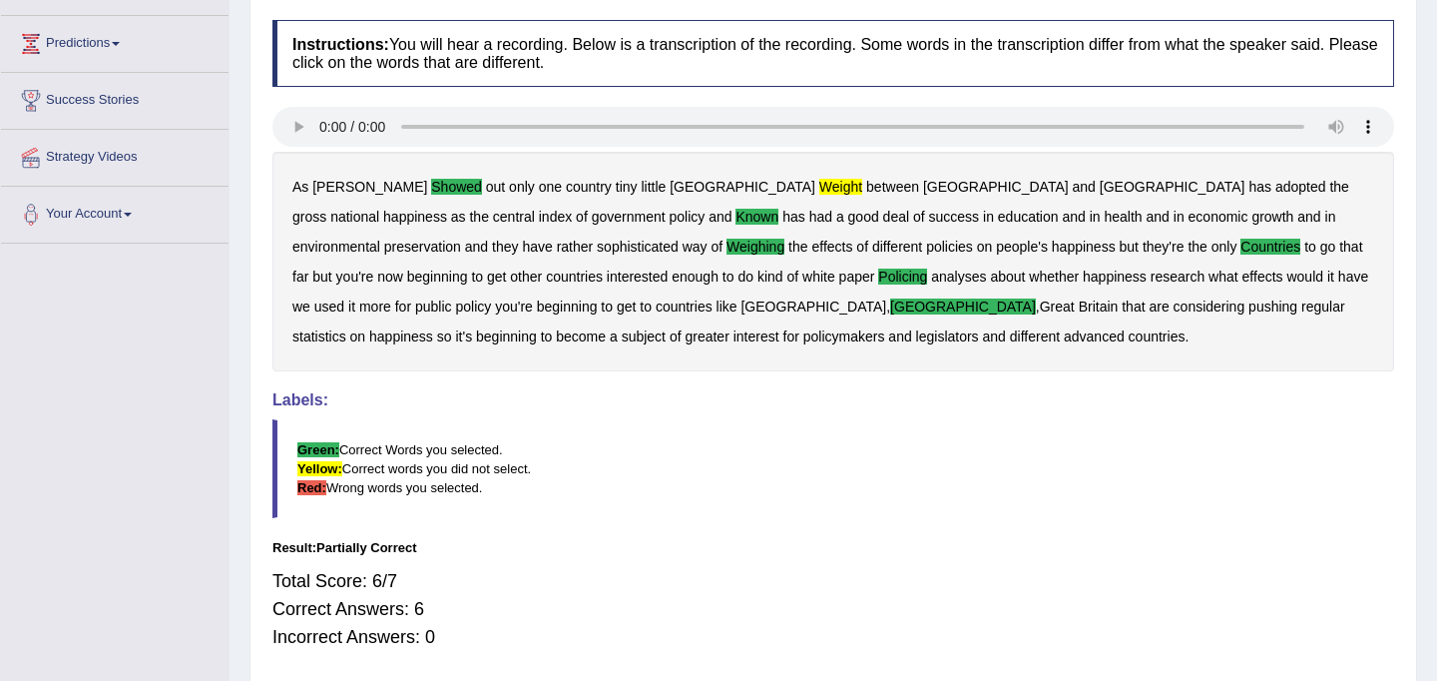
click at [802, 564] on div "Total Score: 6/7 Correct Answers: 6 Incorrect Answers: 0" at bounding box center [833, 609] width 1122 height 104
click at [800, 564] on div "Total Score: 6/7 Correct Answers: 6 Incorrect Answers: 0" at bounding box center [833, 609] width 1122 height 104
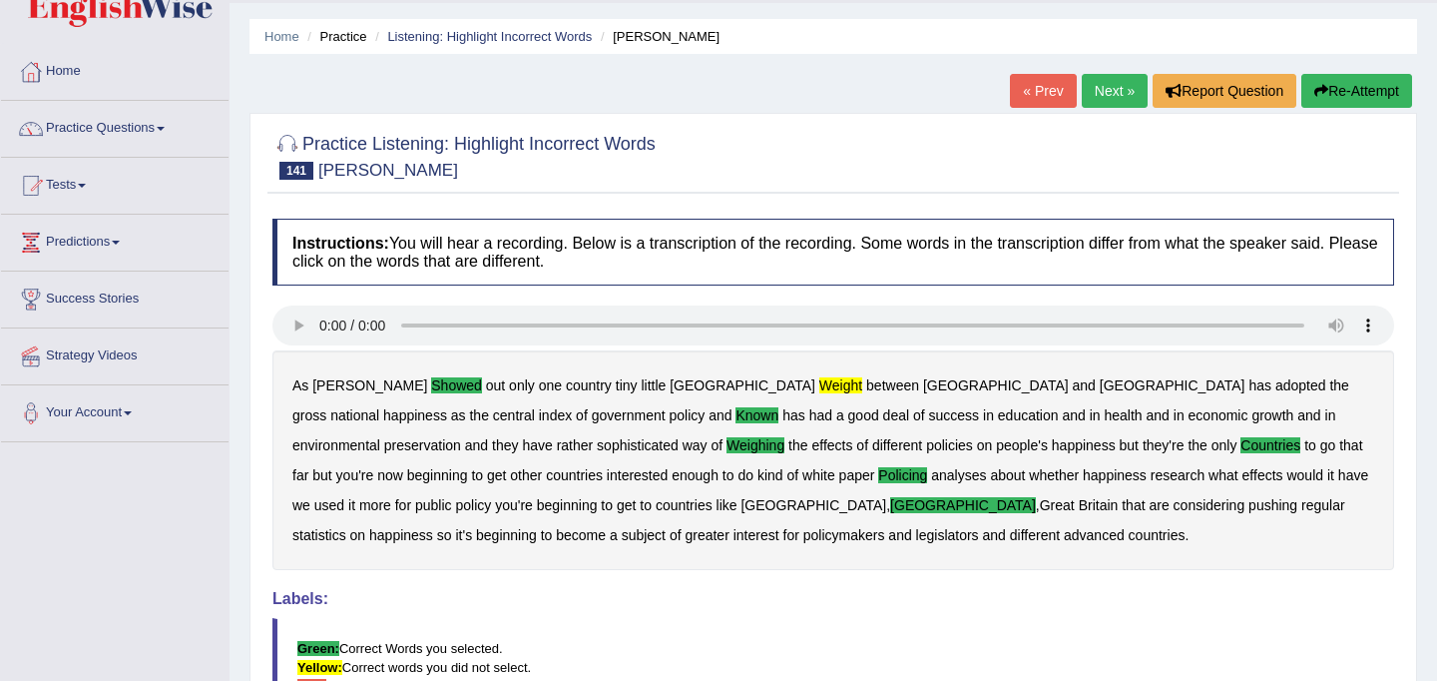
scroll to position [0, 0]
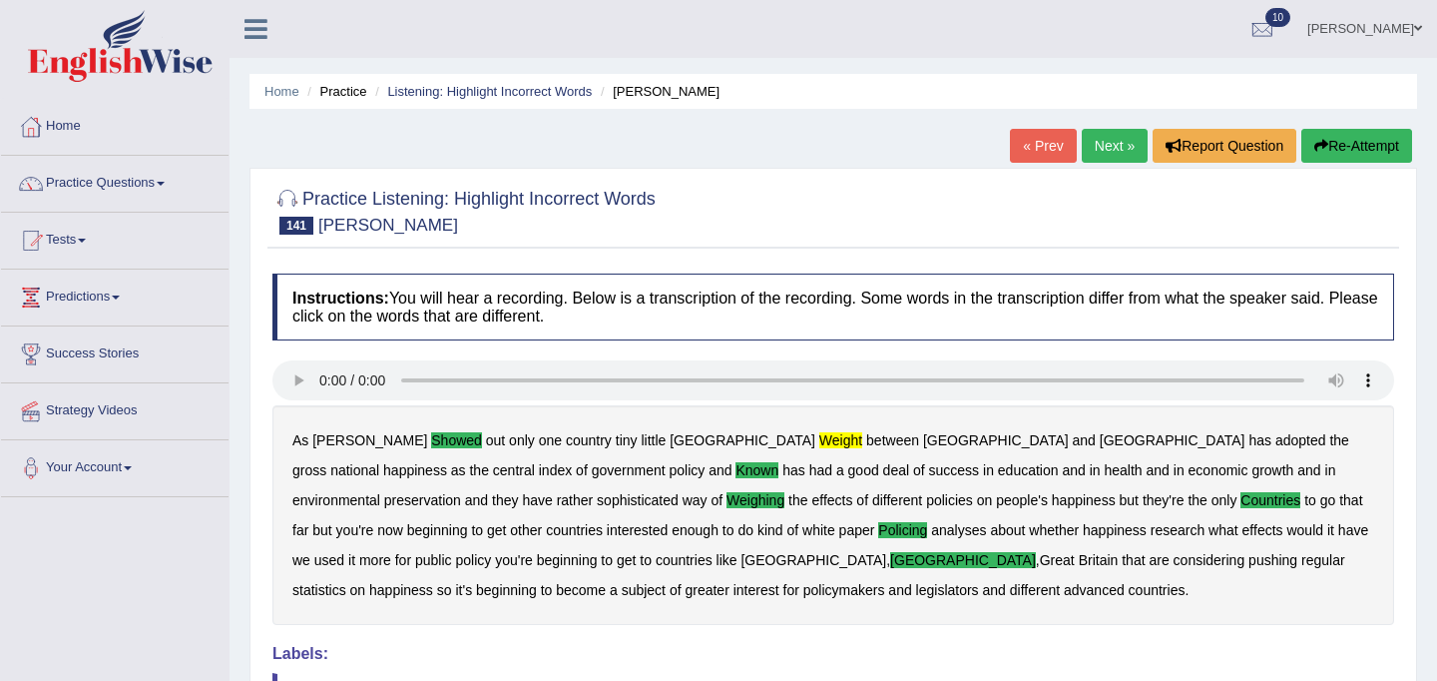
click at [1119, 140] on link "Next »" at bounding box center [1115, 146] width 66 height 34
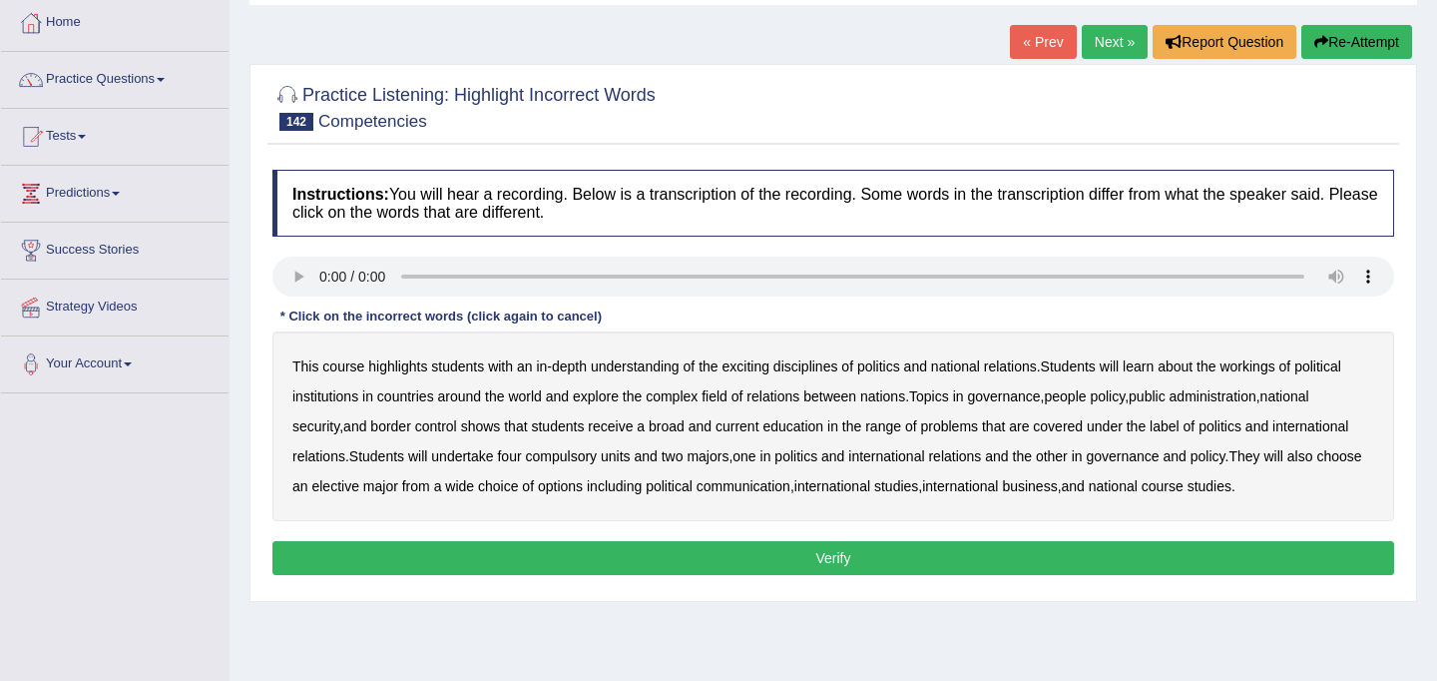
scroll to position [135, 0]
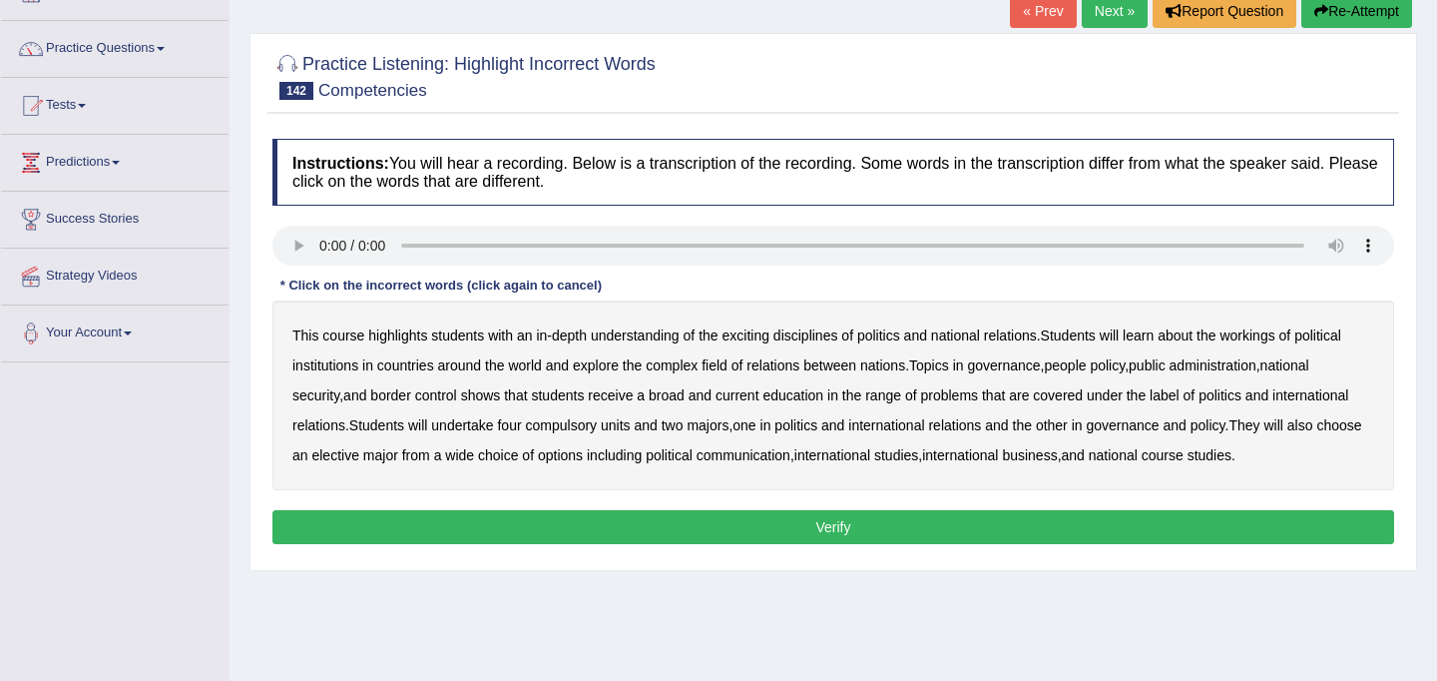
click at [386, 332] on b "highlights" at bounding box center [397, 335] width 59 height 16
click at [979, 330] on b "national" at bounding box center [955, 335] width 49 height 16
click at [1086, 371] on b "people" at bounding box center [1065, 365] width 42 height 16
click at [491, 398] on b "shows" at bounding box center [481, 395] width 40 height 16
click at [969, 401] on b "problems" at bounding box center [949, 395] width 58 height 16
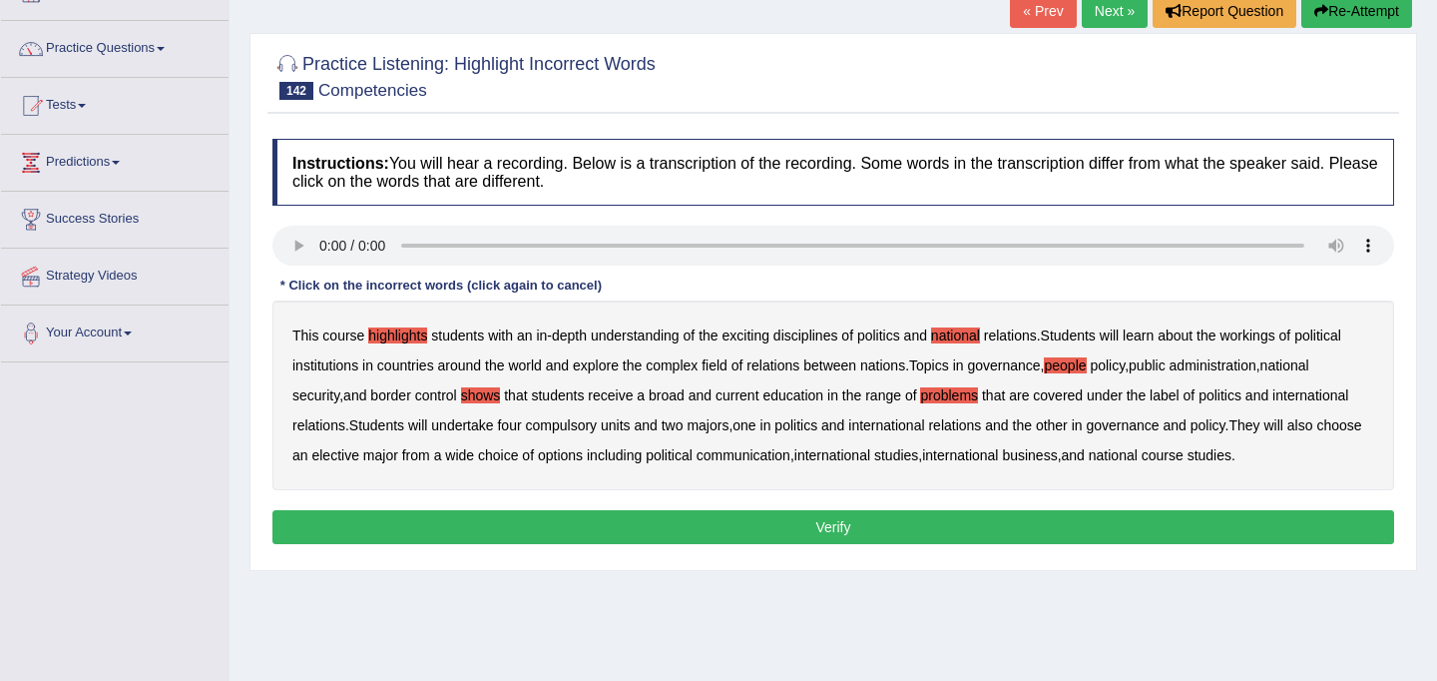
click at [1184, 458] on b "course" at bounding box center [1163, 455] width 42 height 16
click at [947, 529] on button "Verify" at bounding box center [833, 527] width 1122 height 34
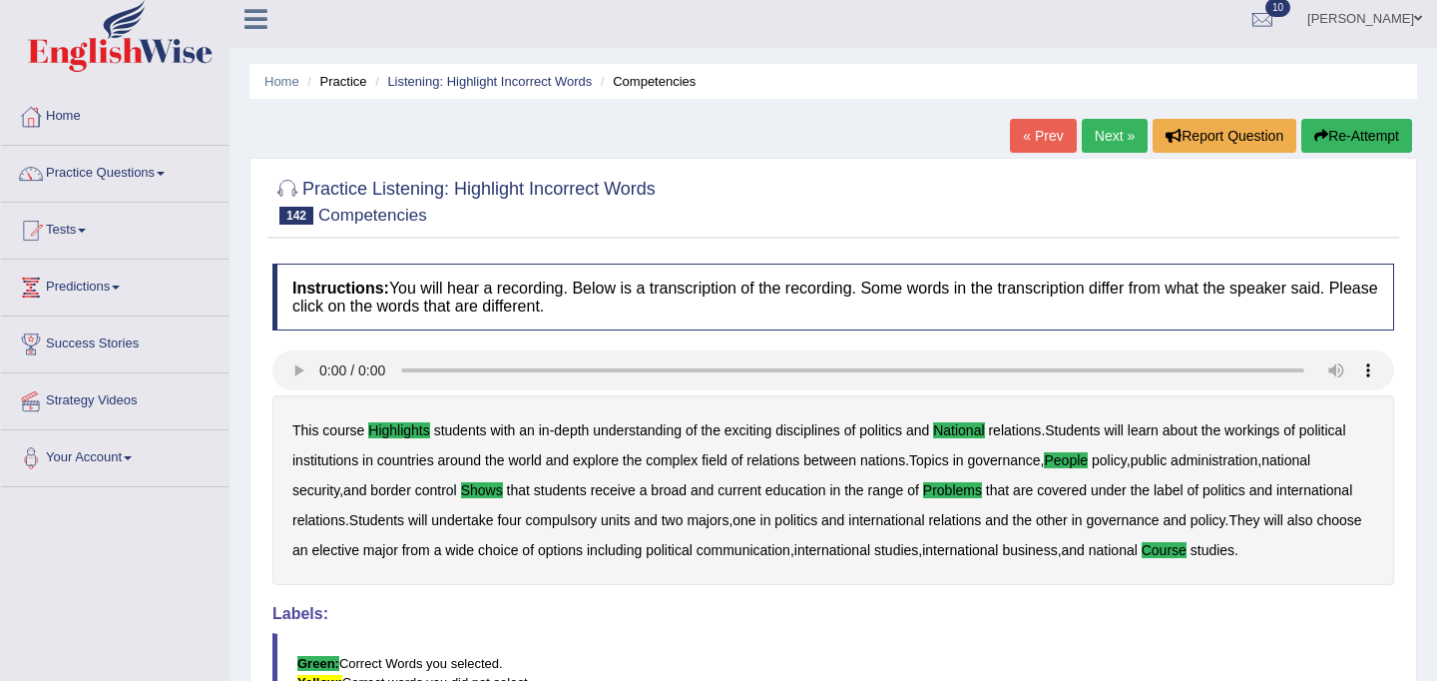
scroll to position [11, 0]
click at [1106, 143] on link "Next »" at bounding box center [1115, 135] width 66 height 34
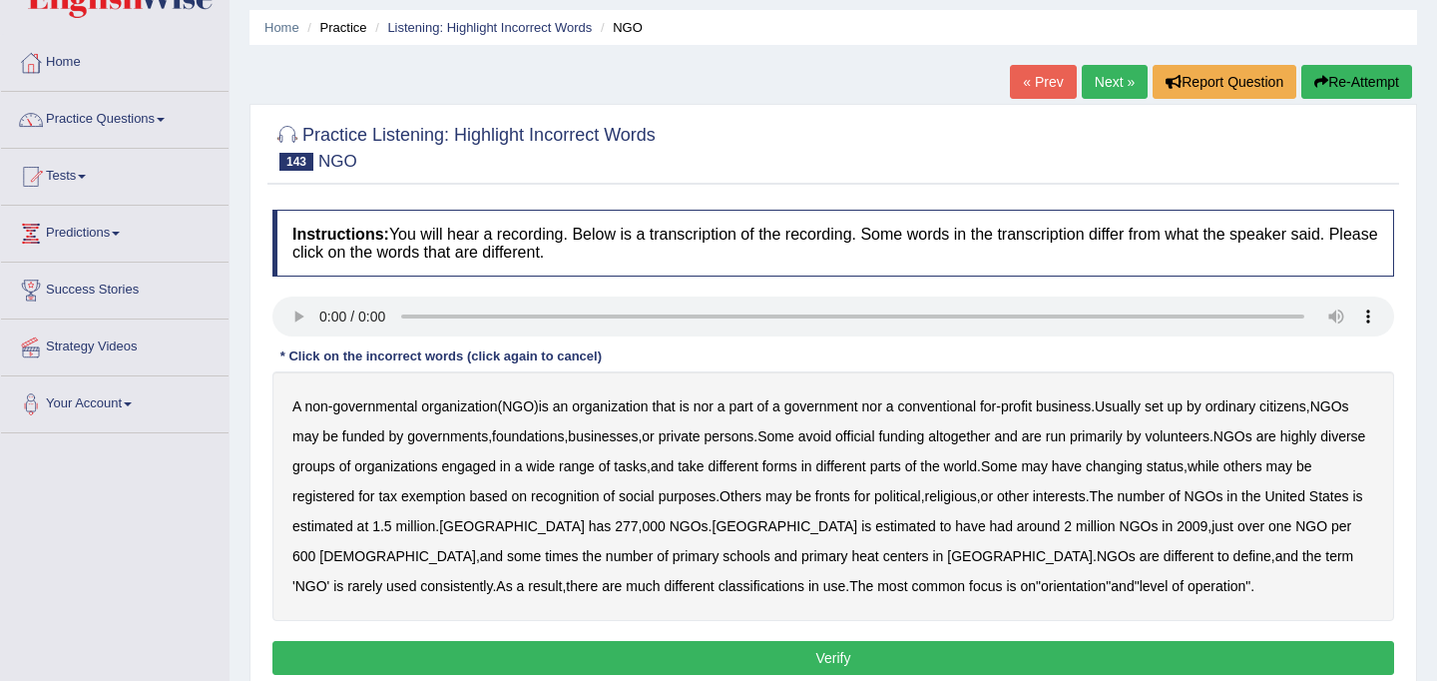
scroll to position [65, 0]
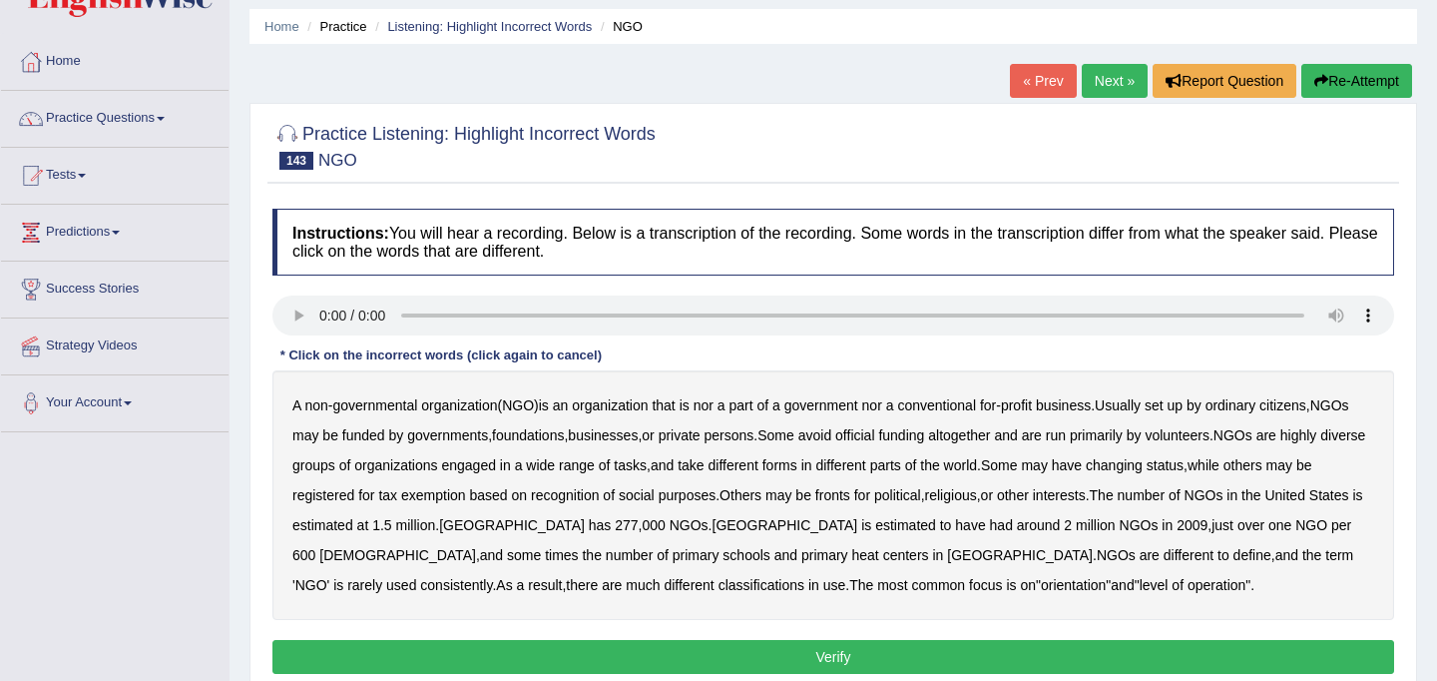
click at [714, 408] on b "nor" at bounding box center [704, 405] width 20 height 16
click at [874, 436] on b "official" at bounding box center [854, 435] width 39 height 16
click at [647, 468] on b "tasks" at bounding box center [630, 465] width 33 height 16
click at [1143, 469] on b "changing" at bounding box center [1114, 465] width 57 height 16
click at [541, 547] on b "some" at bounding box center [524, 555] width 34 height 16
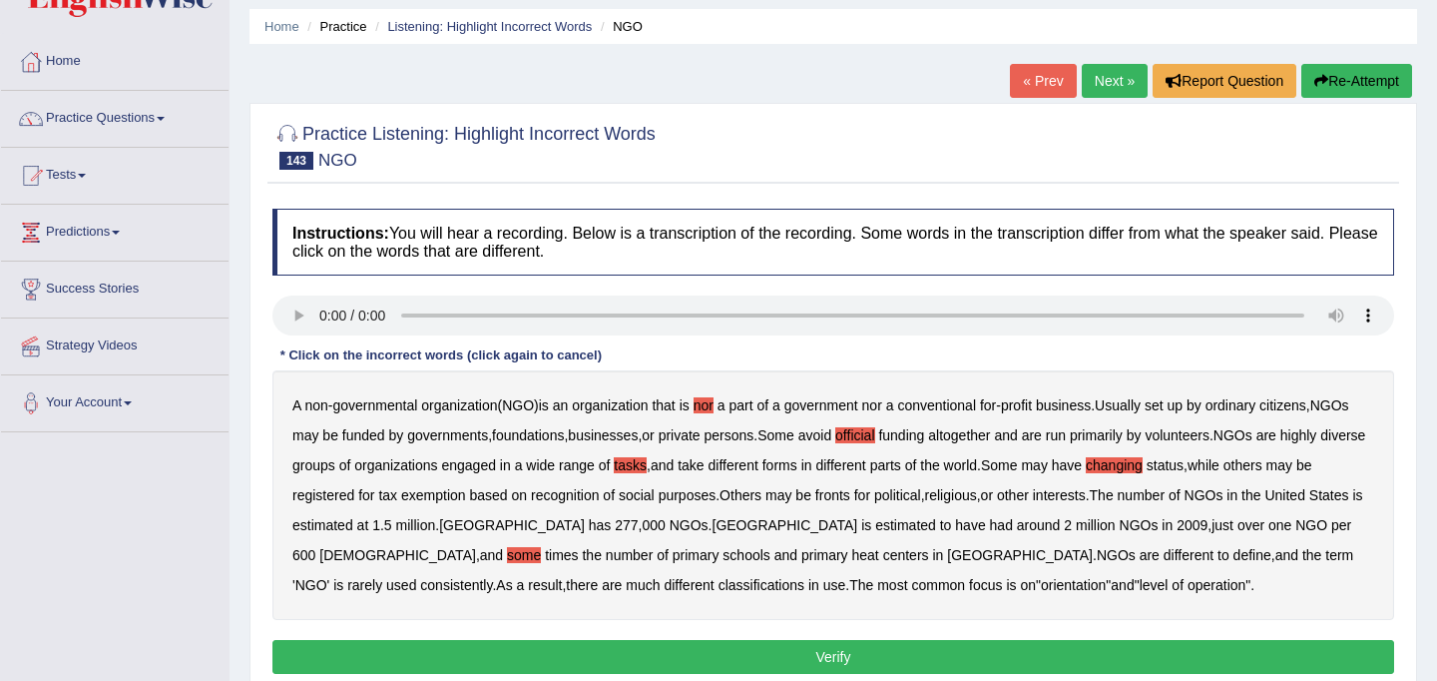
click at [852, 560] on b "heat" at bounding box center [865, 555] width 27 height 16
click at [1164, 558] on b "different" at bounding box center [1189, 555] width 50 height 16
click at [626, 584] on b "much" at bounding box center [643, 585] width 34 height 16
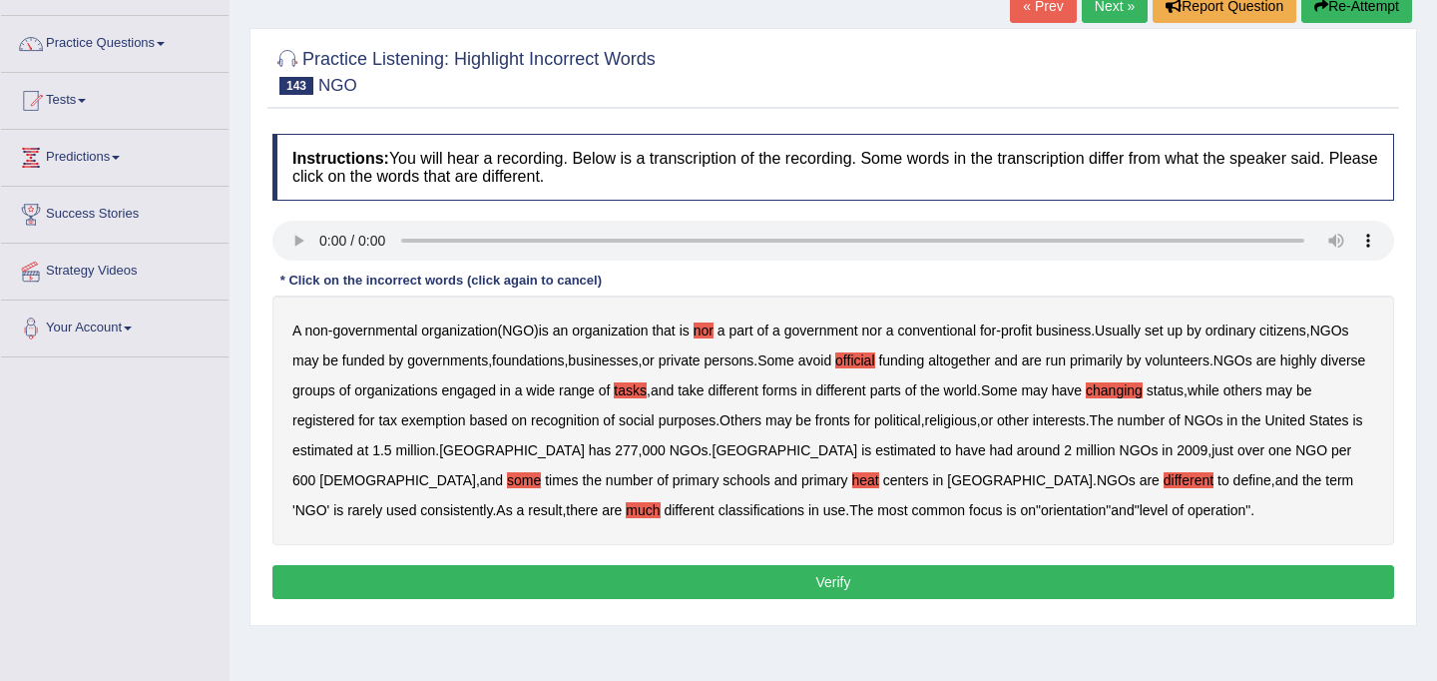
scroll to position [142, 0]
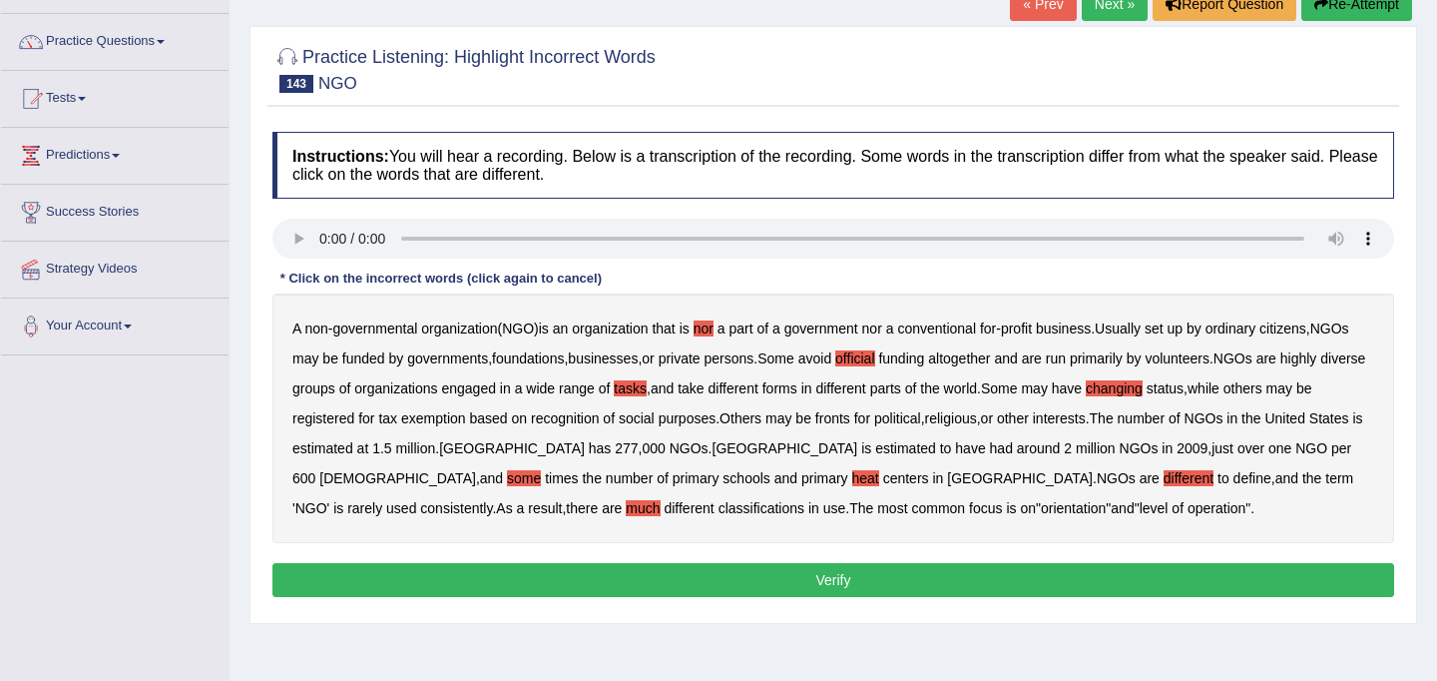
click at [743, 577] on button "Verify" at bounding box center [833, 580] width 1122 height 34
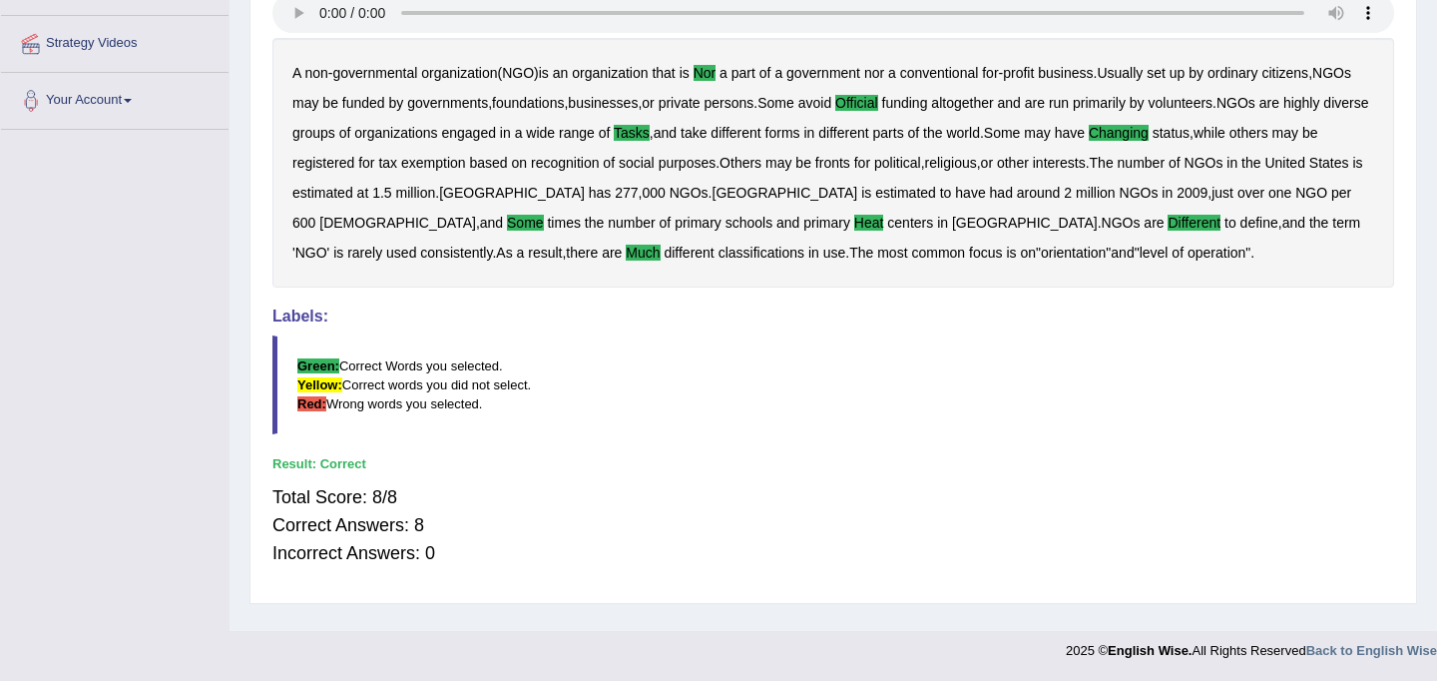
scroll to position [366, 0]
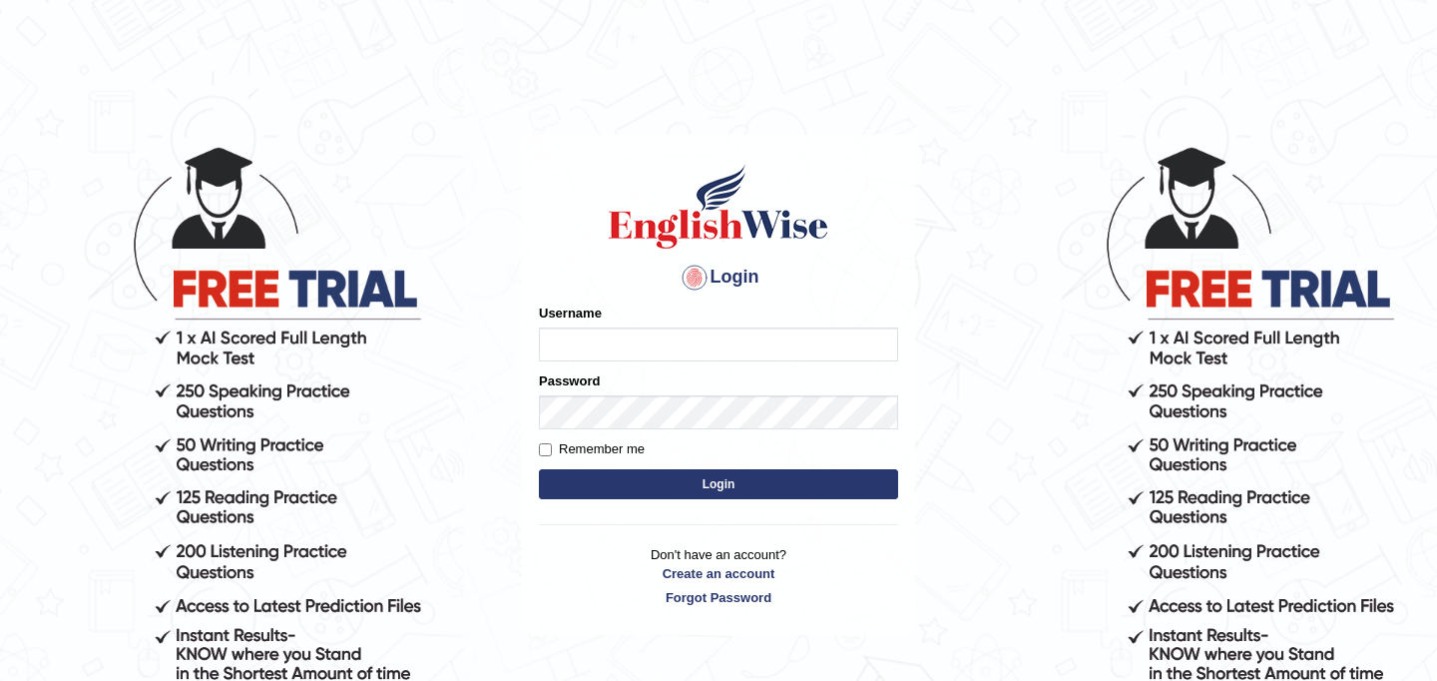
type input "JyotiJ"
click at [651, 491] on button "Login" at bounding box center [718, 484] width 359 height 30
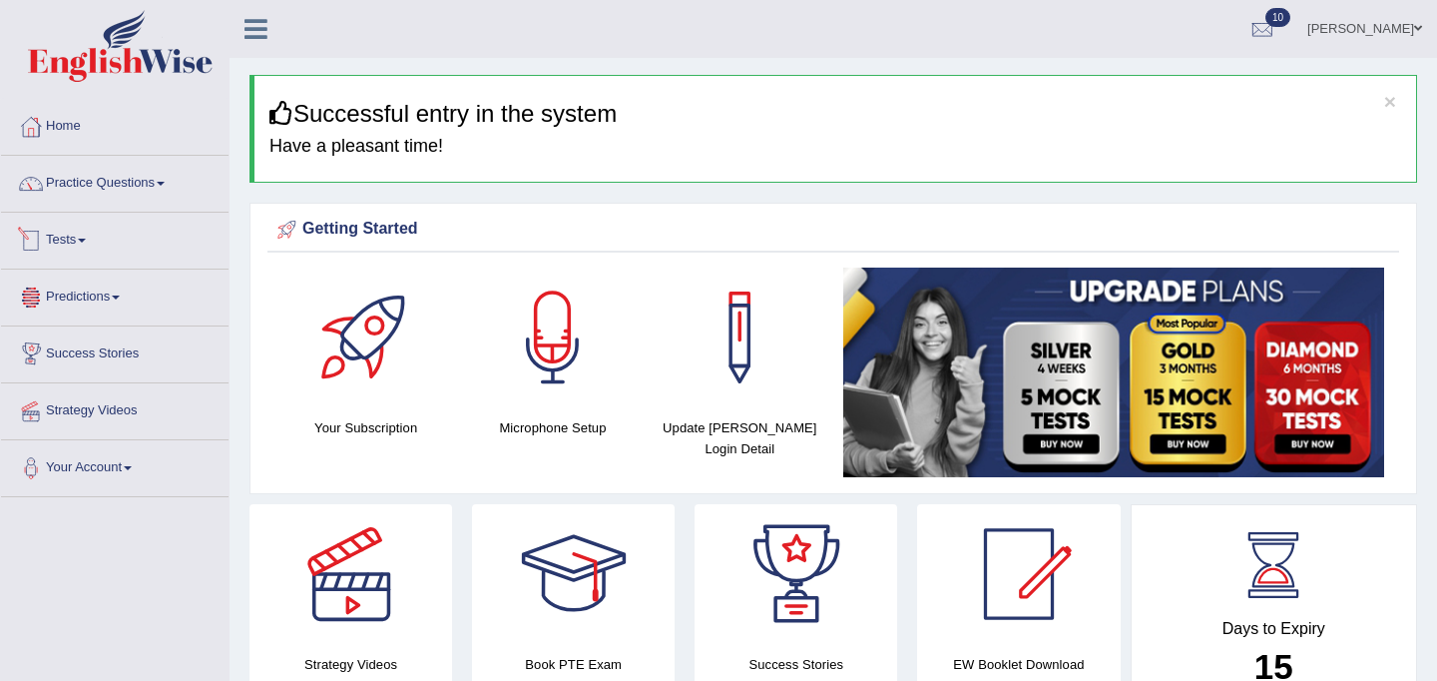
click at [92, 305] on link "Predictions" at bounding box center [115, 294] width 228 height 50
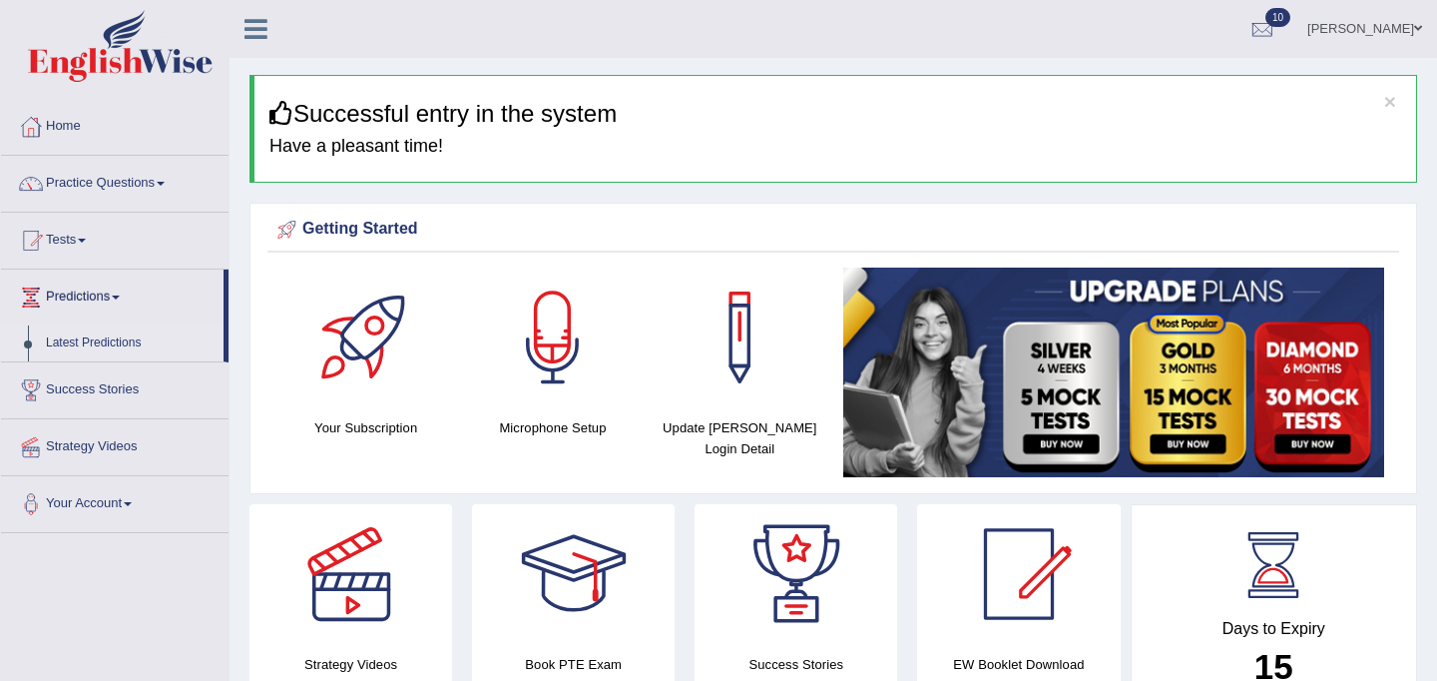
click at [93, 344] on link "Latest Predictions" at bounding box center [130, 343] width 187 height 36
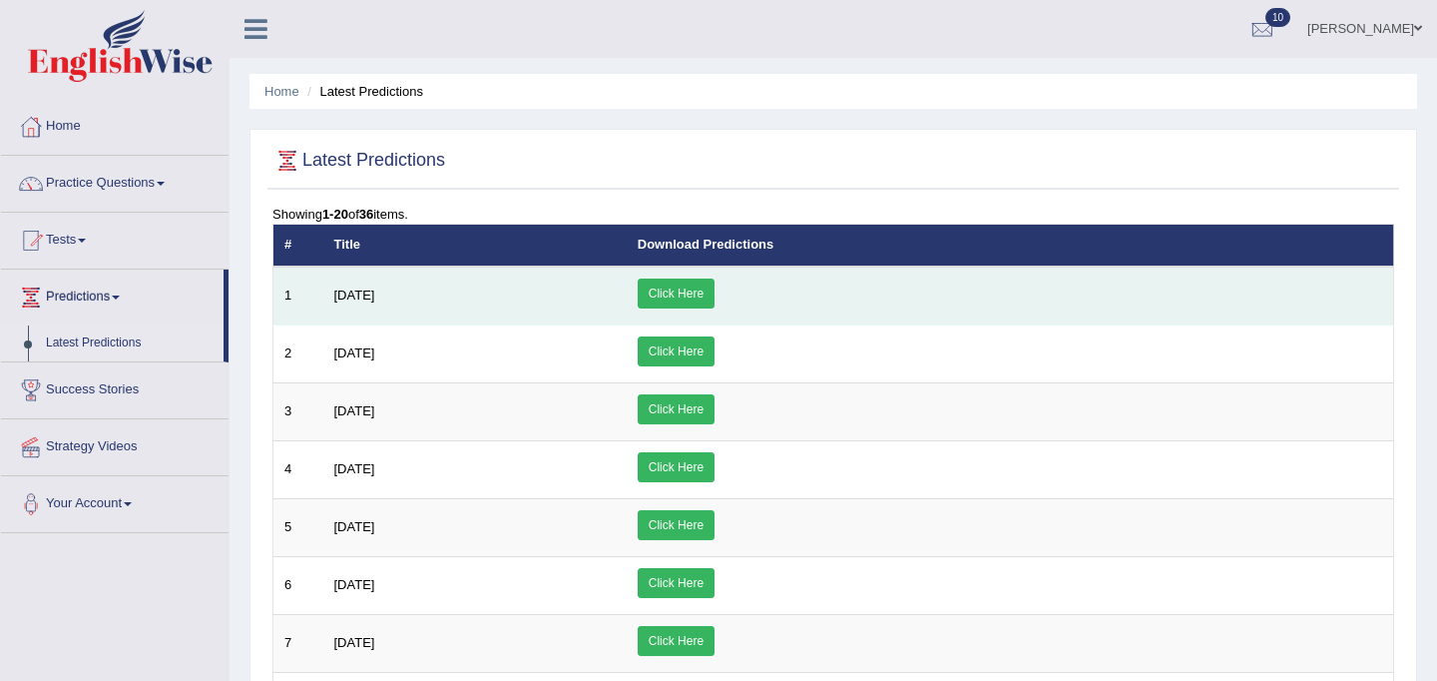
click at [715, 295] on link "Click Here" at bounding box center [676, 293] width 77 height 30
